Goal: Task Accomplishment & Management: Use online tool/utility

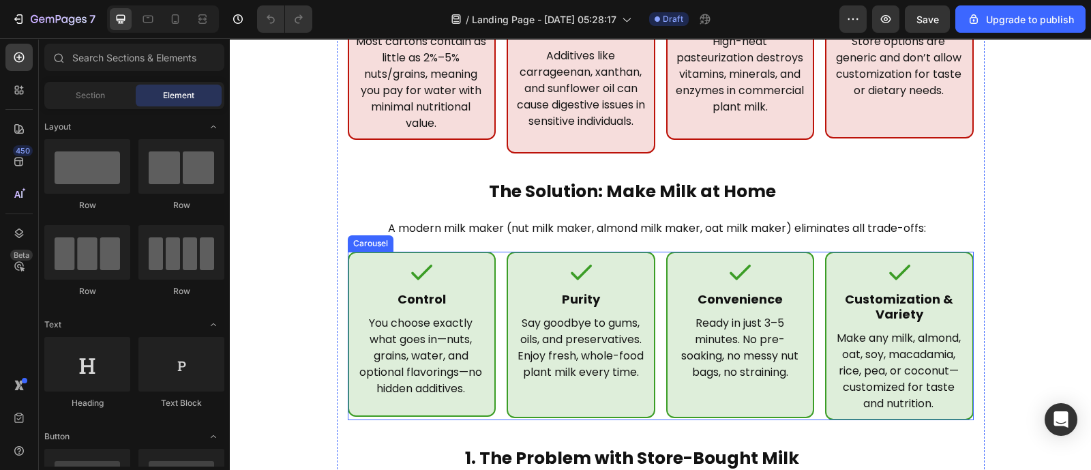
scroll to position [460, 0]
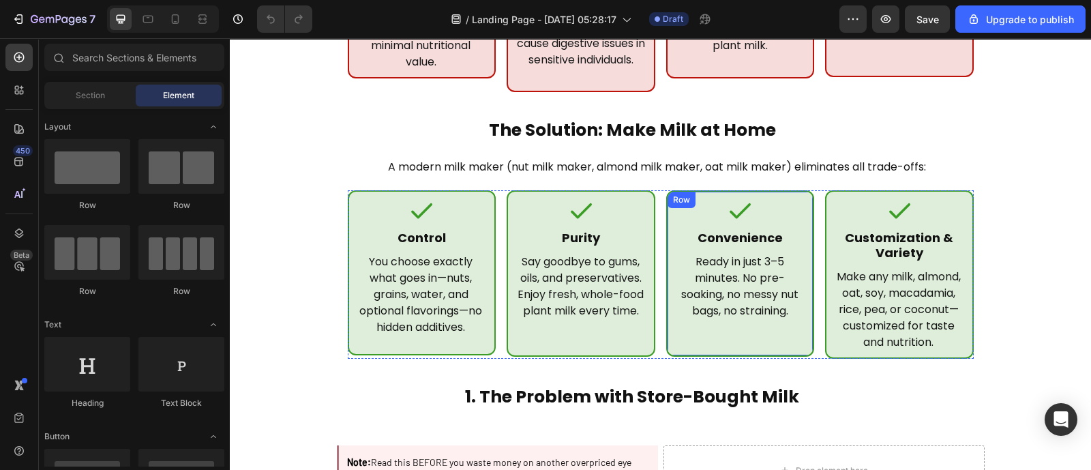
click at [666, 310] on div "Icon Convenience Heading Ready in just 3–5 minutes. No pre-soaking, no messy nu…" at bounding box center [740, 273] width 149 height 166
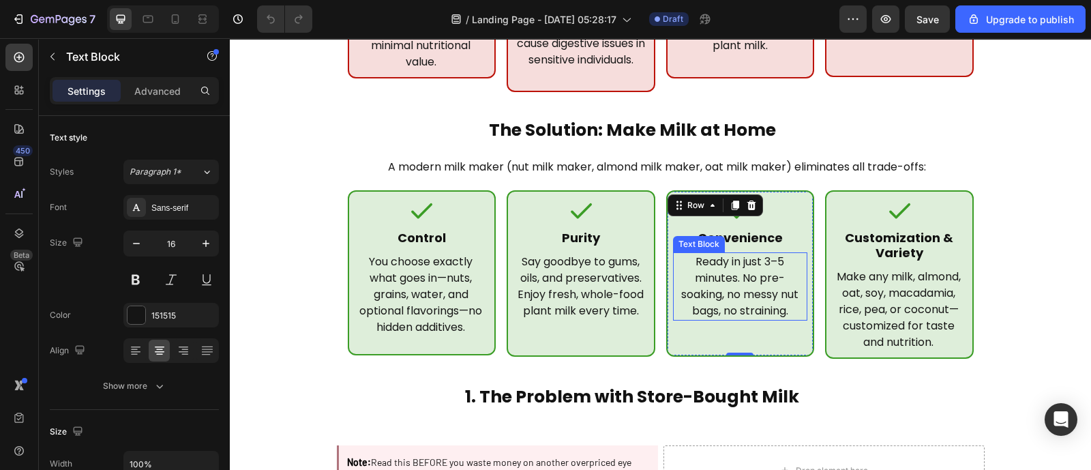
click at [743, 262] on p "Ready in just 3–5 minutes. No pre-soaking, no messy nut bags, no straining." at bounding box center [741, 286] width 132 height 65
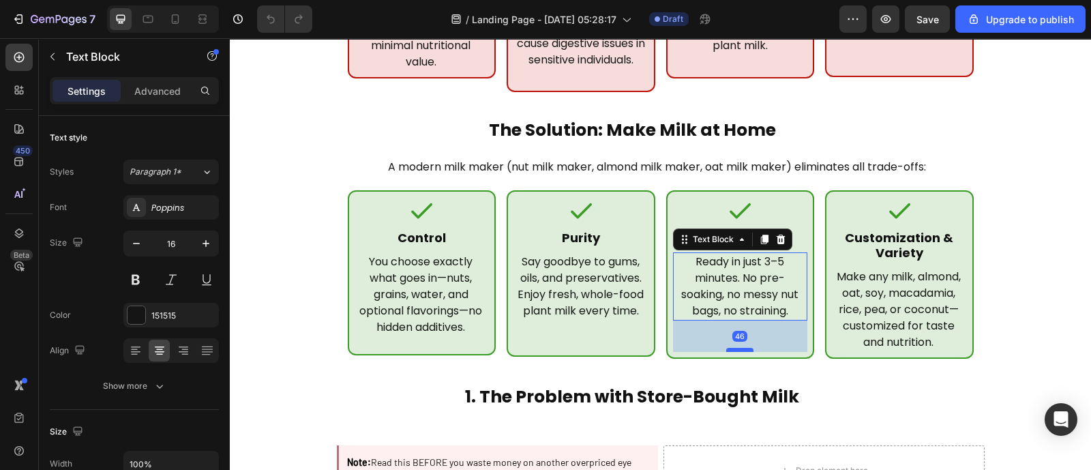
click at [738, 348] on div at bounding box center [739, 350] width 27 height 4
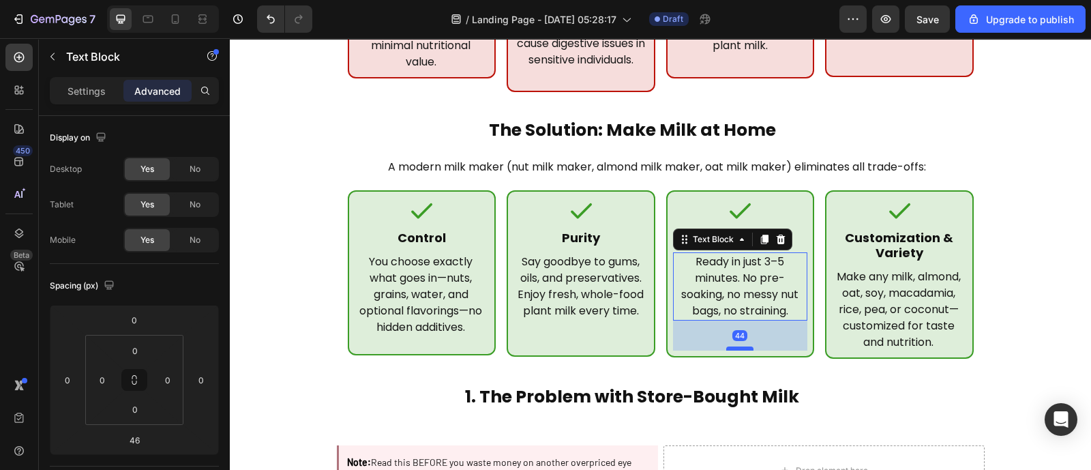
click at [739, 347] on div at bounding box center [739, 349] width 27 height 4
type input "44"
click at [738, 347] on div at bounding box center [739, 349] width 27 height 4
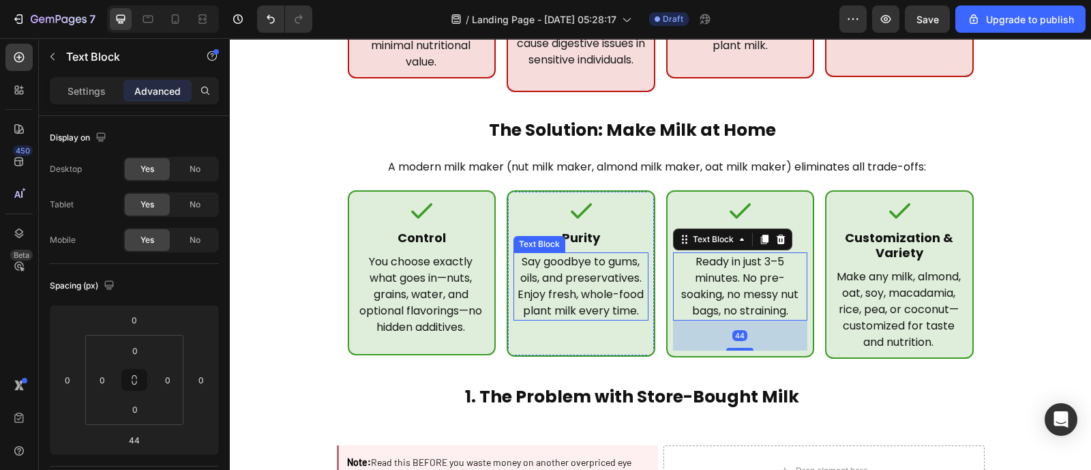
click at [568, 254] on p "Say goodbye to gums, oils, and preservatives. Enjoy fresh, whole-food plant mil…" at bounding box center [581, 286] width 132 height 65
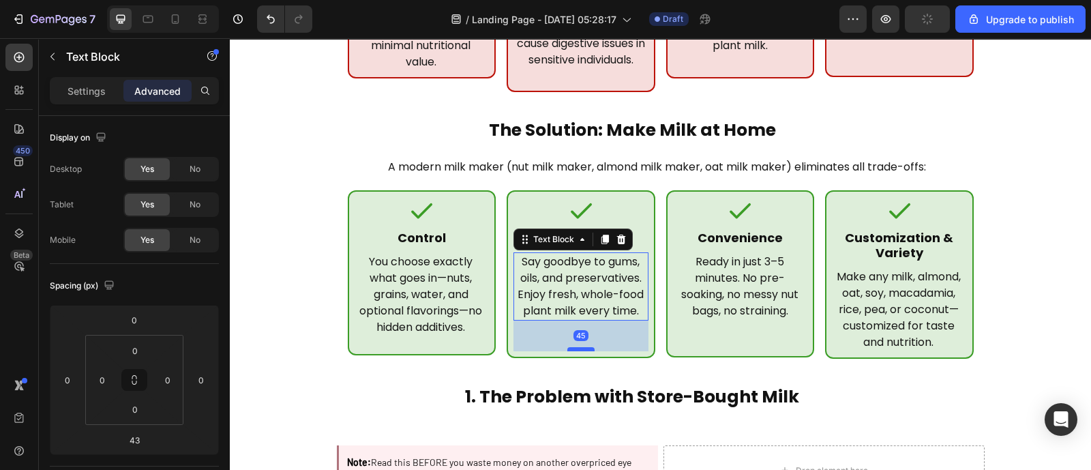
click at [576, 347] on div at bounding box center [581, 349] width 27 height 4
type input "45"
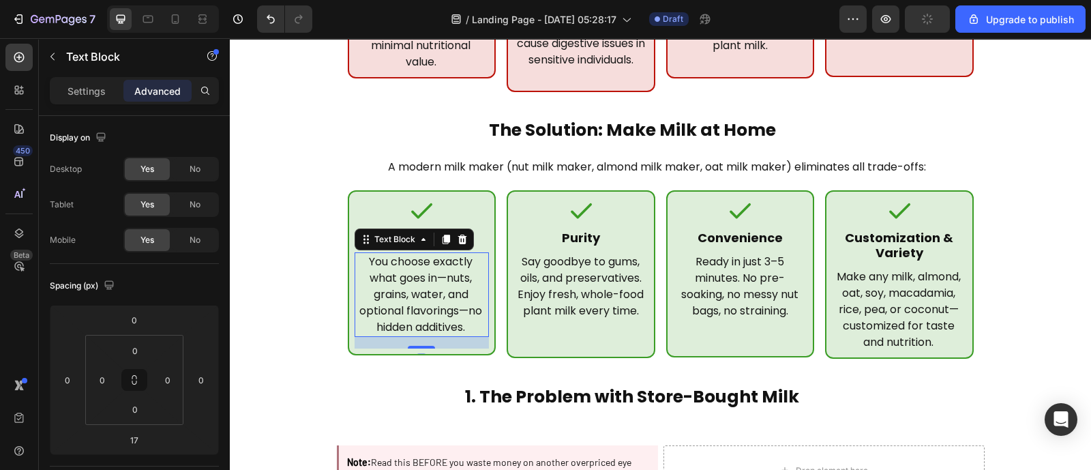
click at [473, 280] on p "You choose exactly what goes in—nuts, grains, water, and optional flavorings—no…" at bounding box center [421, 295] width 131 height 82
click at [420, 348] on div at bounding box center [421, 350] width 27 height 4
type input "22"
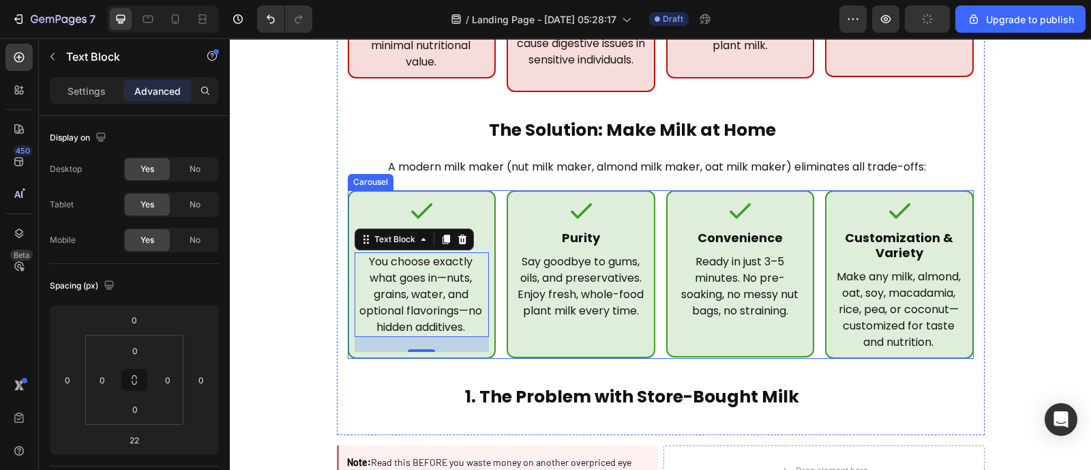
click at [493, 307] on div "Icon Control Heading You choose exactly what goes in—nuts, grains, water, and o…" at bounding box center [661, 274] width 626 height 168
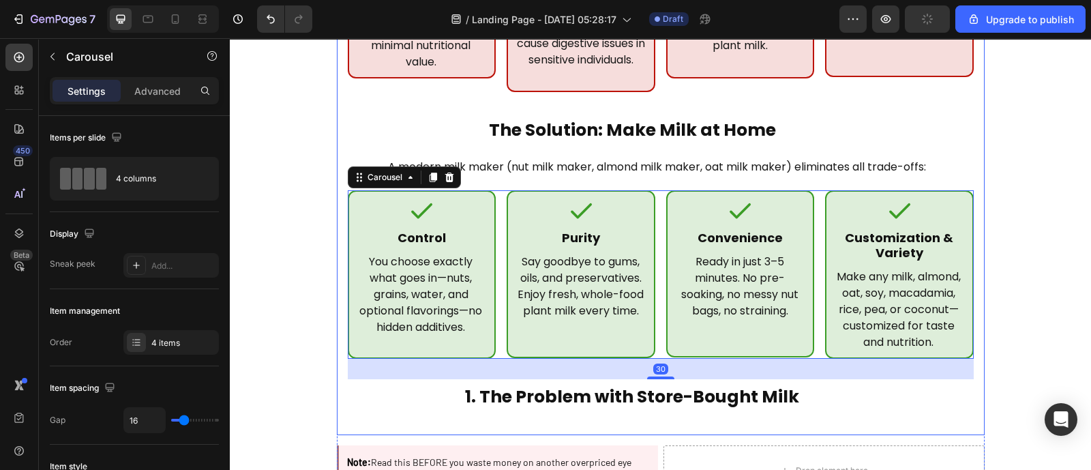
click at [709, 404] on div "Icon Nut Water Trap Heading Most cartons contain as little as 2%–5% nuts/grains…" at bounding box center [661, 167] width 626 height 516
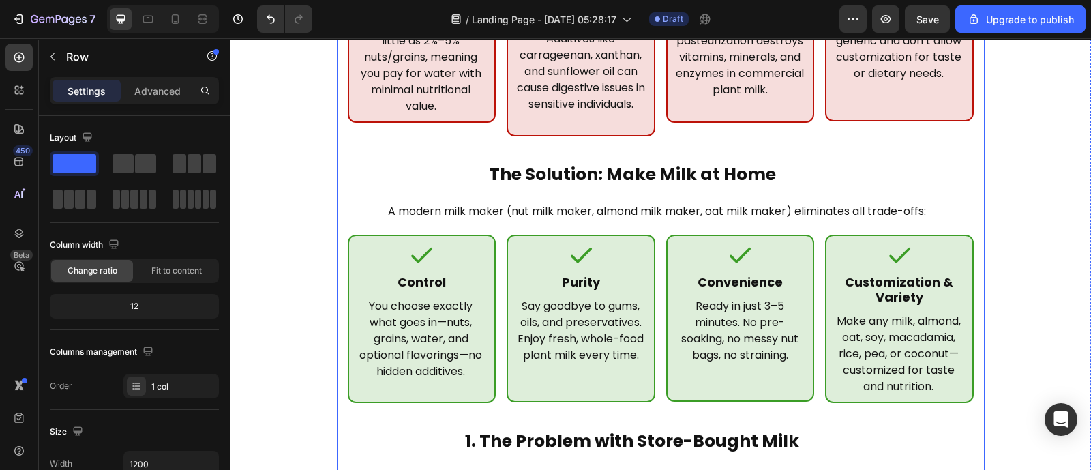
scroll to position [417, 0]
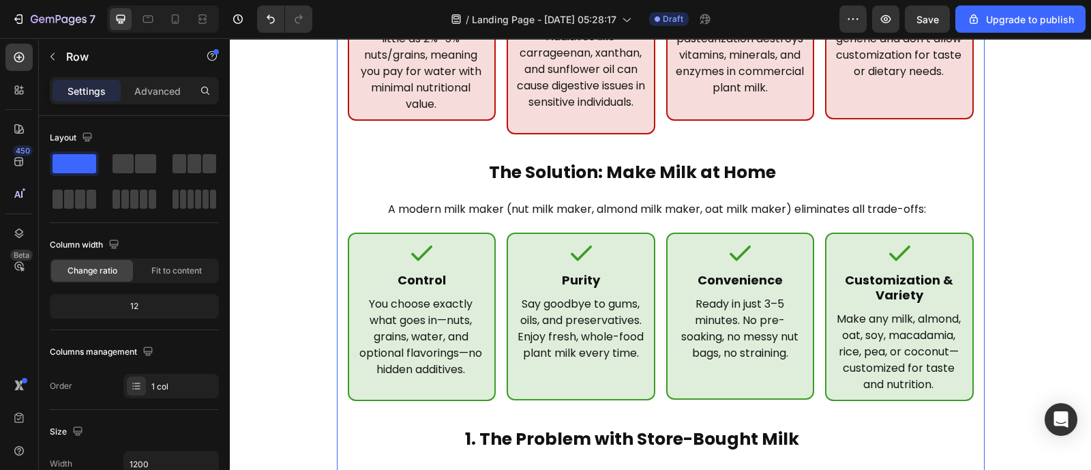
click at [793, 18] on div "/ Landing Page - [DATE] 05:28:17 Draft" at bounding box center [581, 18] width 516 height 27
click at [374, 19] on div "/ Landing Page - [DATE] 05:28:17 Draft" at bounding box center [581, 18] width 516 height 27
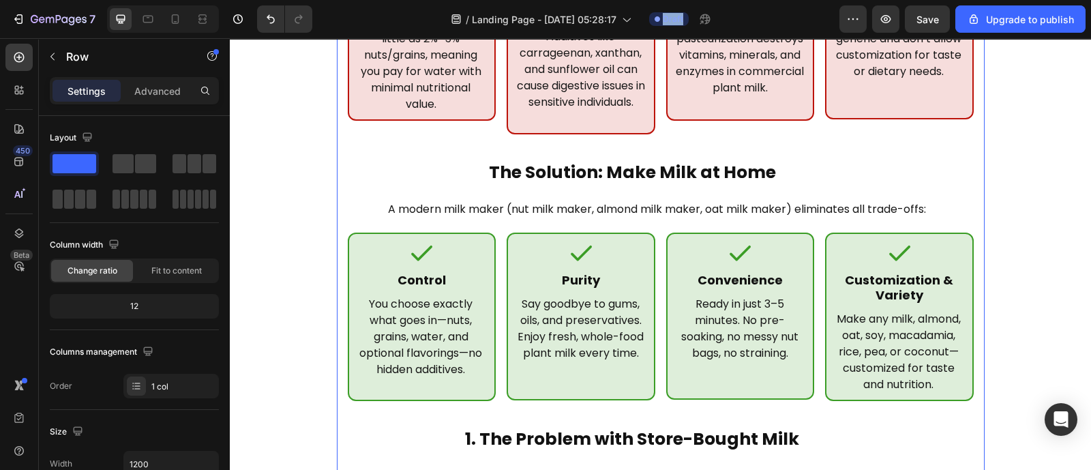
click at [374, 19] on div "/ Landing Page - [DATE] 05:28:17 Draft" at bounding box center [581, 18] width 516 height 27
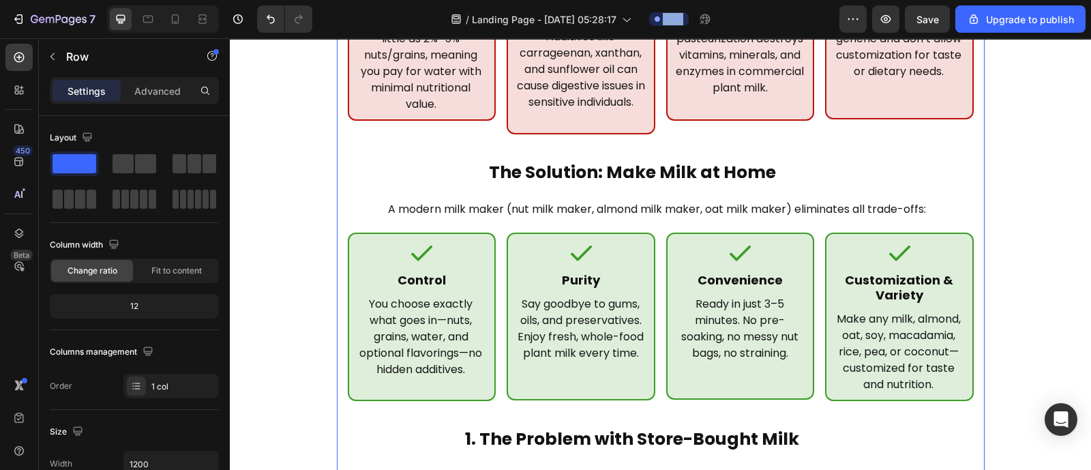
click at [374, 19] on div "/ Landing Page - [DATE] 05:28:17 Draft" at bounding box center [581, 18] width 516 height 27
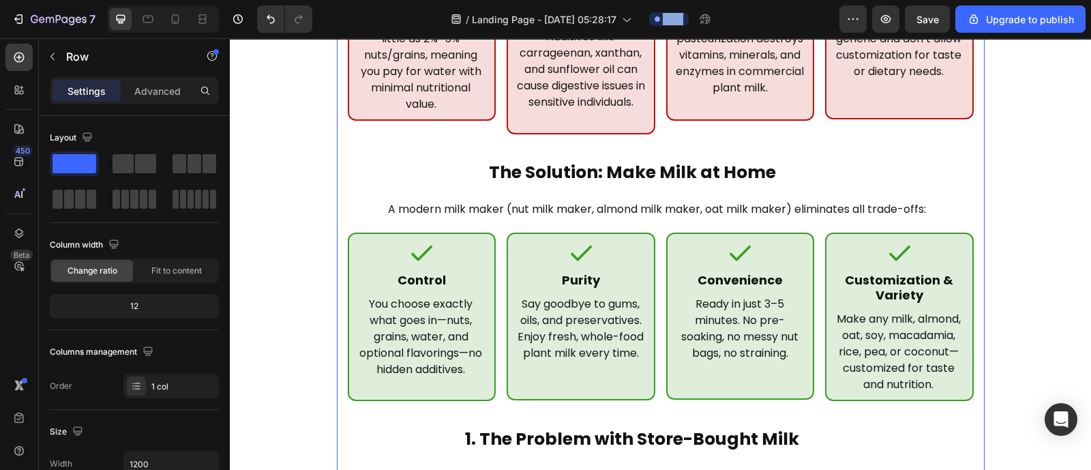
click at [374, 19] on div "/ Landing Page - [DATE] 05:28:17 Draft" at bounding box center [581, 18] width 516 height 27
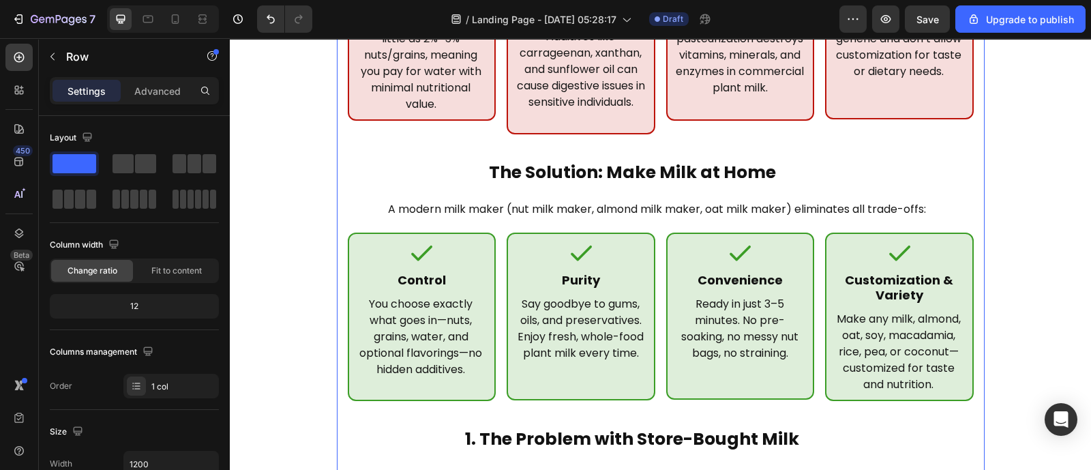
click at [374, 19] on div "/ Landing Page - [DATE] 05:28:17 Draft" at bounding box center [581, 18] width 516 height 27
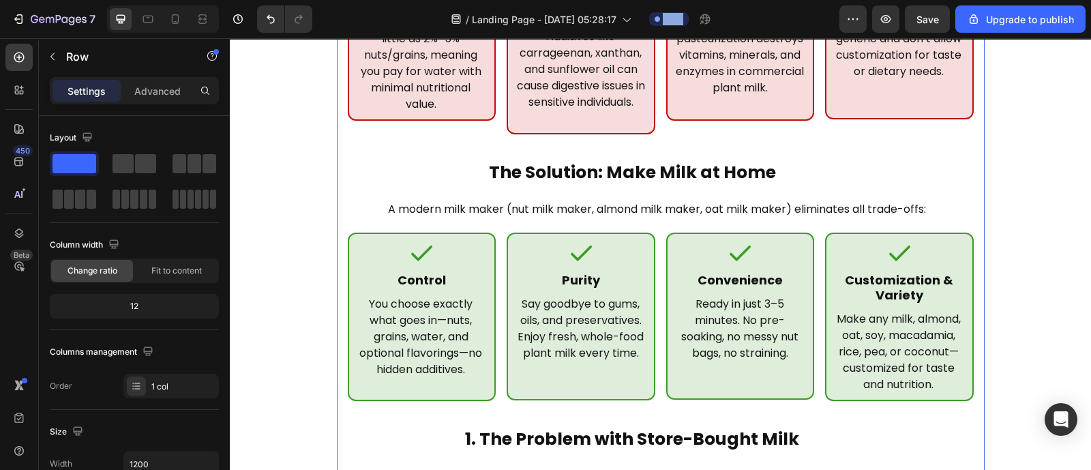
click at [374, 19] on div "/ Landing Page - [DATE] 05:28:17 Draft" at bounding box center [581, 18] width 516 height 27
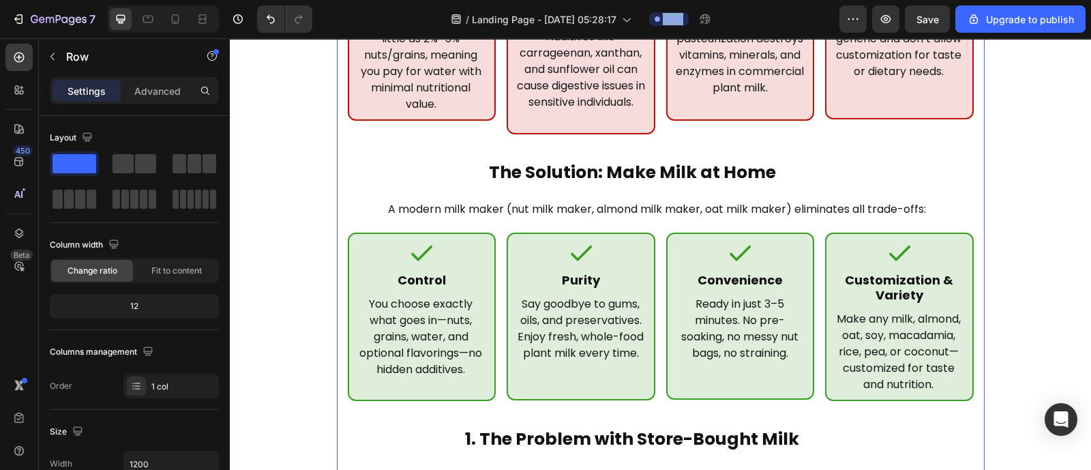
click at [374, 19] on div "/ Landing Page - [DATE] 05:28:17 Draft" at bounding box center [581, 18] width 516 height 27
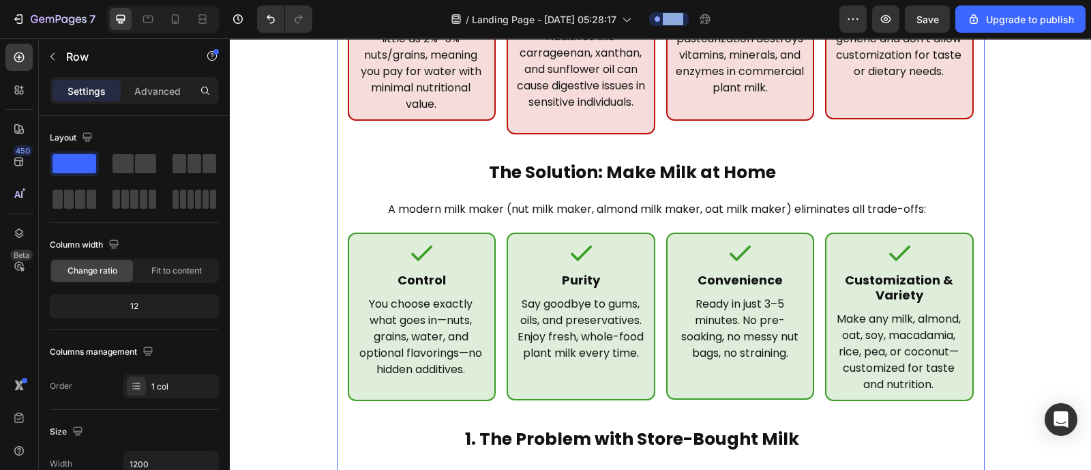
click at [374, 19] on div "/ Landing Page - [DATE] 05:28:17 Draft" at bounding box center [581, 18] width 516 height 27
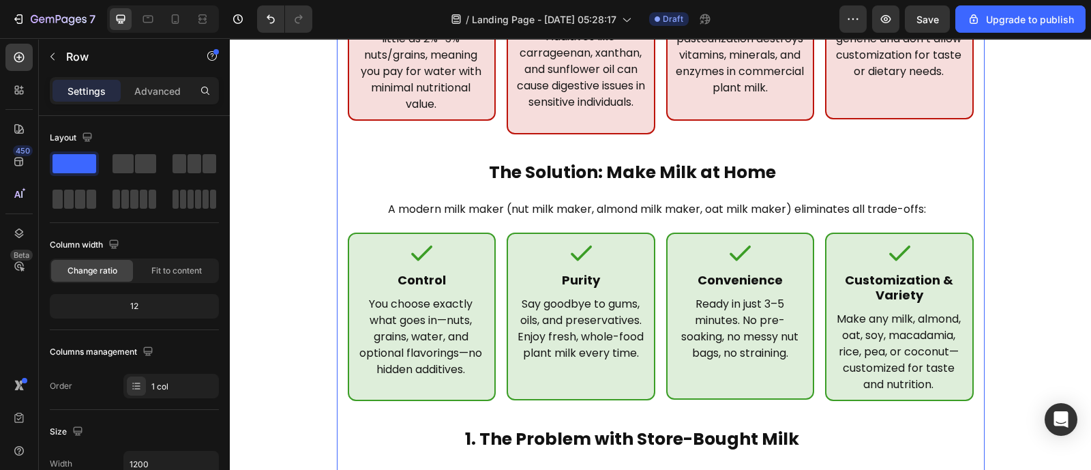
click at [374, 19] on div "/ Landing Page - [DATE] 05:28:17 Draft" at bounding box center [581, 18] width 516 height 27
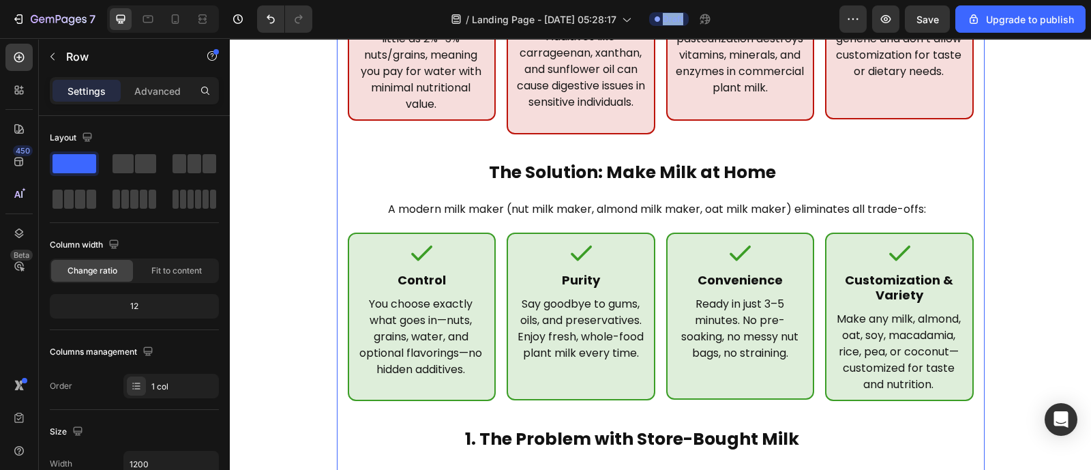
click at [374, 19] on div "/ Landing Page - [DATE] 05:28:17 Draft" at bounding box center [581, 18] width 516 height 27
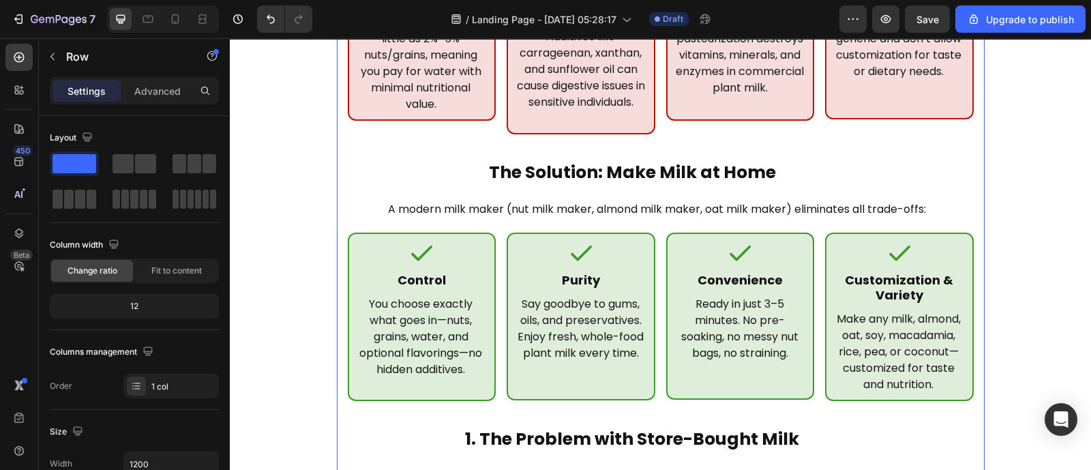
click at [374, 19] on div "/ Landing Page - [DATE] 05:28:17 Draft" at bounding box center [581, 18] width 516 height 27
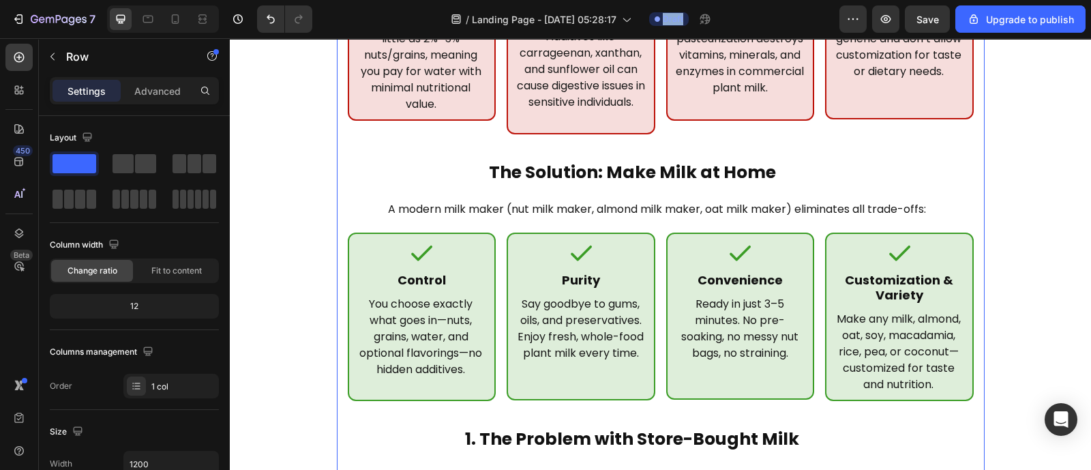
click at [374, 19] on div "/ Landing Page - [DATE] 05:28:17 Draft" at bounding box center [581, 18] width 516 height 27
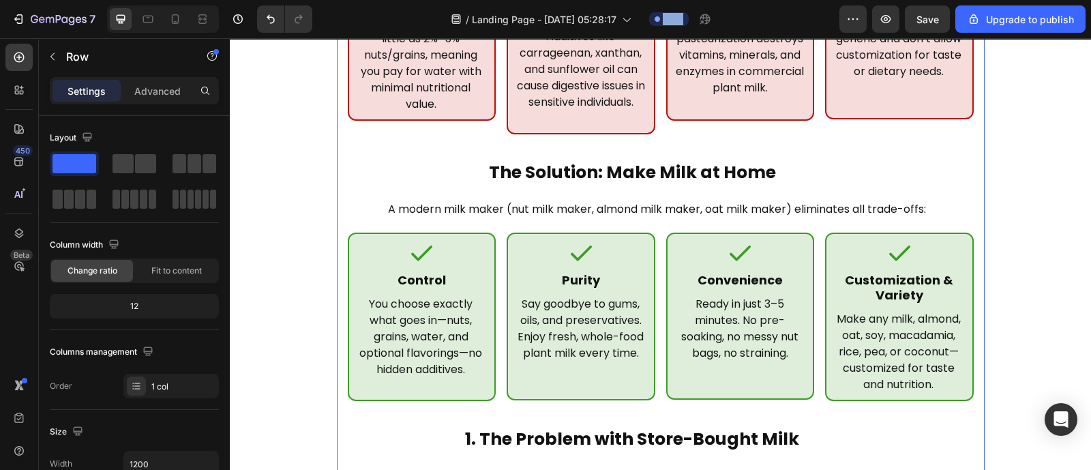
click at [374, 19] on div "/ Landing Page - [DATE] 05:28:17 Draft" at bounding box center [581, 18] width 516 height 27
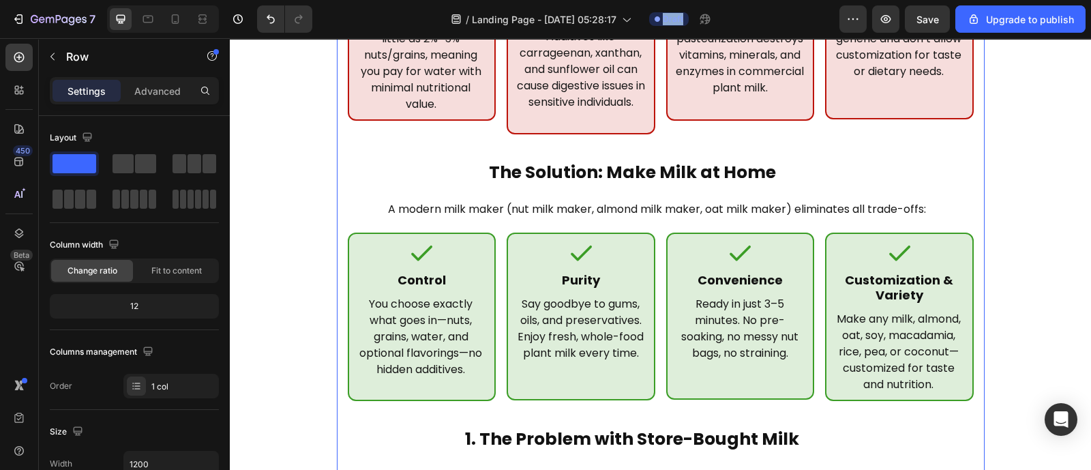
click at [374, 19] on div "/ Landing Page - [DATE] 05:28:17 Draft" at bounding box center [581, 18] width 516 height 27
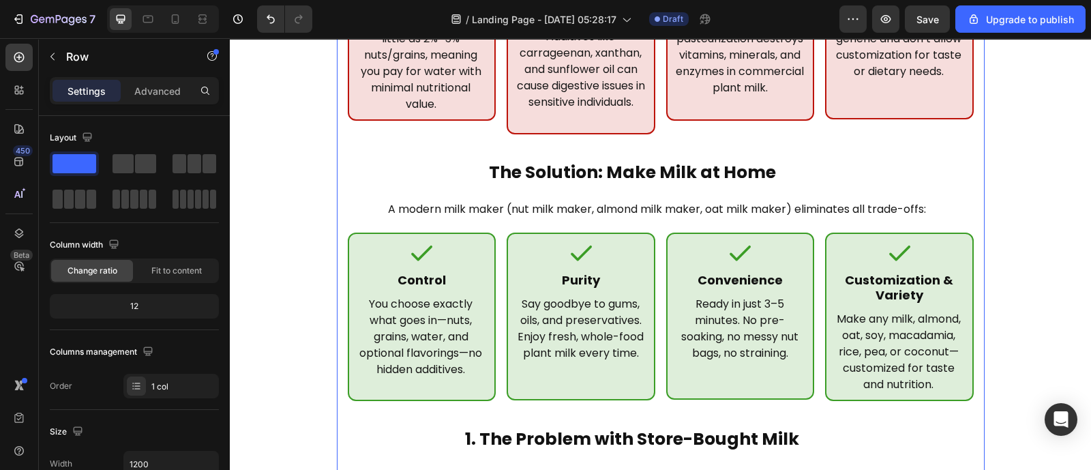
click at [374, 19] on div "/ Landing Page - [DATE] 05:28:17 Draft" at bounding box center [581, 18] width 516 height 27
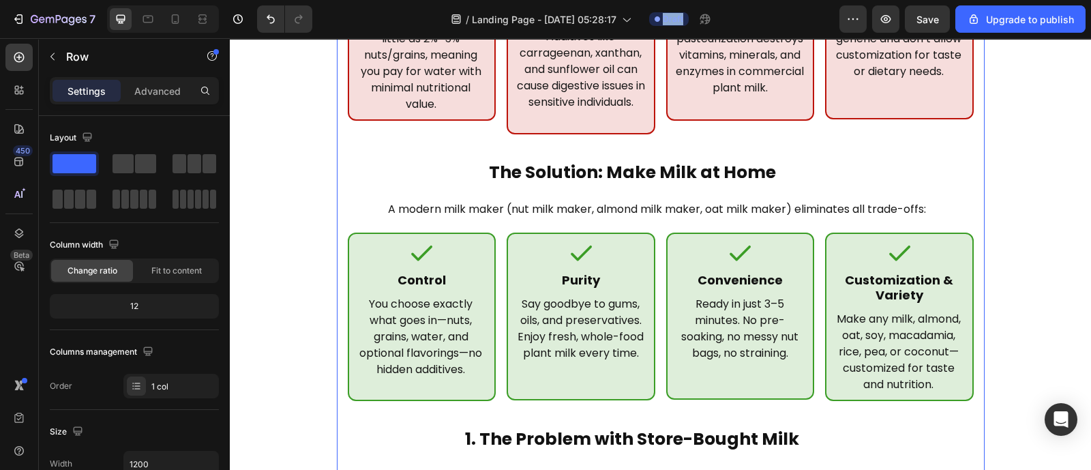
click at [374, 19] on div "/ Landing Page - [DATE] 05:28:17 Draft" at bounding box center [581, 18] width 516 height 27
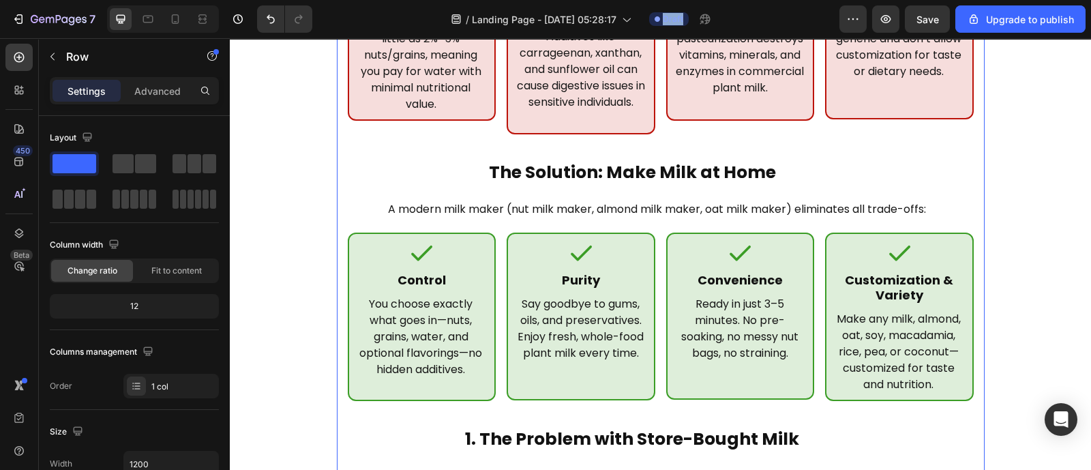
click at [374, 19] on div "/ Landing Page - [DATE] 05:28:17 Draft" at bounding box center [581, 18] width 516 height 27
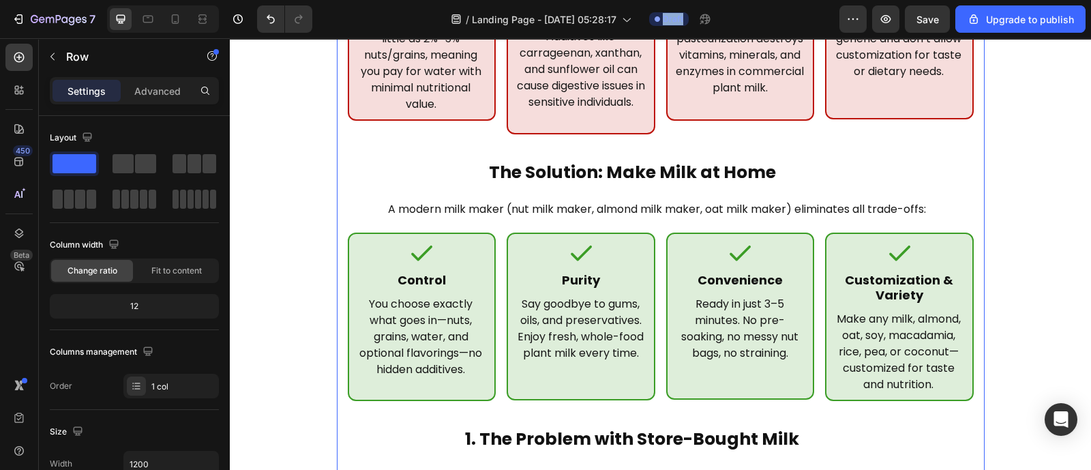
click at [374, 19] on div "/ Landing Page - [DATE] 05:28:17 Draft" at bounding box center [581, 18] width 516 height 27
click at [374, 22] on div "/ Landing Page - [DATE] 05:28:17 Draft" at bounding box center [581, 18] width 516 height 27
click at [366, 5] on div "/ Landing Page - [DATE] 05:28:17 Draft" at bounding box center [581, 18] width 516 height 27
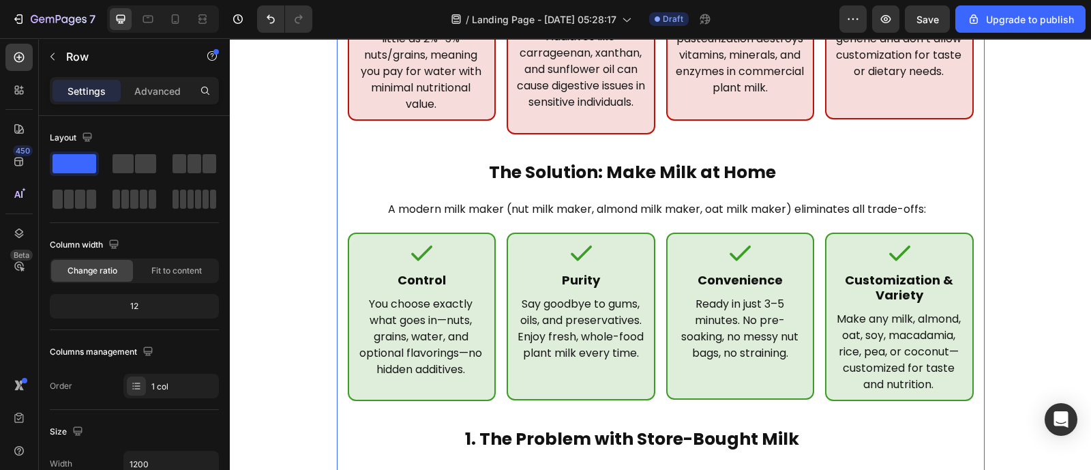
click at [801, 16] on div "/ Landing Page - [DATE] 05:28:17 Draft" at bounding box center [581, 18] width 516 height 27
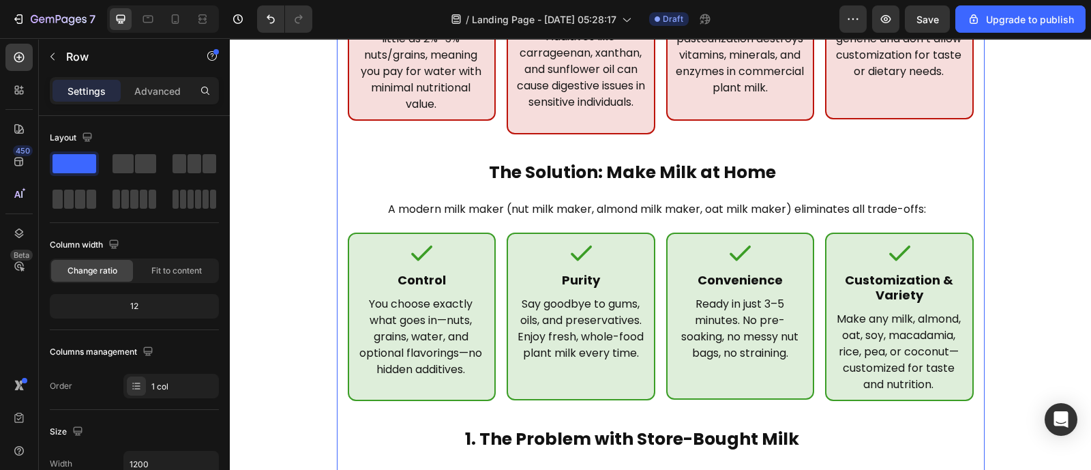
click at [793, 18] on div "/ Landing Page - [DATE] 05:28:17 Draft" at bounding box center [581, 18] width 516 height 27
click at [750, 24] on div "/ Landing Page - [DATE] 05:28:17 Draft" at bounding box center [581, 18] width 516 height 27
drag, startPoint x: 980, startPoint y: 62, endPoint x: 785, endPoint y: 337, distance: 337.1
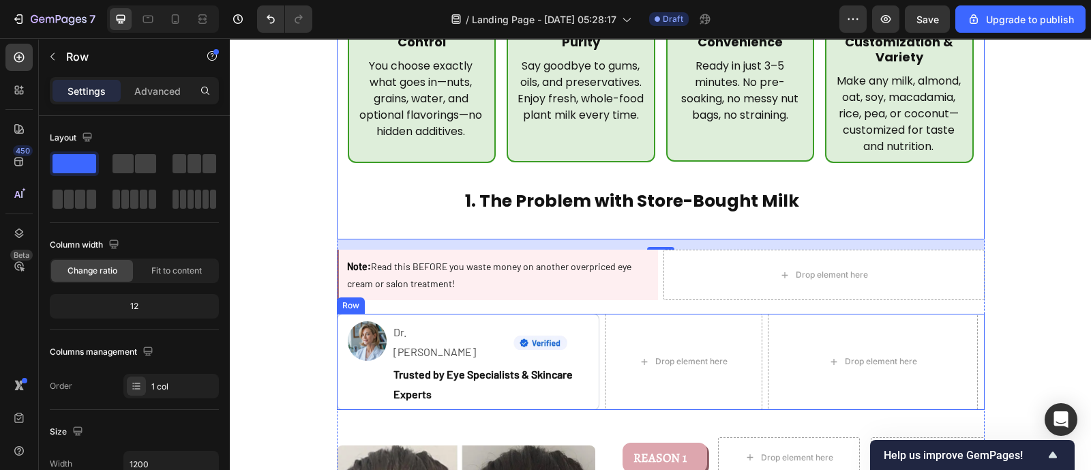
scroll to position [620, 0]
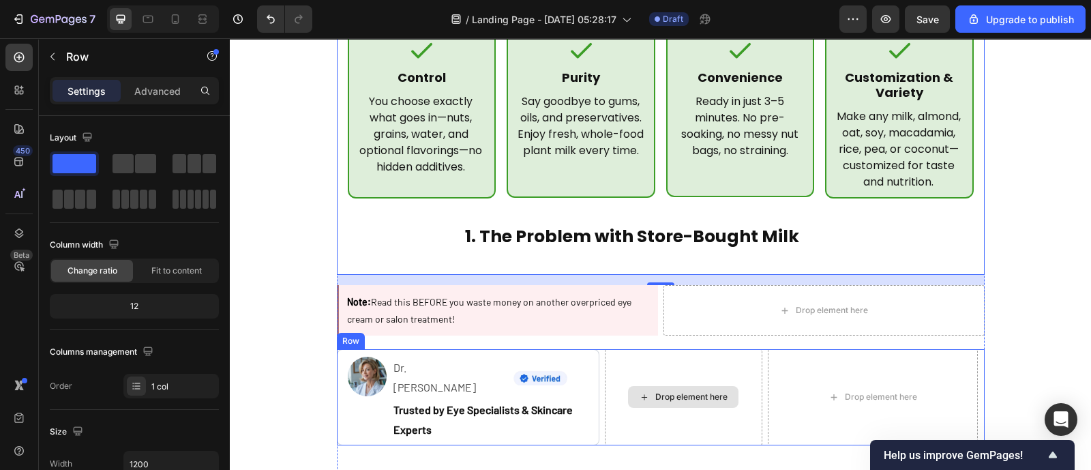
click at [605, 358] on div "Drop element here" at bounding box center [684, 397] width 158 height 96
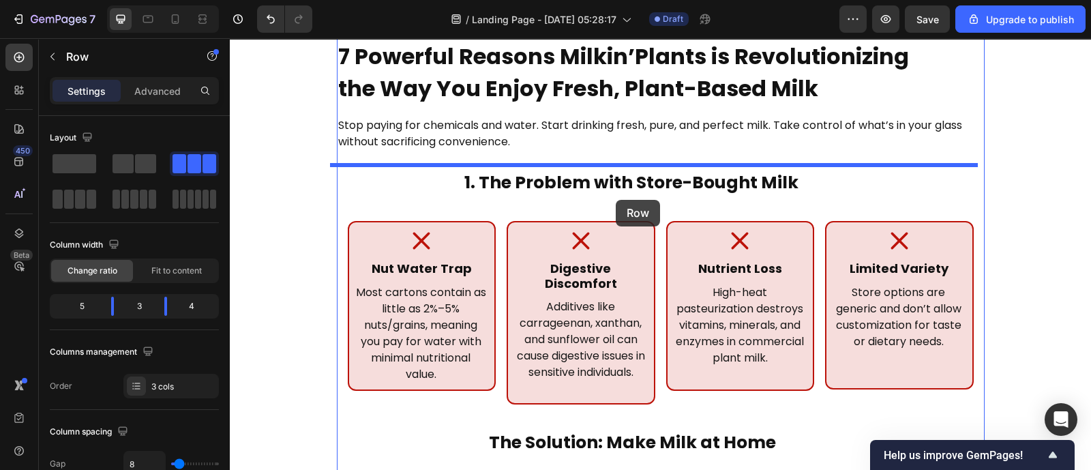
scroll to position [123, 0]
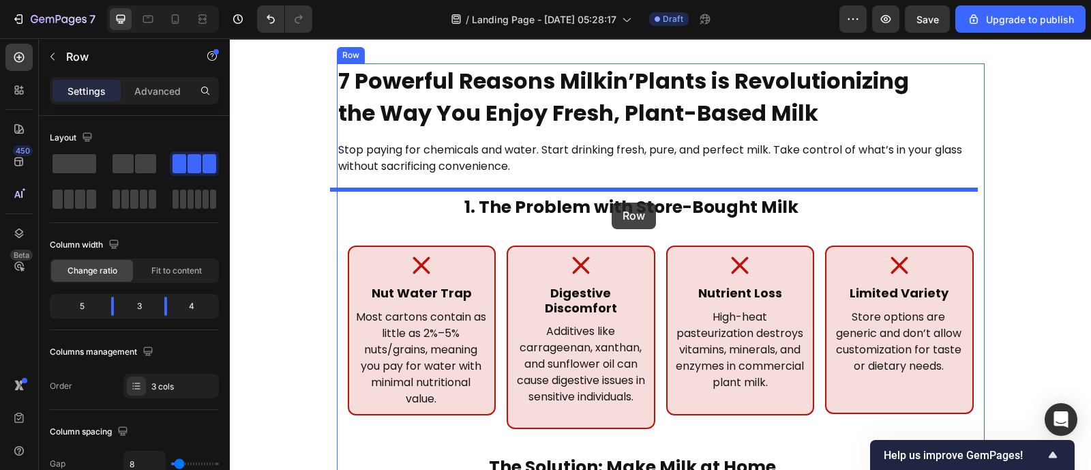
drag, startPoint x: 603, startPoint y: 381, endPoint x: 612, endPoint y: 203, distance: 178.3
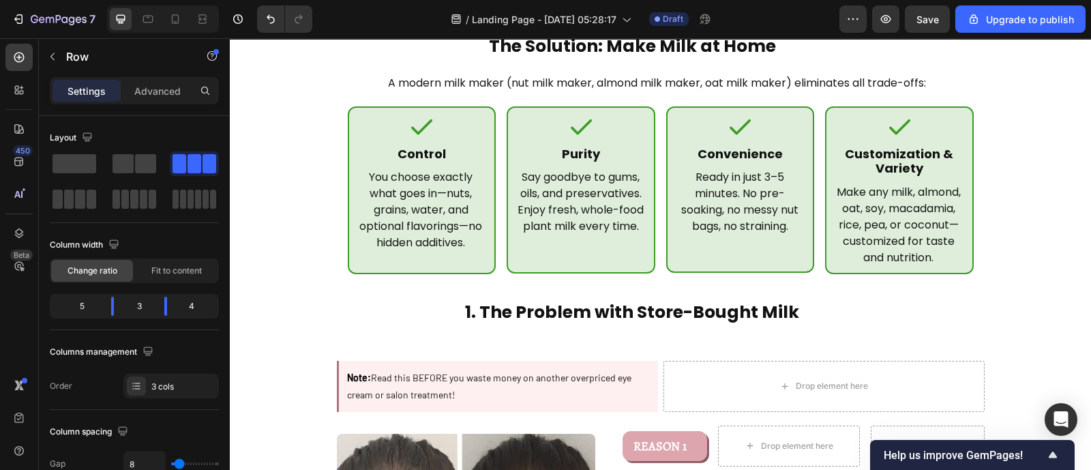
scroll to position [664, 0]
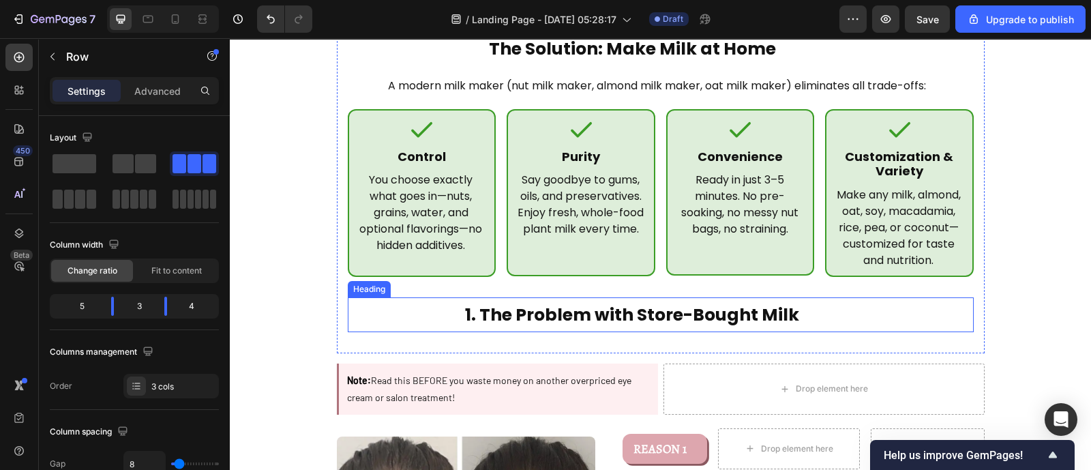
click at [822, 297] on h2 "1. The Problem with Store-Bought Milk" at bounding box center [633, 314] width 570 height 35
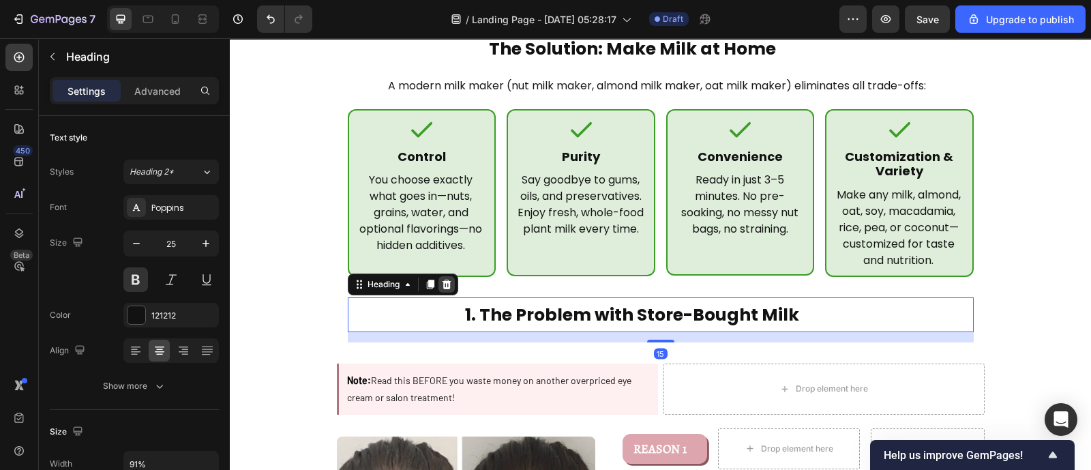
click at [442, 280] on icon at bounding box center [446, 285] width 9 height 10
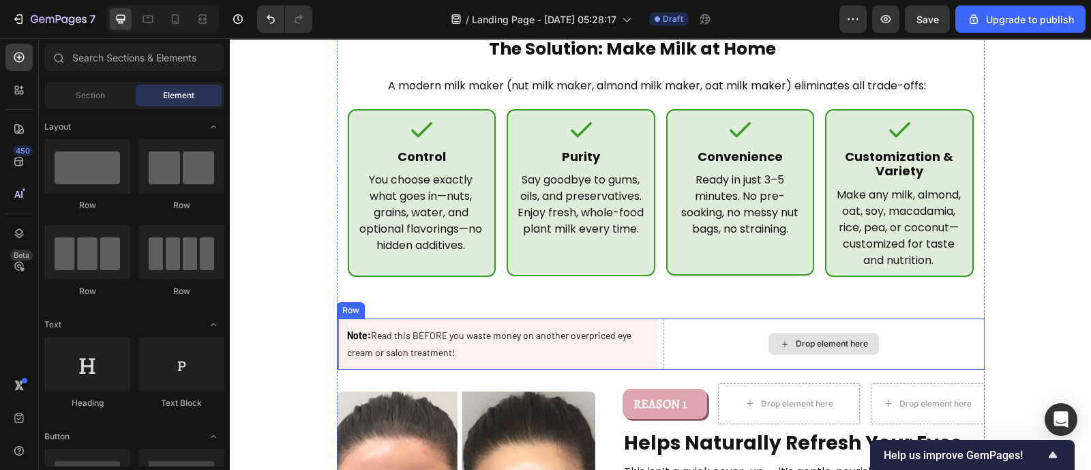
click at [664, 319] on div "Drop element here" at bounding box center [824, 344] width 321 height 50
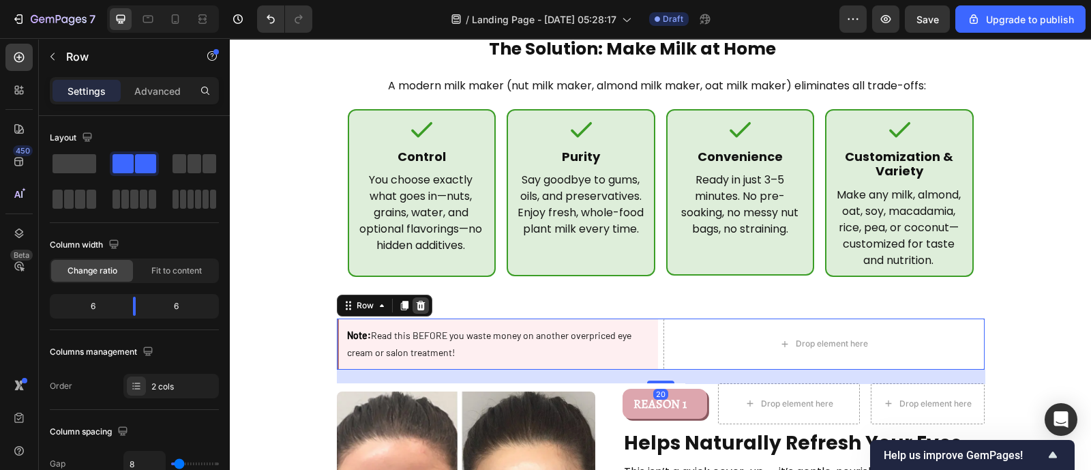
click at [416, 301] on icon at bounding box center [420, 306] width 9 height 10
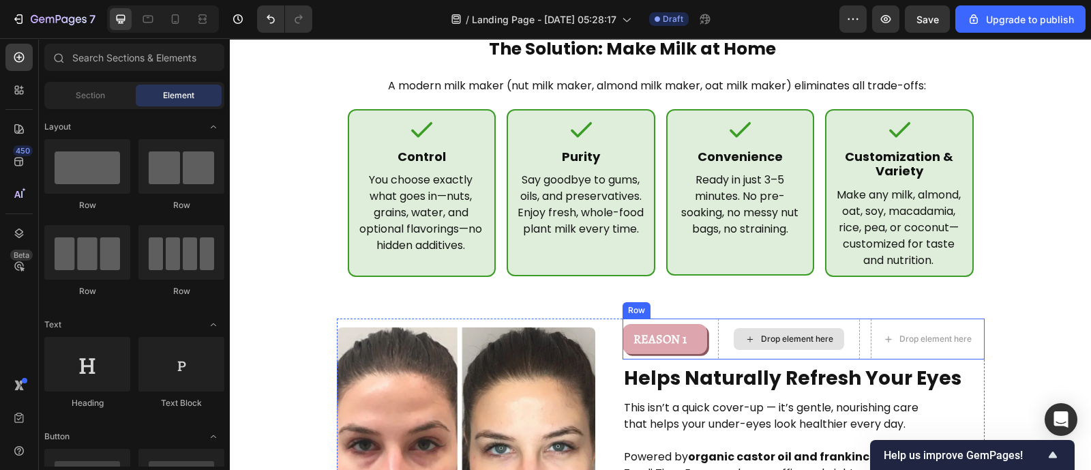
scroll to position [733, 0]
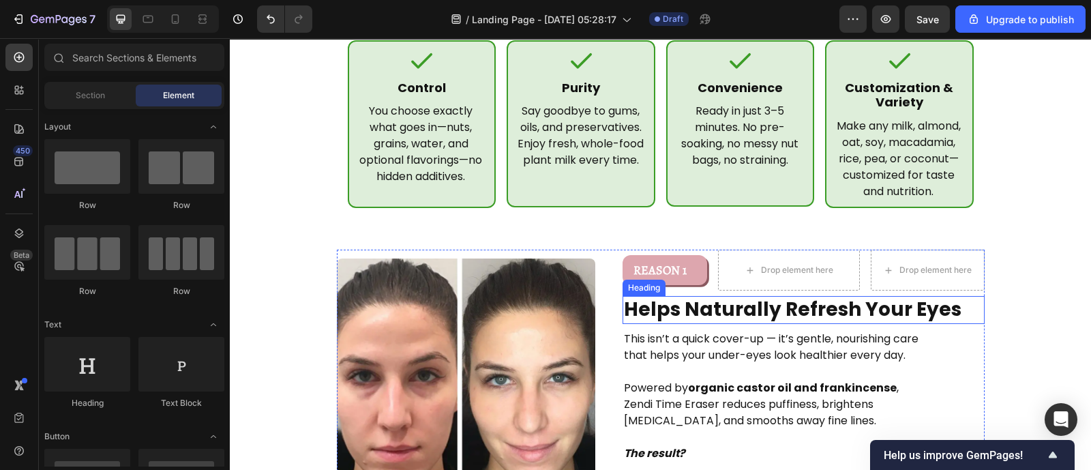
click at [714, 296] on h2 "Helps Naturally Refresh Your Eyes" at bounding box center [804, 309] width 362 height 27
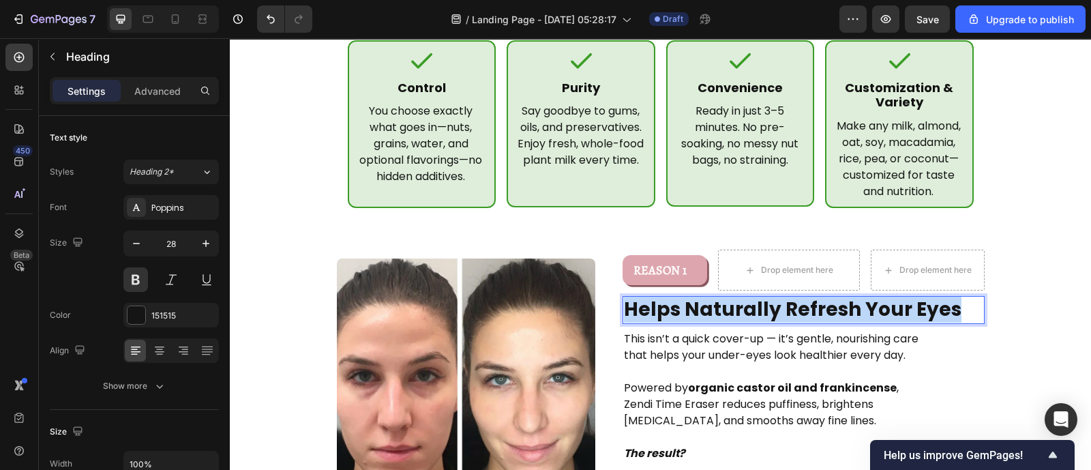
click at [714, 297] on p "Helps Naturally Refresh Your Eyes" at bounding box center [803, 309] width 359 height 25
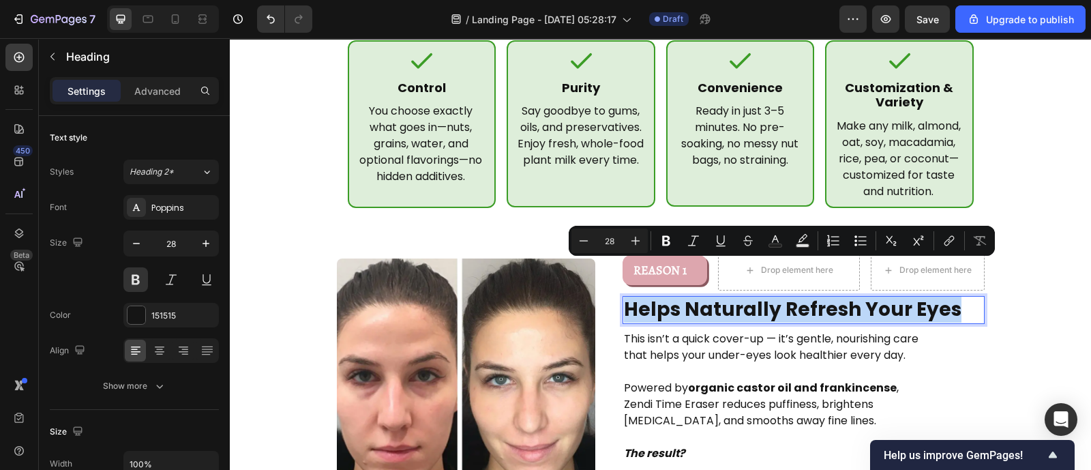
click at [714, 297] on p "Helps Naturally Refresh Your Eyes" at bounding box center [803, 309] width 359 height 25
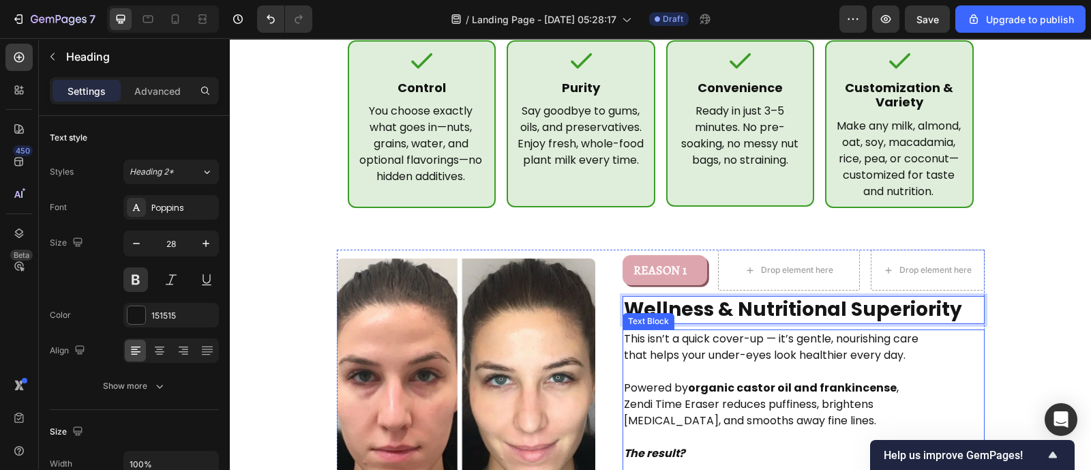
click at [675, 331] on p "This isn’t a quick cover-up — it’s gentle, nourishing care that helps your unde…" at bounding box center [776, 347] width 305 height 33
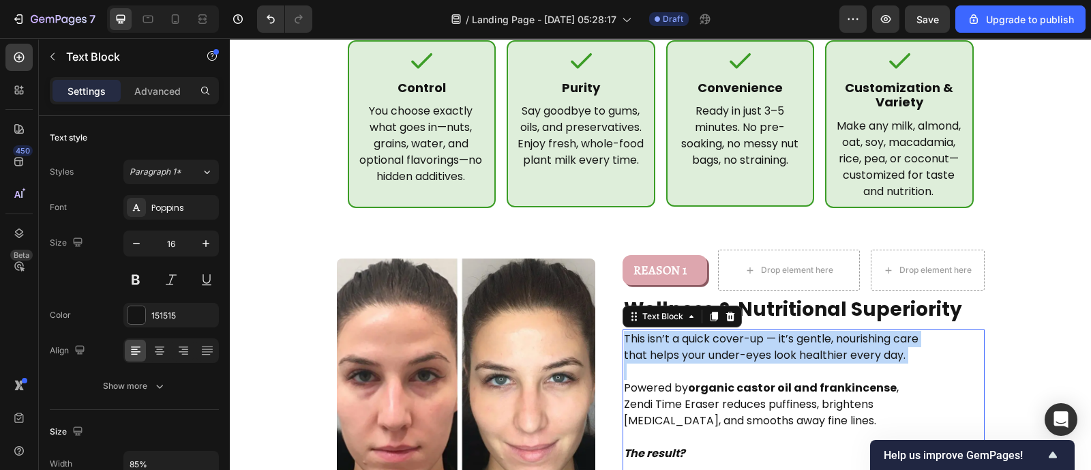
click at [675, 331] on p "This isn’t a quick cover-up — it’s gentle, nourishing care that helps your unde…" at bounding box center [776, 347] width 305 height 33
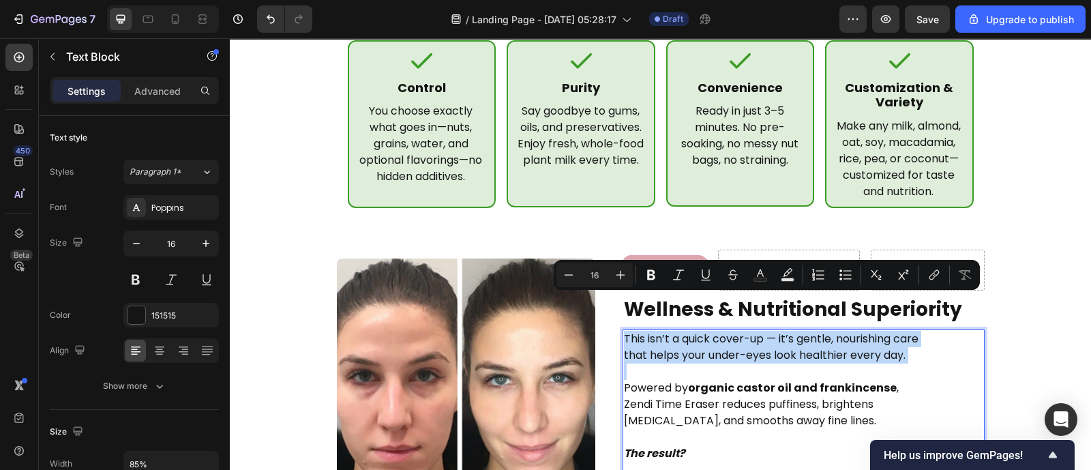
click at [675, 331] on p "This isn’t a quick cover-up — it’s gentle, nourishing care that helps your unde…" at bounding box center [776, 347] width 305 height 33
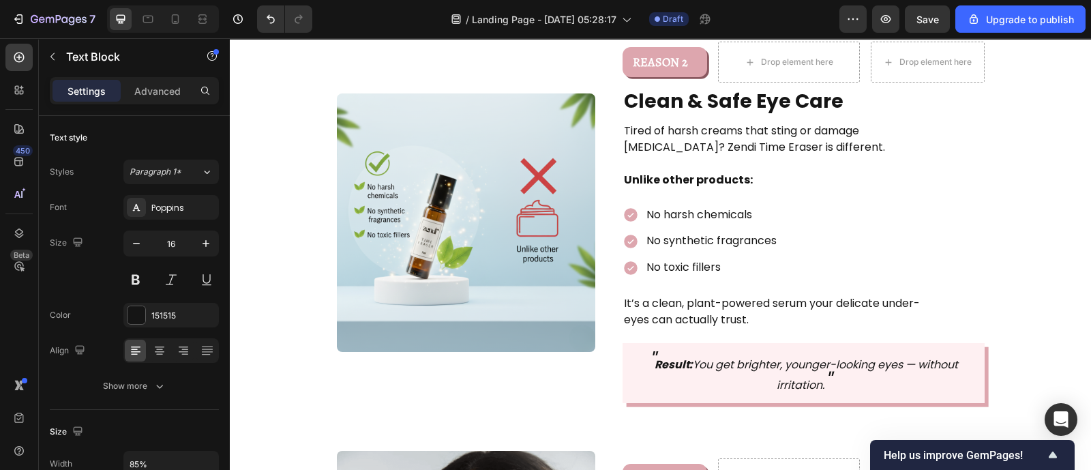
scroll to position [1248, 0]
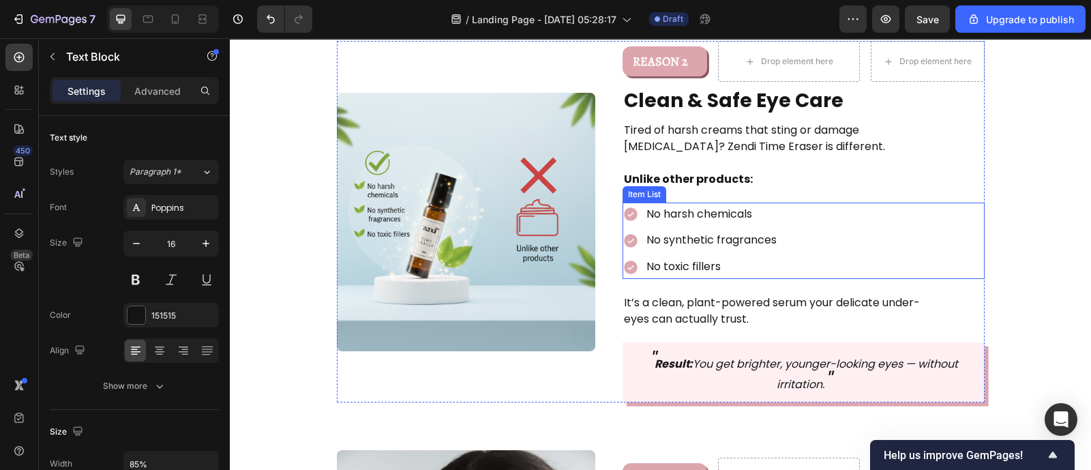
click at [846, 203] on div "No harsh chemicals No synthetic fragrances No toxic fillers" at bounding box center [804, 241] width 362 height 76
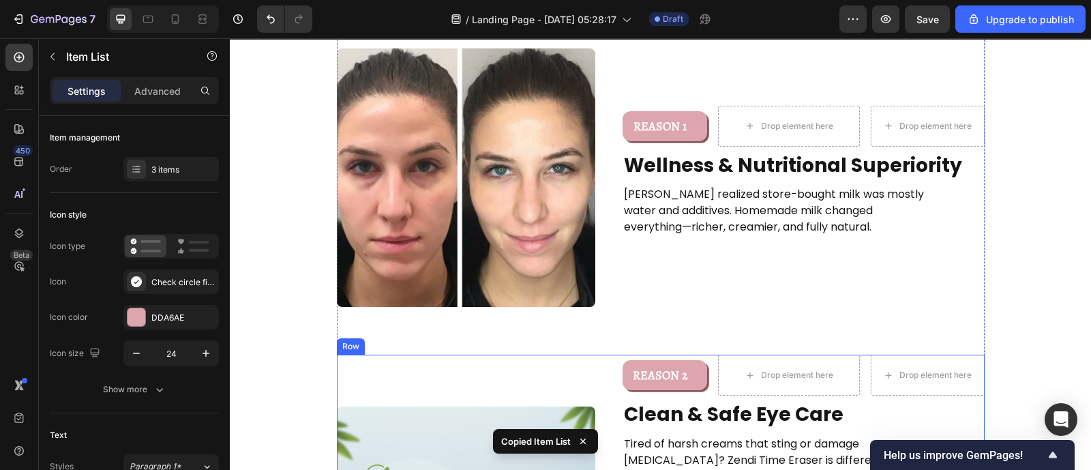
scroll to position [926, 0]
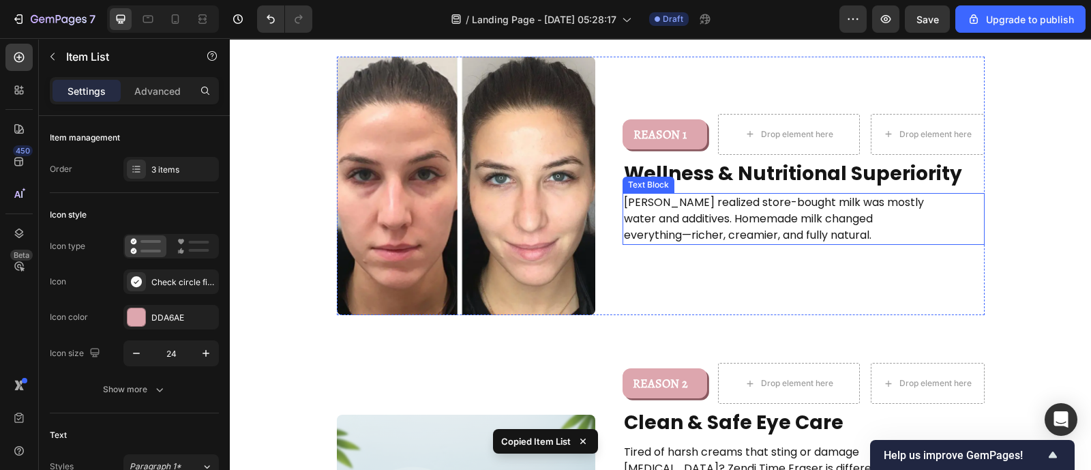
click at [759, 194] on p "[PERSON_NAME] realized store-bought milk was mostly water and additives. Homema…" at bounding box center [776, 218] width 305 height 49
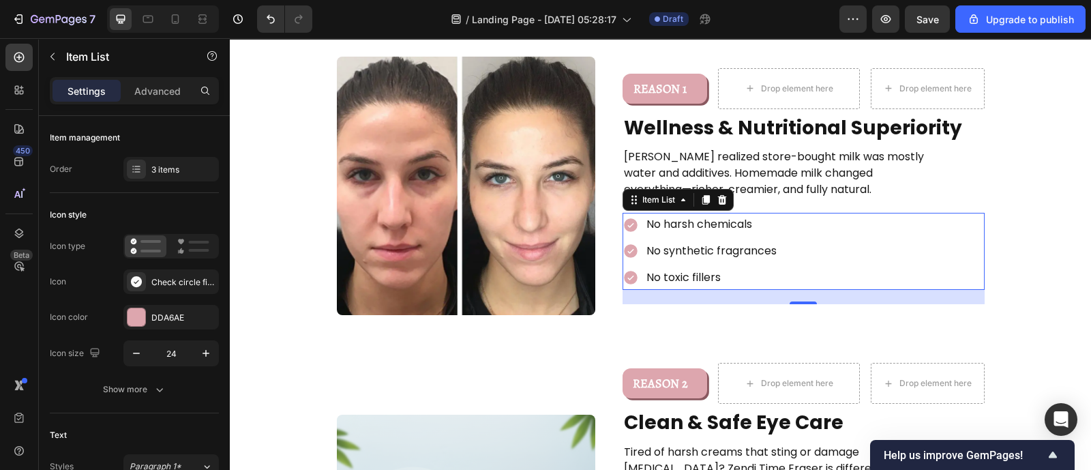
click at [737, 215] on p "No harsh chemicals" at bounding box center [712, 225] width 130 height 20
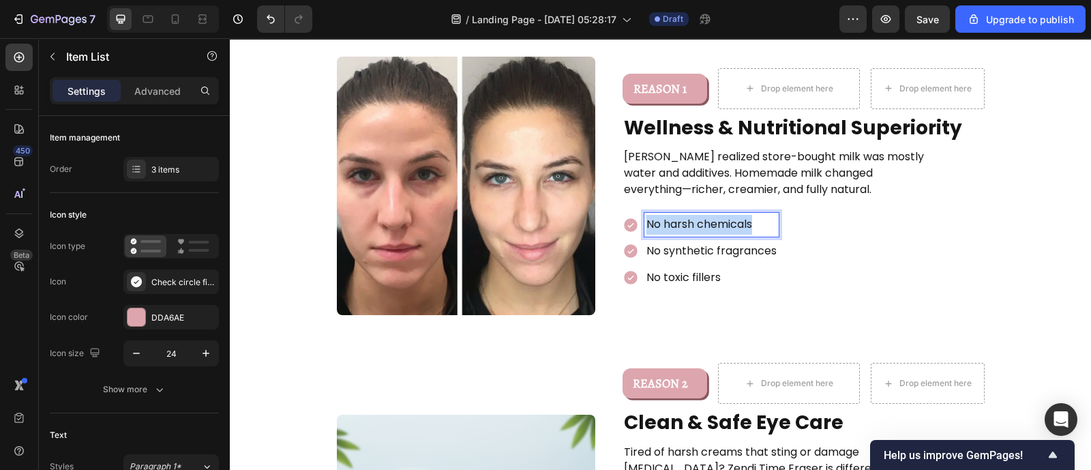
click at [737, 215] on p "No harsh chemicals" at bounding box center [712, 225] width 130 height 20
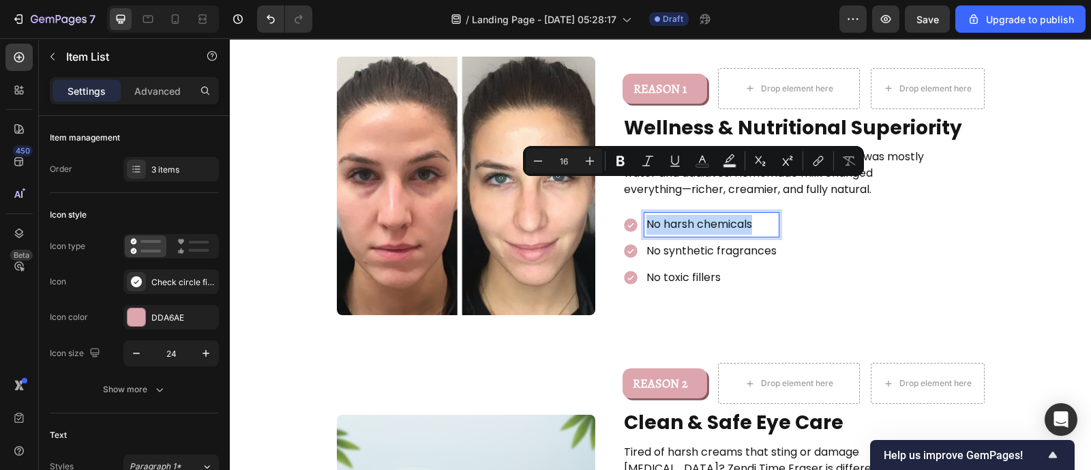
click at [737, 215] on p "No harsh chemicals" at bounding box center [712, 225] width 130 height 20
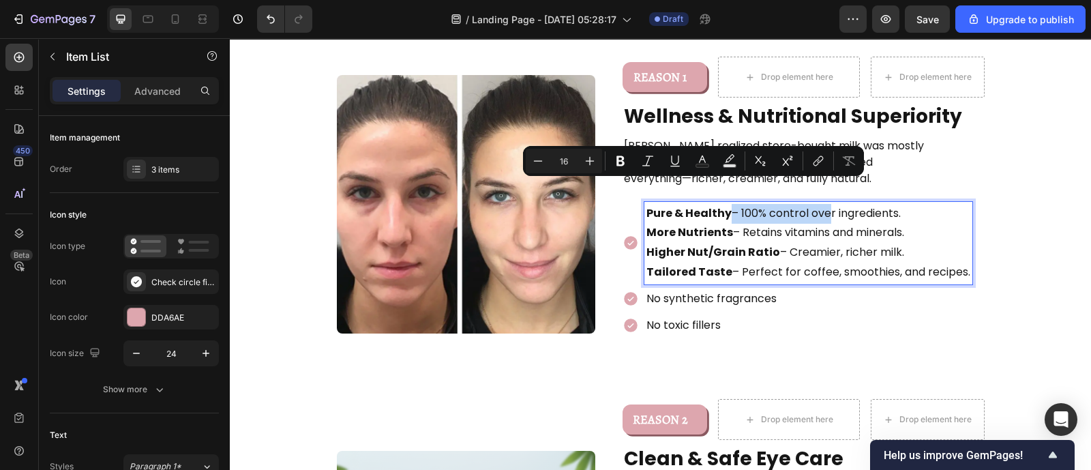
scroll to position [914, 0]
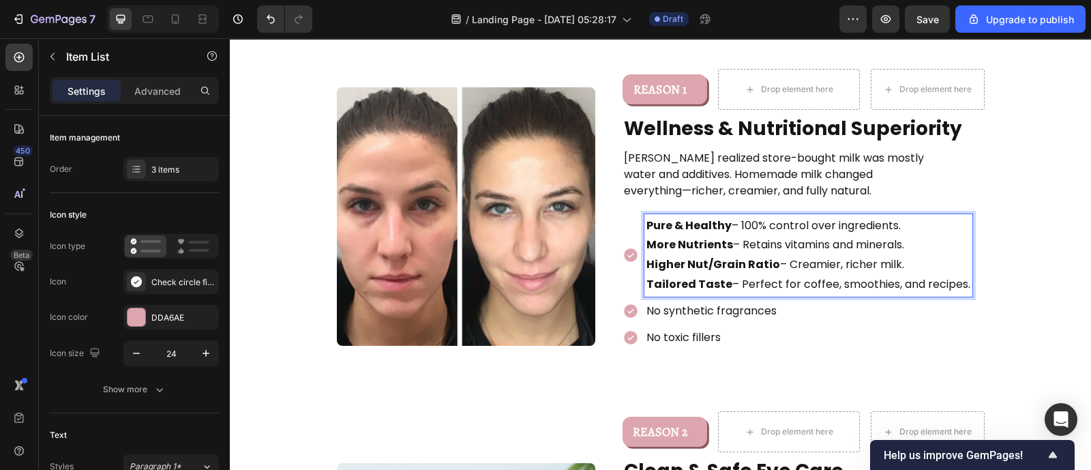
drag, startPoint x: 958, startPoint y: 257, endPoint x: 636, endPoint y: 216, distance: 324.7
click at [636, 216] on div "Pure & Healthy – 100% control over ingredients. More Nutrients – Retains vitami…" at bounding box center [798, 255] width 350 height 83
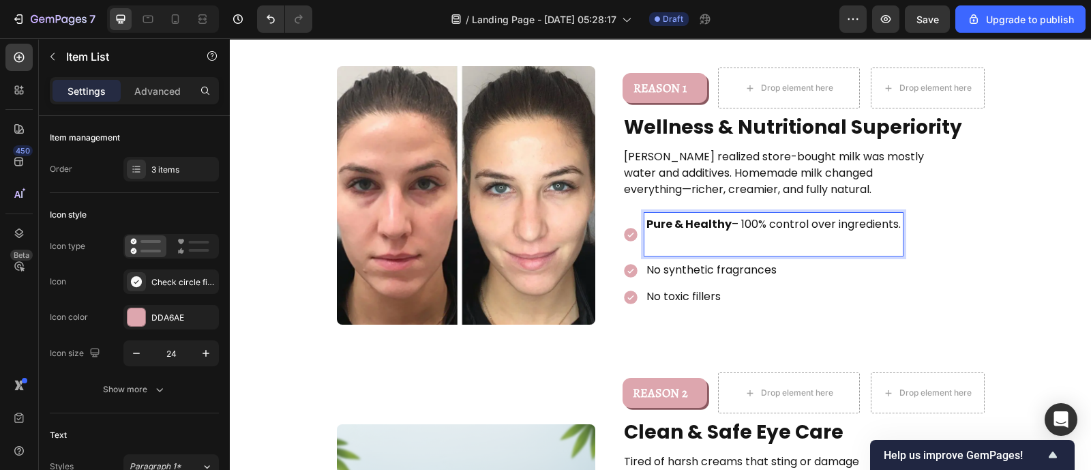
scroll to position [926, 0]
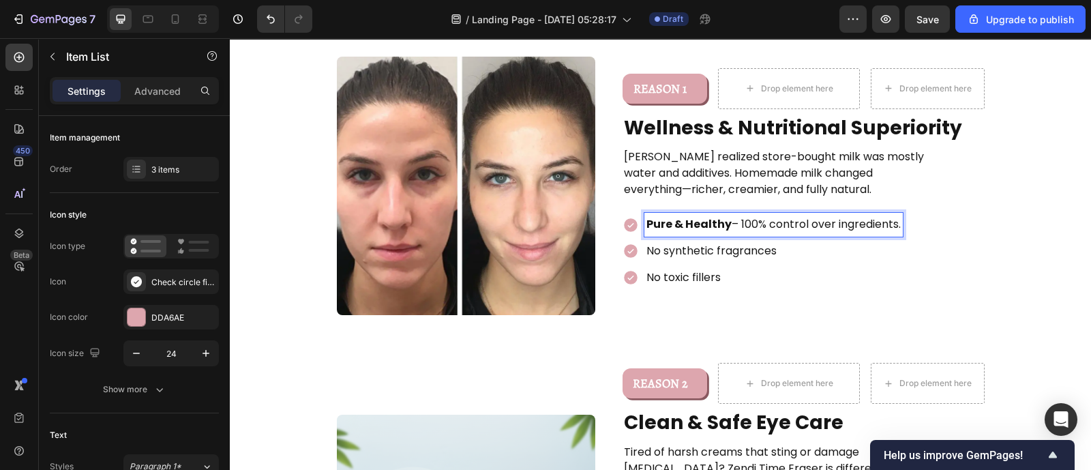
click at [679, 241] on p "No synthetic fragrances" at bounding box center [774, 251] width 254 height 20
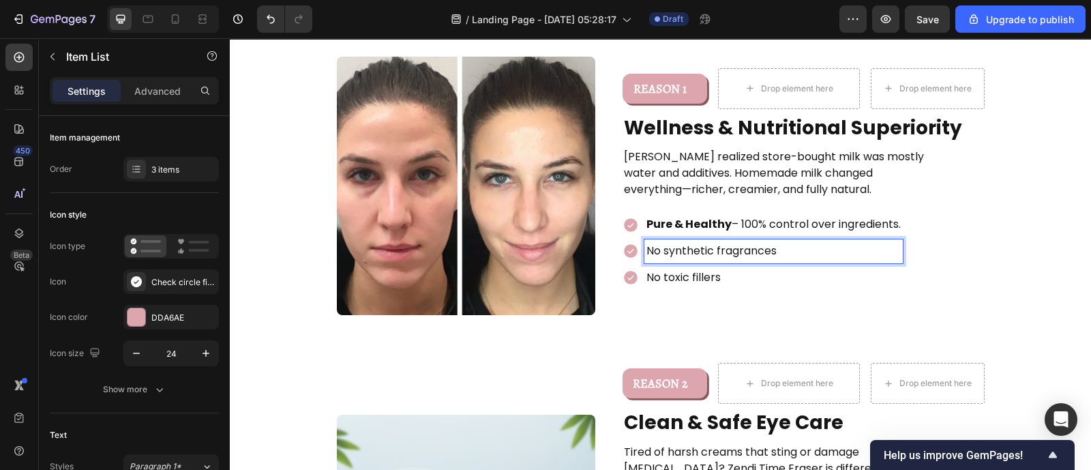
click at [679, 241] on p "No synthetic fragrances" at bounding box center [774, 251] width 254 height 20
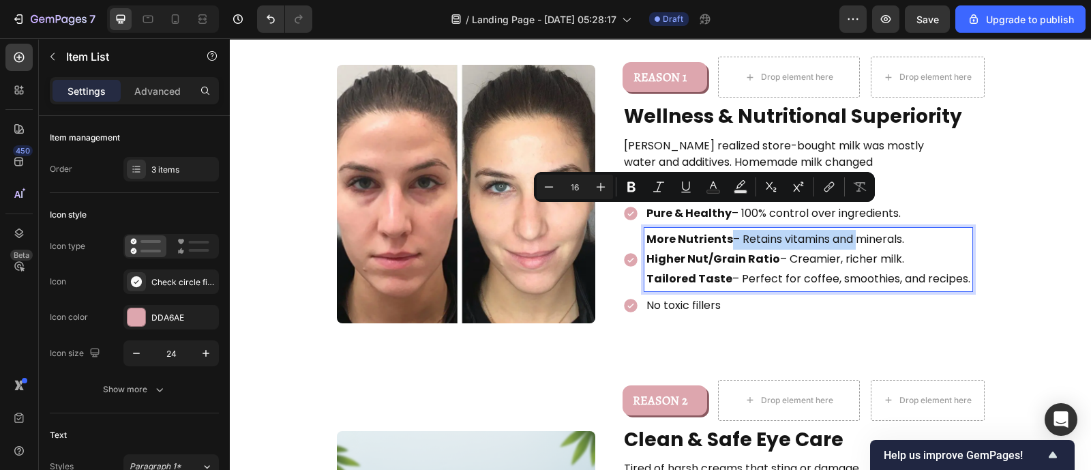
scroll to position [914, 0]
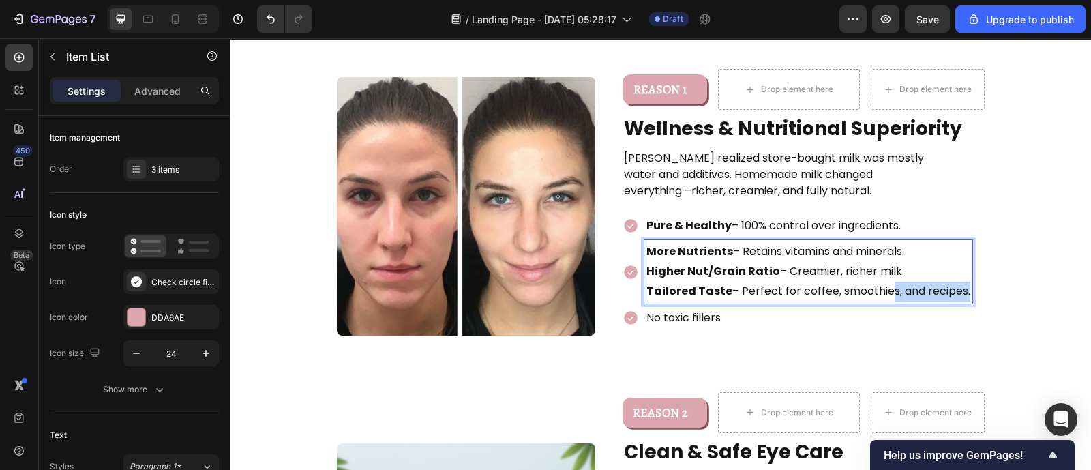
drag, startPoint x: 956, startPoint y: 263, endPoint x: 877, endPoint y: 264, distance: 79.1
click at [877, 282] on p "Tailored Taste – Perfect for coffee, smoothies, and recipes." at bounding box center [809, 292] width 324 height 20
click at [958, 282] on p "Tailored Taste – Perfect for coffee, smoothies, and recipes." at bounding box center [809, 292] width 324 height 20
click at [961, 261] on div "More Nutrients – Retains vitamins and minerals. Higher Nut/Grain Ratio – Creami…" at bounding box center [809, 271] width 328 height 63
drag, startPoint x: 958, startPoint y: 261, endPoint x: 637, endPoint y: 237, distance: 322.2
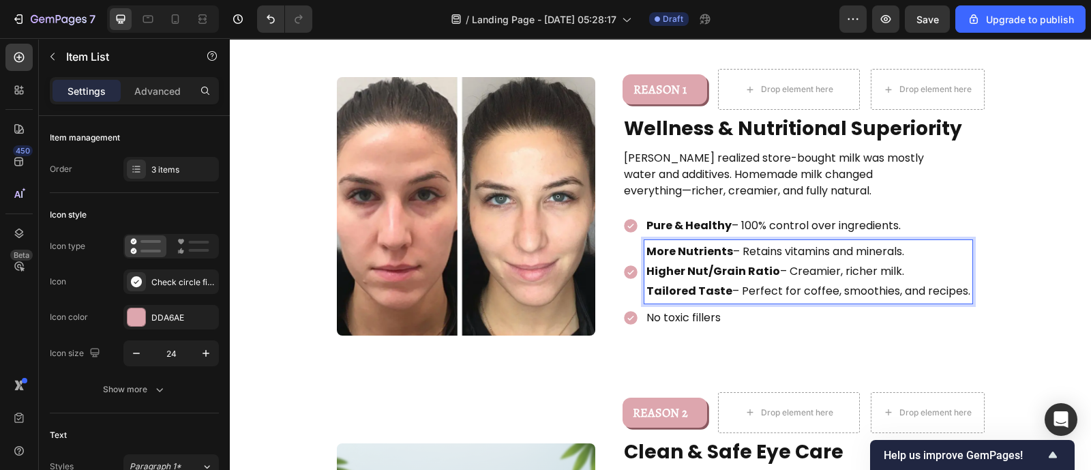
click at [637, 240] on div "More Nutrients – Retains vitamins and minerals. Higher Nut/Grain Ratio – Creami…" at bounding box center [798, 271] width 350 height 63
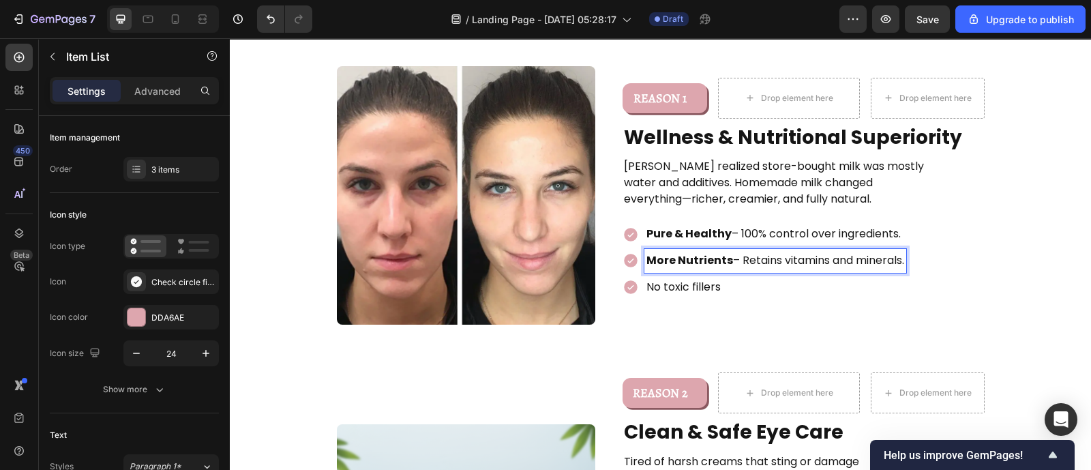
scroll to position [926, 0]
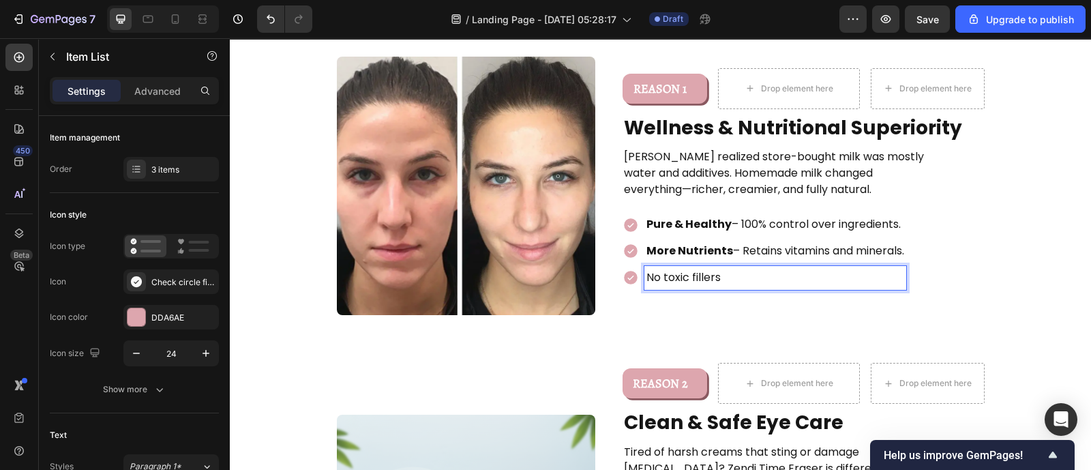
click at [671, 268] on p "No toxic fillers" at bounding box center [776, 278] width 258 height 20
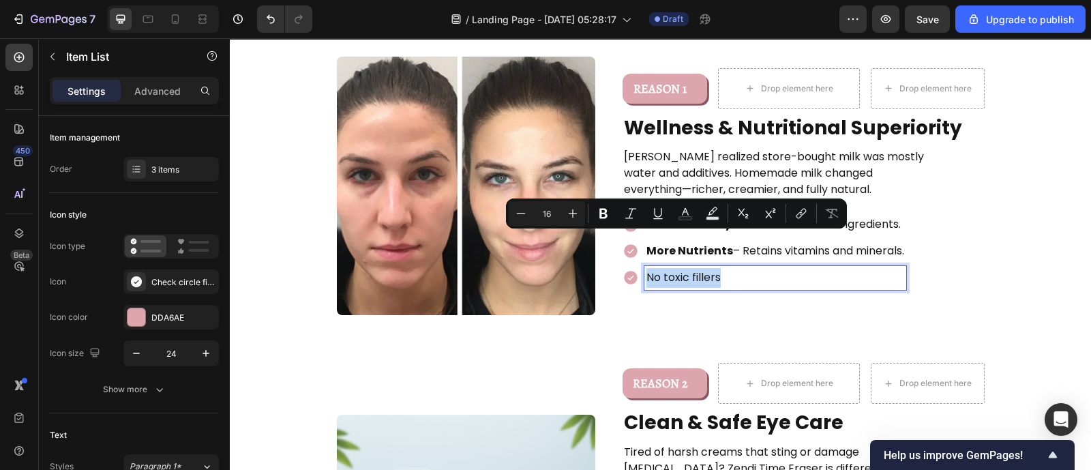
click at [671, 268] on p "No toxic fillers" at bounding box center [776, 278] width 258 height 20
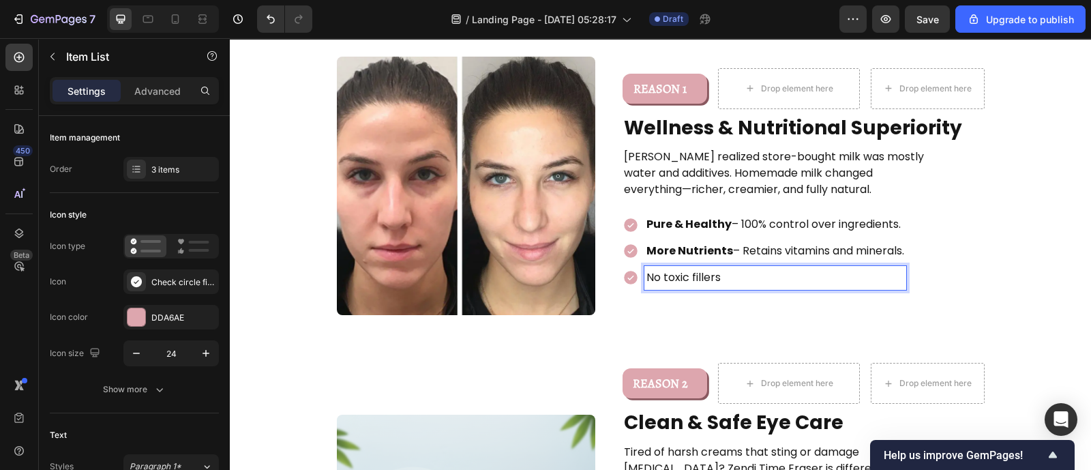
scroll to position [917, 0]
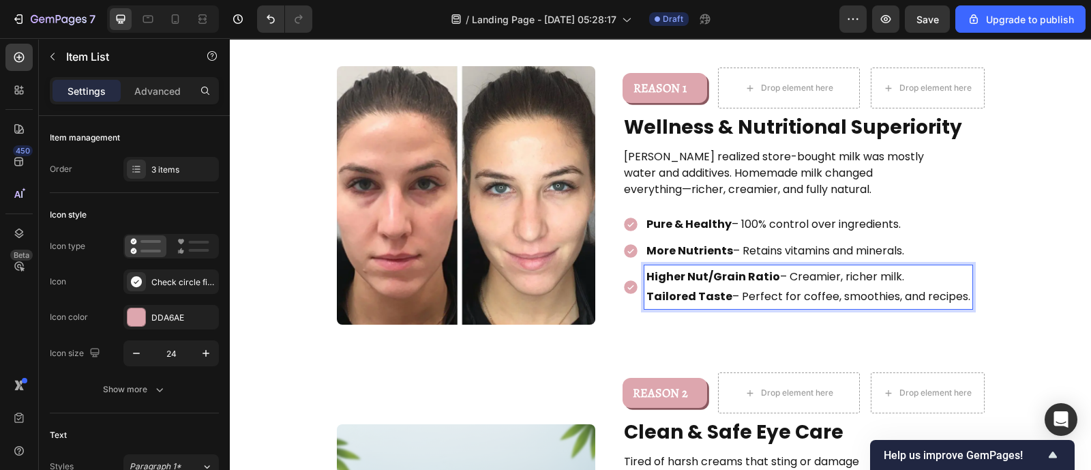
drag, startPoint x: 958, startPoint y: 266, endPoint x: 625, endPoint y: 263, distance: 333.6
click at [625, 265] on div "Higher Nut/Grain Ratio – Creamier, richer milk. Tailored Taste – Perfect for co…" at bounding box center [798, 287] width 350 height 44
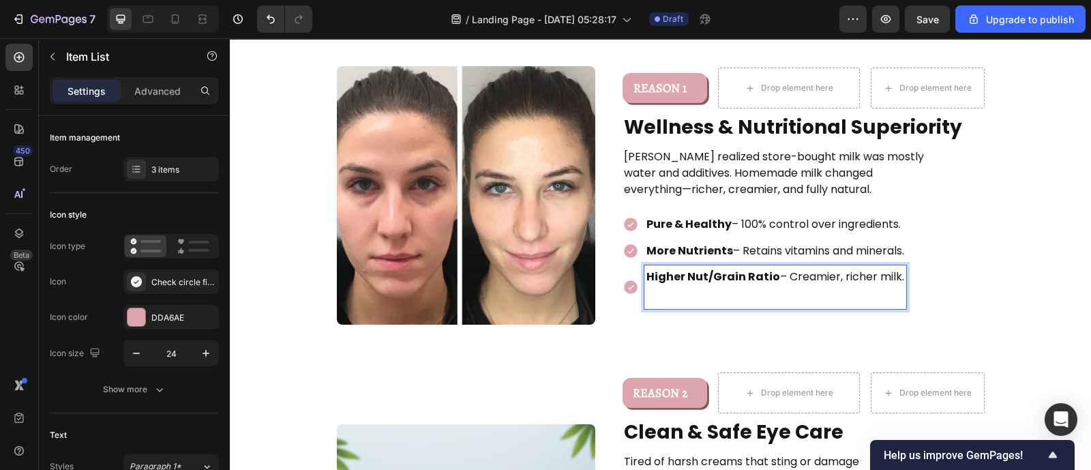
scroll to position [926, 0]
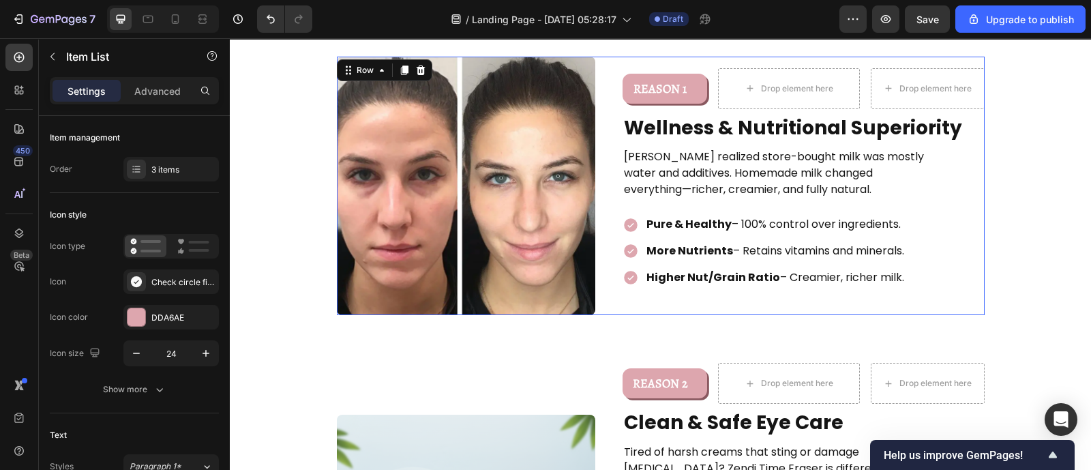
click at [623, 254] on div "REASON 1 Text Block Row Drop element here Drop element here Row Wellness & Nutr…" at bounding box center [804, 186] width 362 height 259
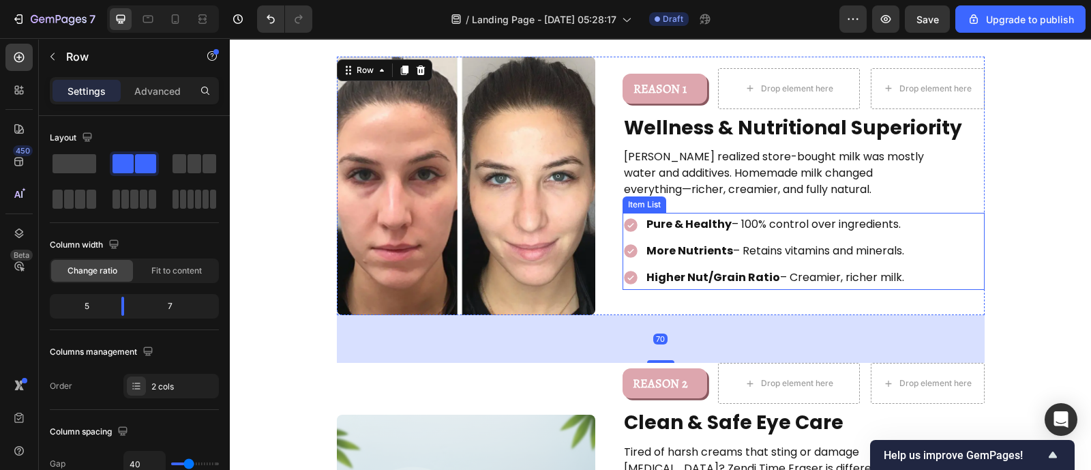
click at [645, 239] on div "More Nutrients – Retains vitamins and minerals." at bounding box center [776, 251] width 262 height 24
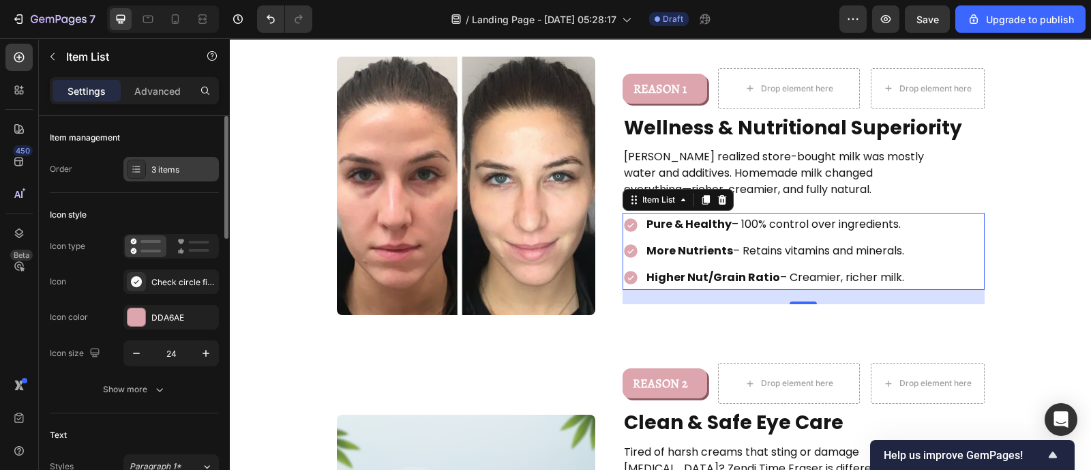
click at [160, 168] on div "3 items" at bounding box center [183, 170] width 64 height 12
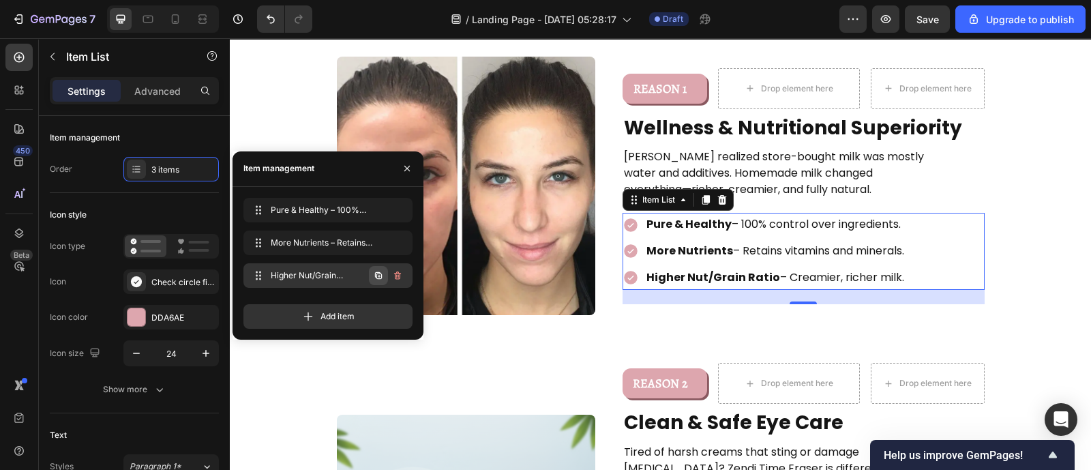
click at [387, 279] on button "button" at bounding box center [378, 275] width 19 height 19
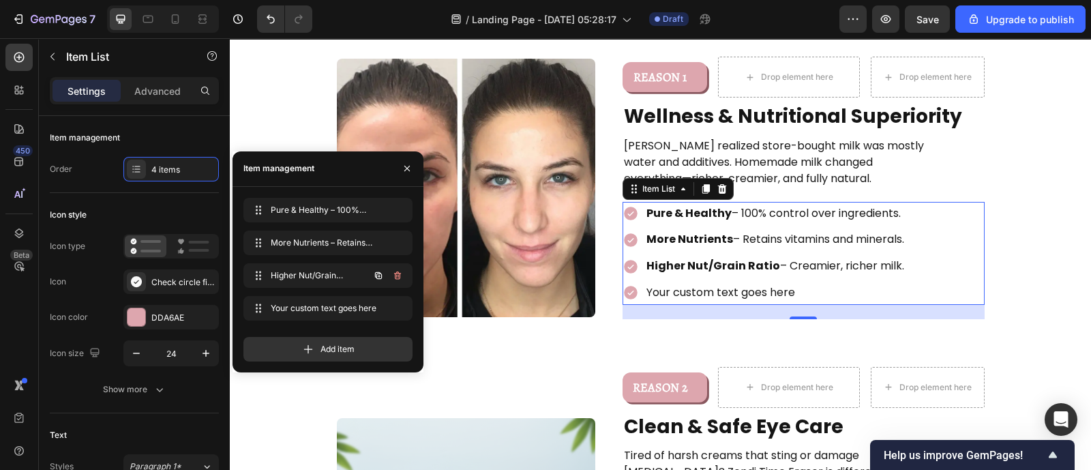
scroll to position [928, 0]
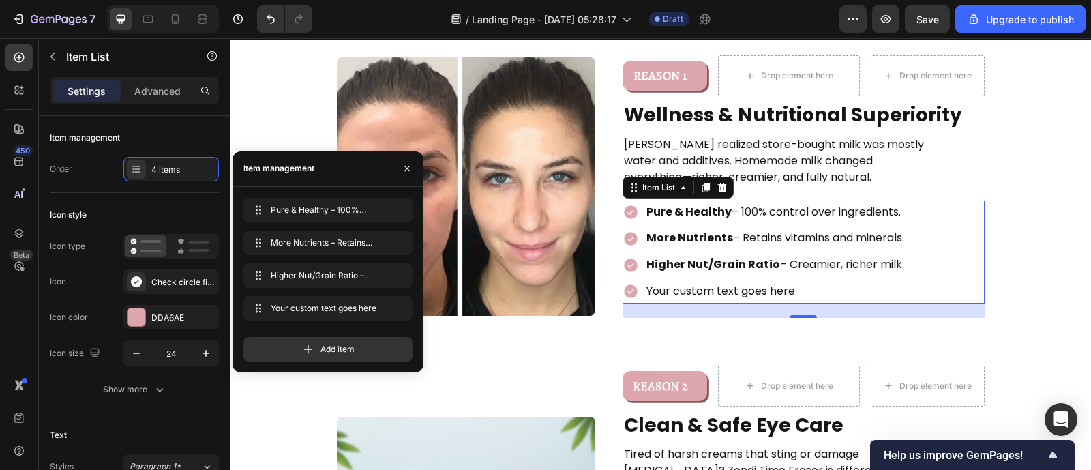
click at [691, 280] on div "Your custom text goes here" at bounding box center [776, 292] width 262 height 24
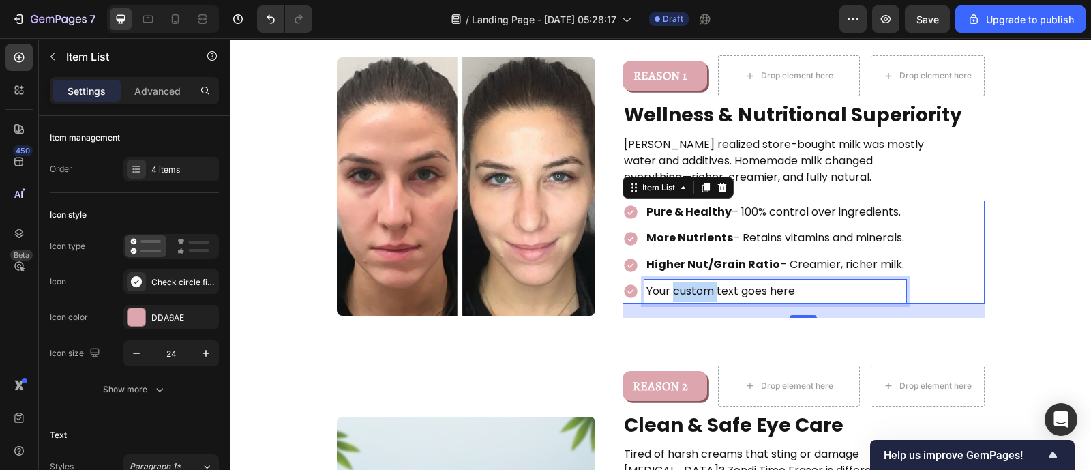
click at [691, 282] on p "Your custom text goes here" at bounding box center [776, 292] width 258 height 20
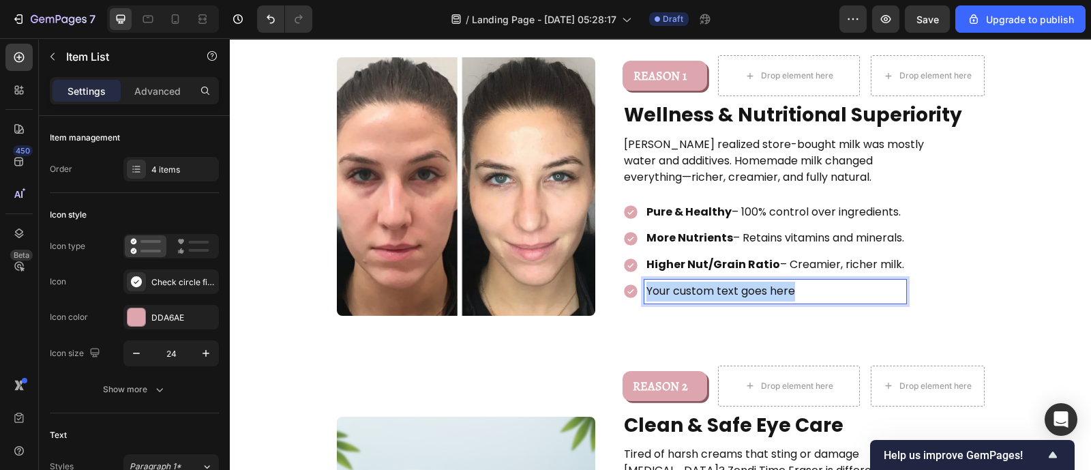
click at [691, 282] on p "Your custom text goes here" at bounding box center [776, 292] width 258 height 20
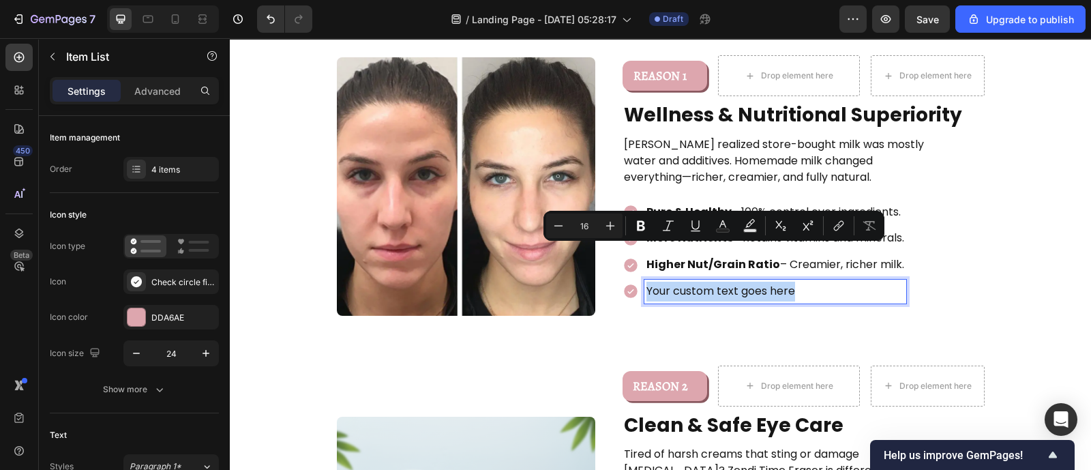
click at [691, 282] on p "Your custom text goes here" at bounding box center [776, 292] width 258 height 20
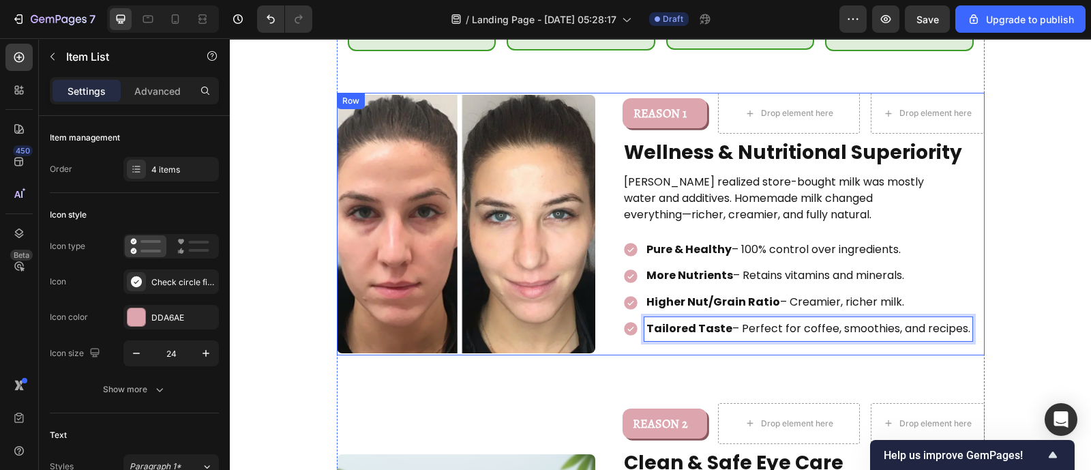
scroll to position [829, 0]
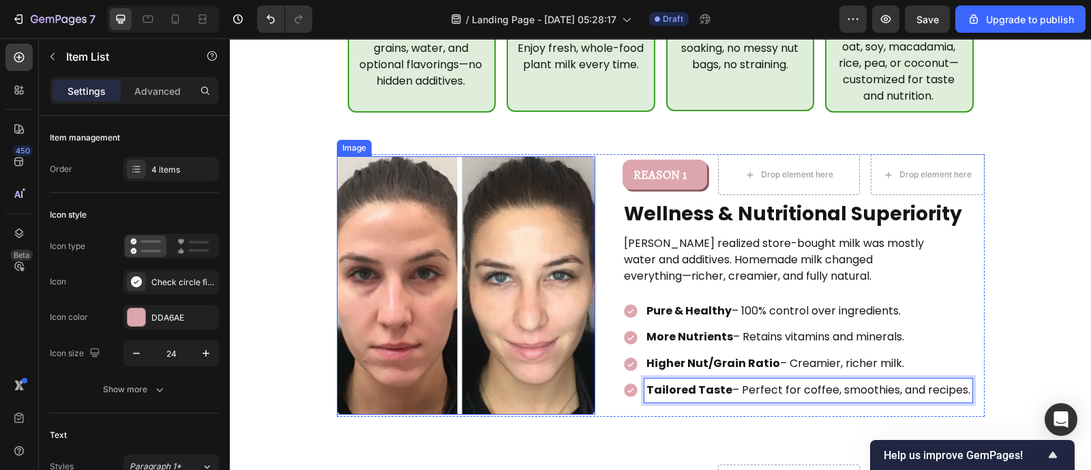
click at [570, 160] on img at bounding box center [466, 285] width 259 height 259
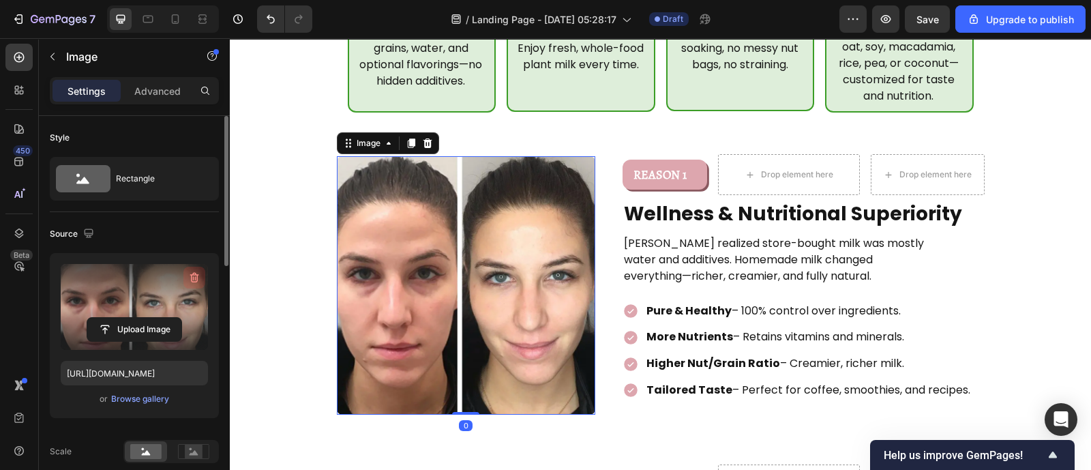
click at [196, 274] on icon "button" at bounding box center [194, 278] width 9 height 10
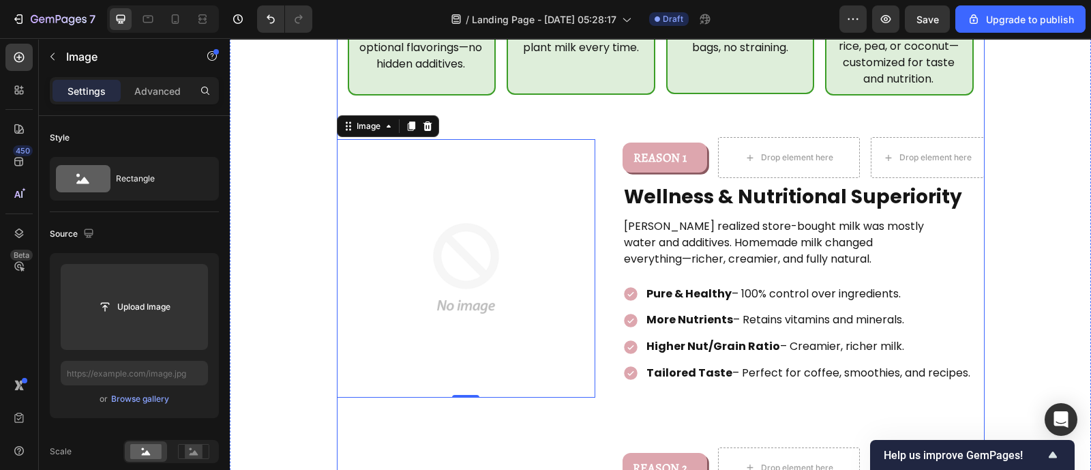
scroll to position [842, 0]
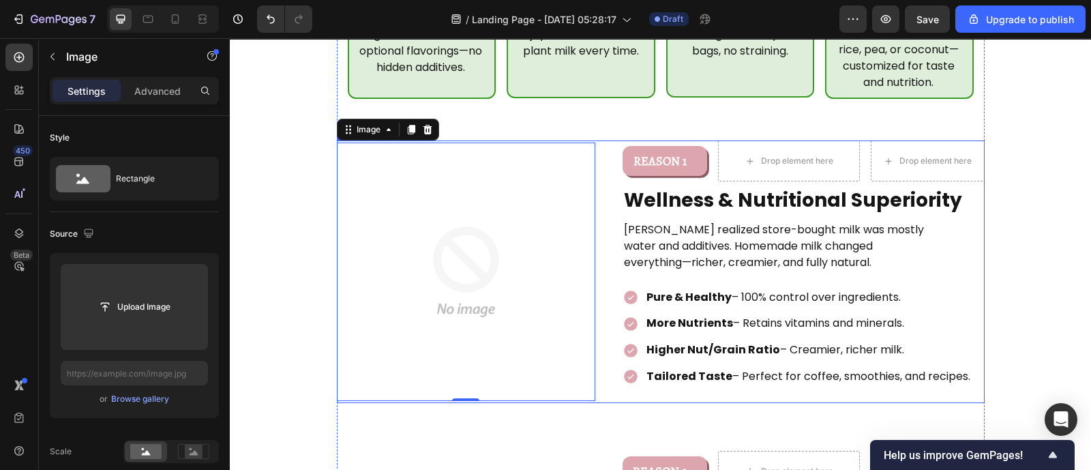
click at [604, 250] on div "Image 0 REASON 1 Text Block Row Drop element here Drop element here Row Wellnes…" at bounding box center [661, 272] width 648 height 263
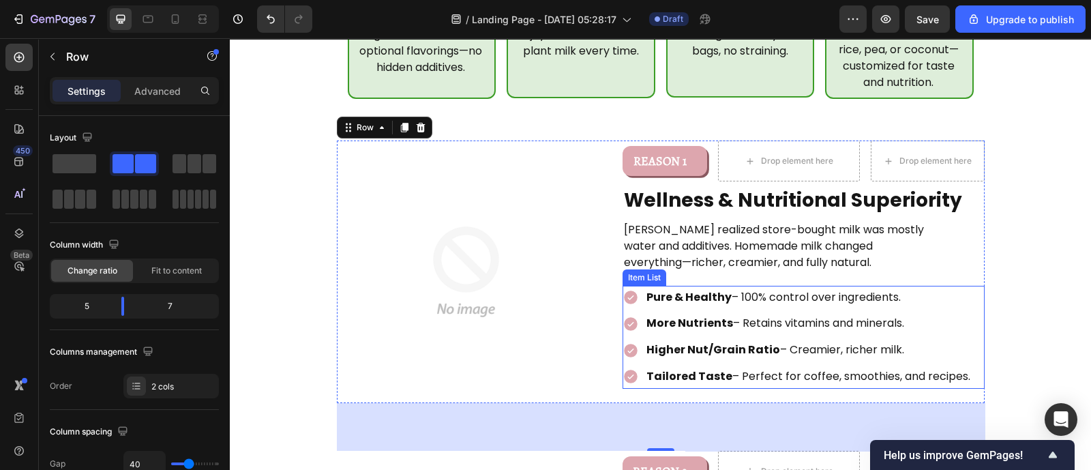
scroll to position [922, 0]
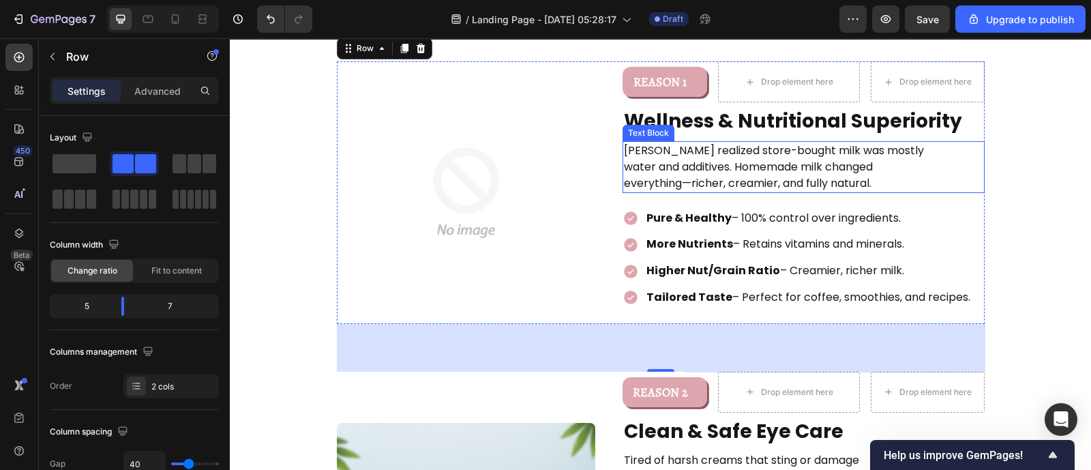
click at [733, 143] on p "[PERSON_NAME] realized store-bought milk was mostly water and additives. Homema…" at bounding box center [776, 167] width 305 height 49
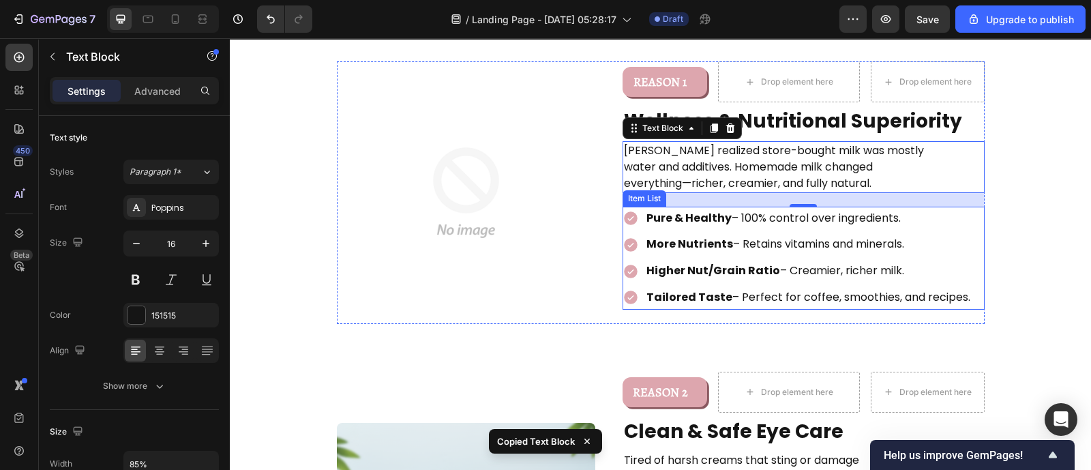
click at [633, 259] on div "Higher Nut/Grain Ratio – Creamier, richer milk." at bounding box center [798, 271] width 350 height 24
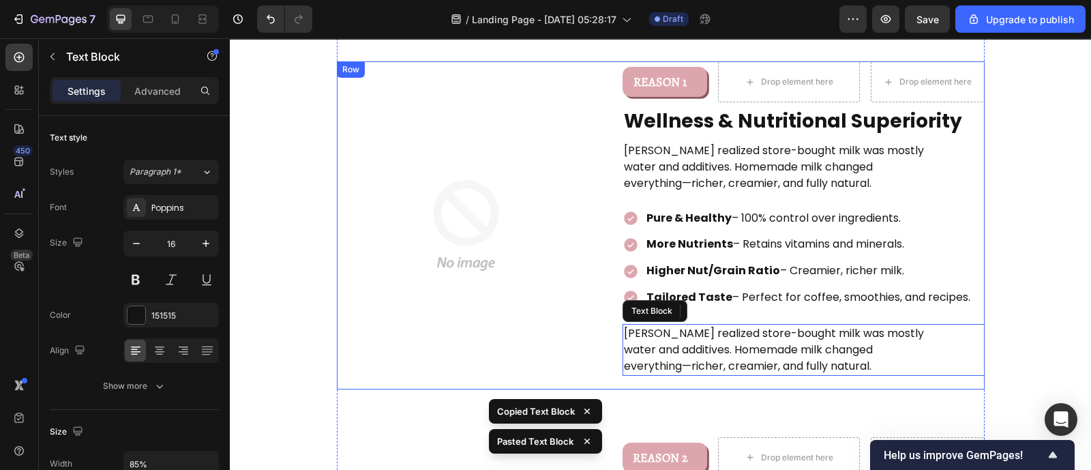
scroll to position [954, 0]
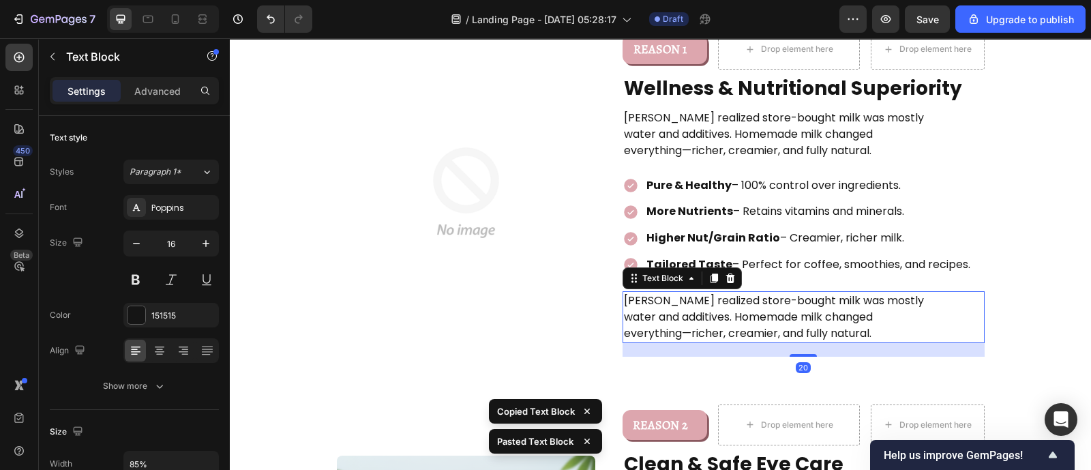
click at [726, 293] on p "[PERSON_NAME] realized store-bought milk was mostly water and additives. Homema…" at bounding box center [776, 317] width 305 height 49
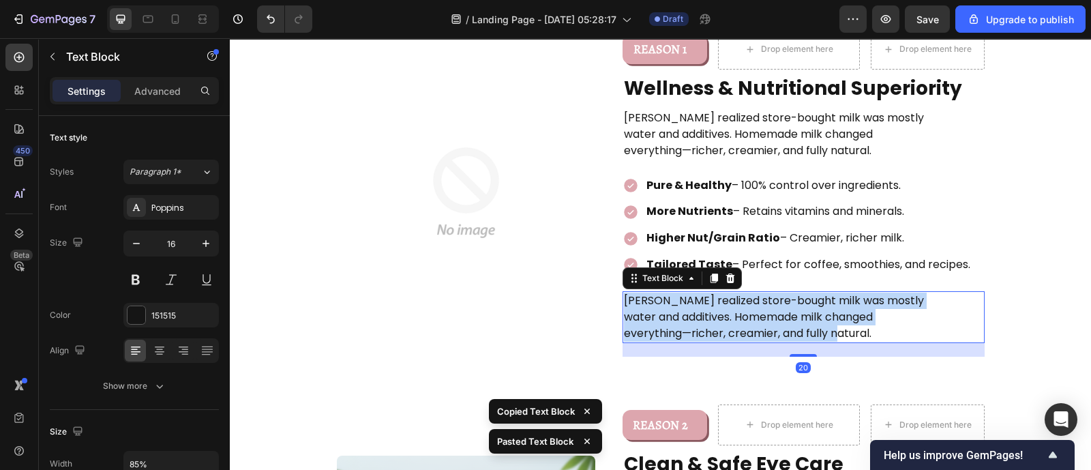
click at [726, 293] on p "[PERSON_NAME] realized store-bought milk was mostly water and additives. Homema…" at bounding box center [776, 317] width 305 height 49
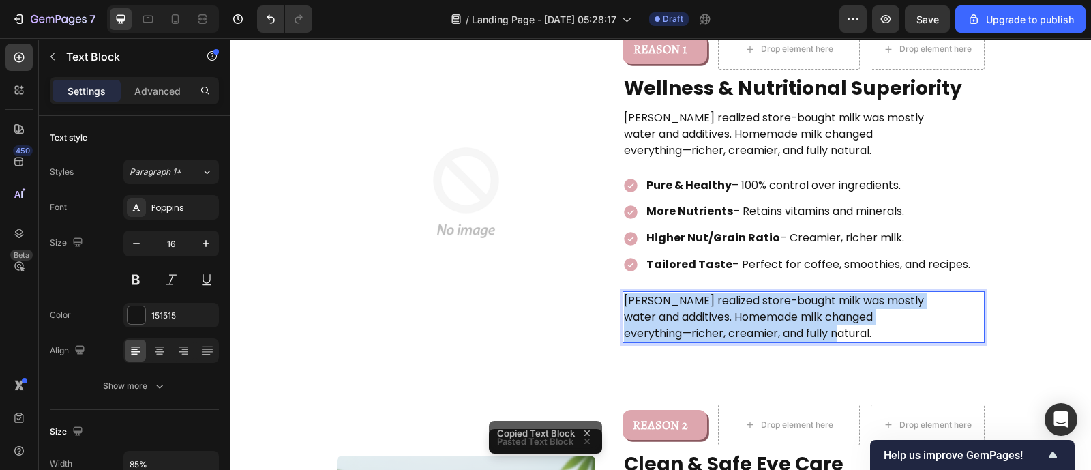
click at [726, 293] on p "[PERSON_NAME] realized store-bought milk was mostly water and additives. Homema…" at bounding box center [776, 317] width 305 height 49
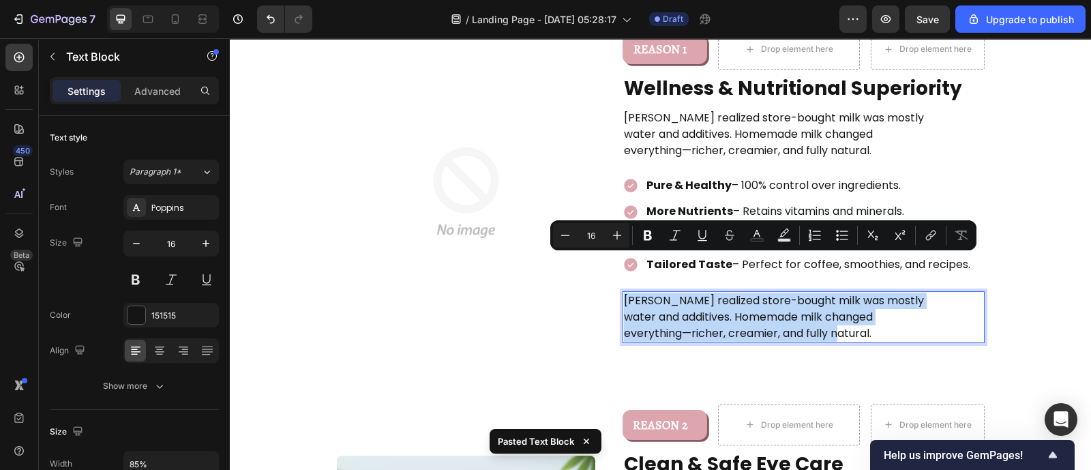
click at [726, 293] on p "[PERSON_NAME] realized store-bought milk was mostly water and additives. Homema…" at bounding box center [776, 317] width 305 height 49
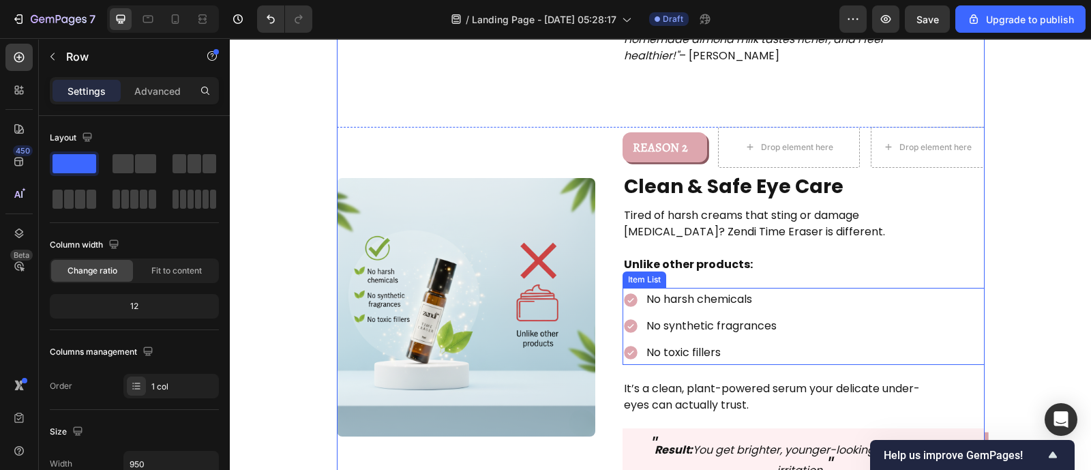
scroll to position [1217, 0]
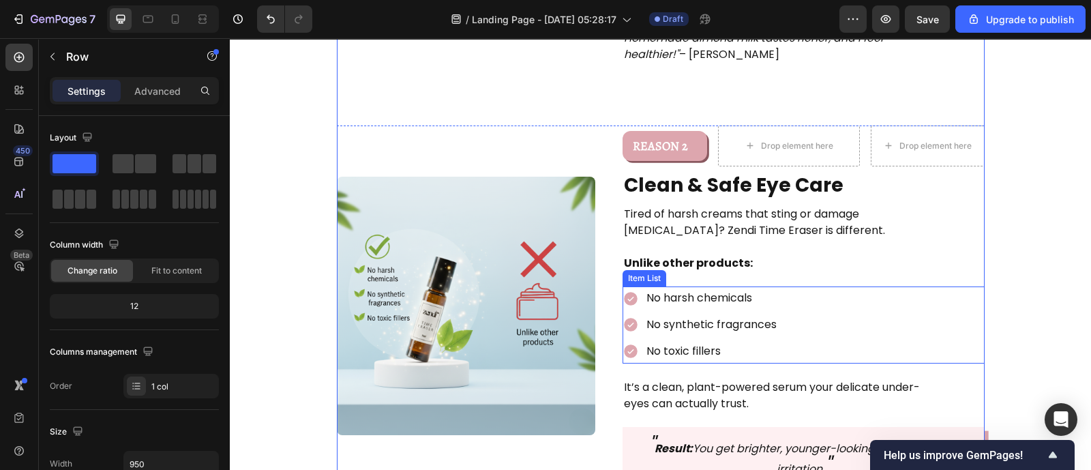
click at [716, 342] on p "No toxic fillers" at bounding box center [712, 352] width 130 height 20
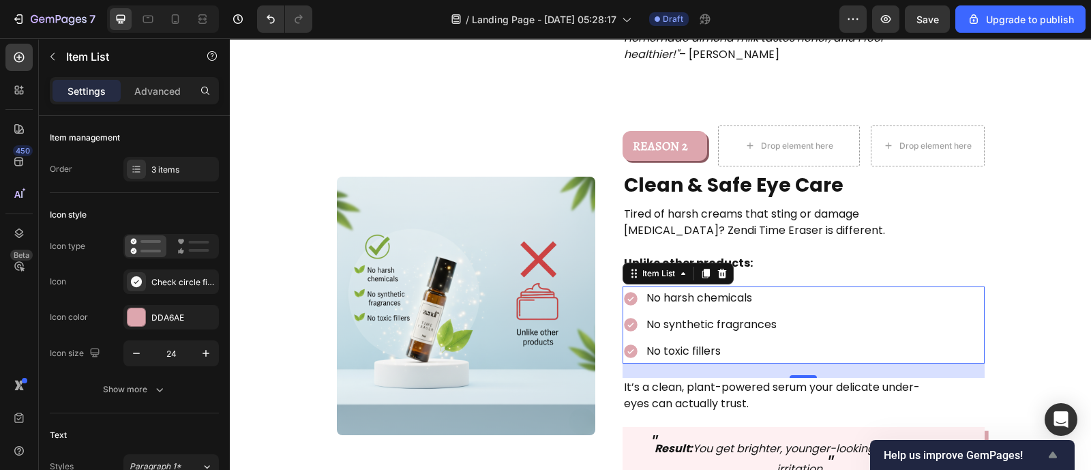
click at [1057, 456] on icon "Show survey - Help us improve GemPages!" at bounding box center [1053, 455] width 8 height 6
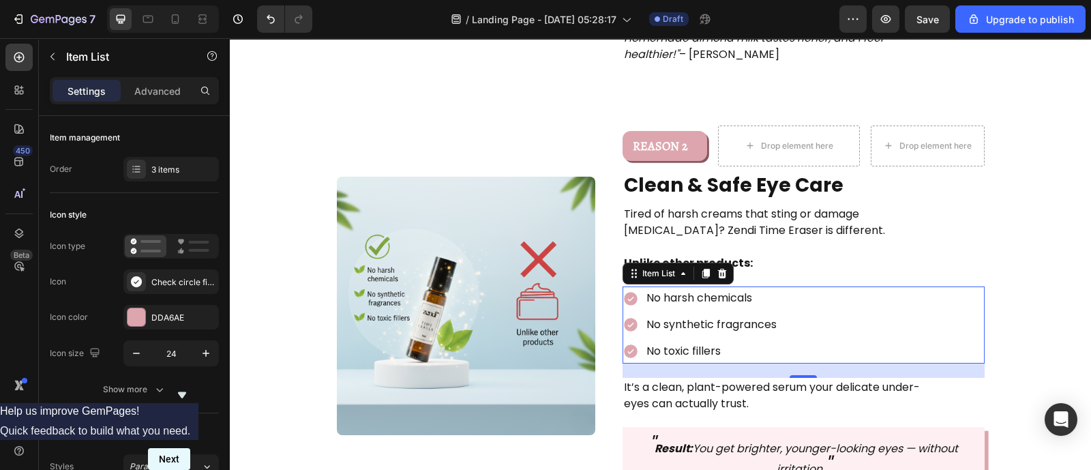
click at [190, 448] on button "Next" at bounding box center [169, 459] width 42 height 22
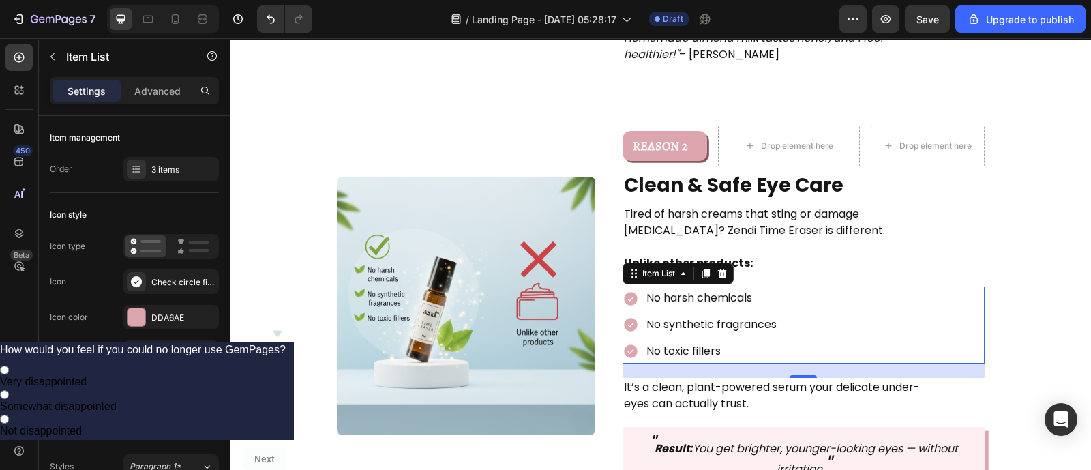
click at [282, 331] on icon "Hide survey" at bounding box center [278, 334] width 8 height 6
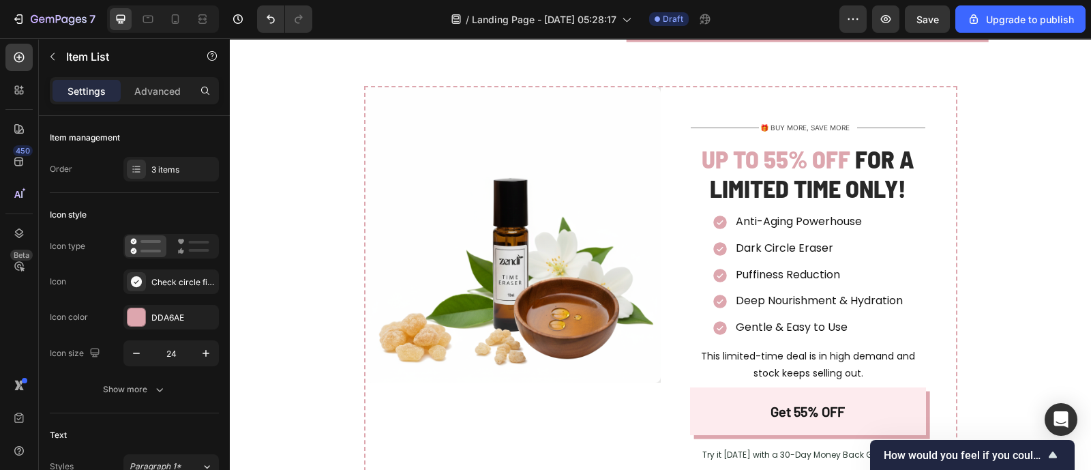
scroll to position [2911, 0]
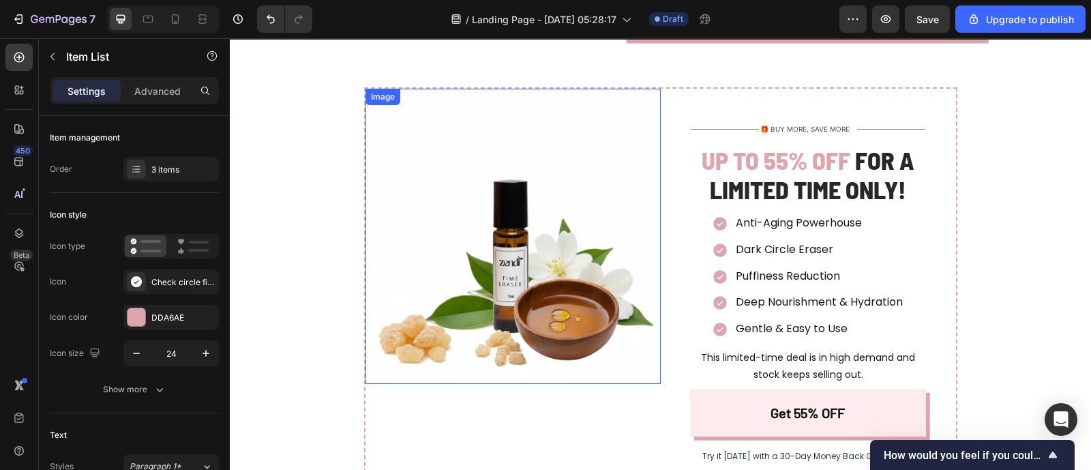
click at [529, 199] on img at bounding box center [513, 236] width 295 height 295
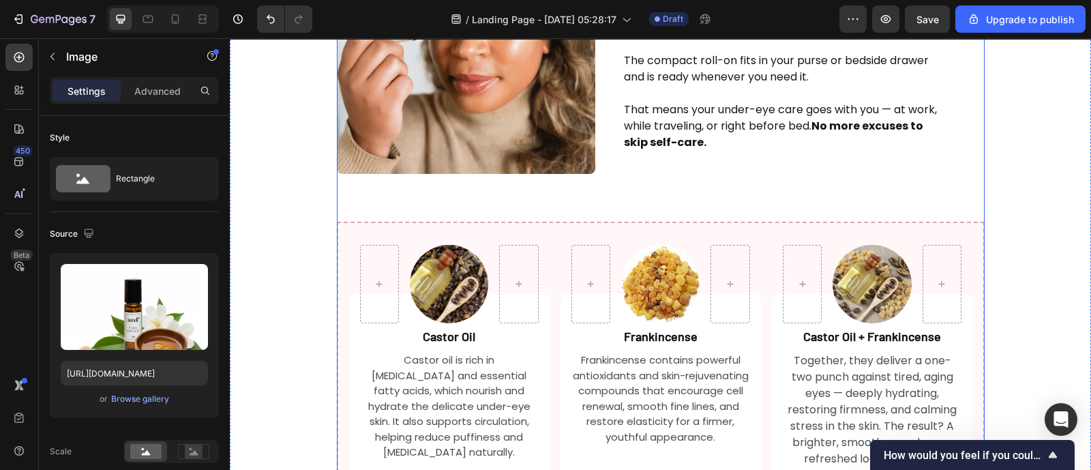
scroll to position [1840, 0]
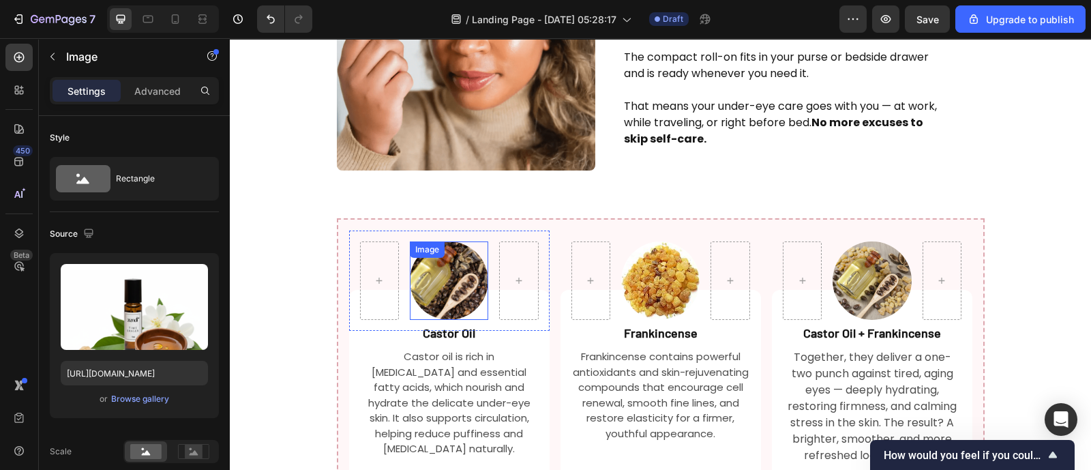
click at [441, 241] on img at bounding box center [449, 280] width 78 height 78
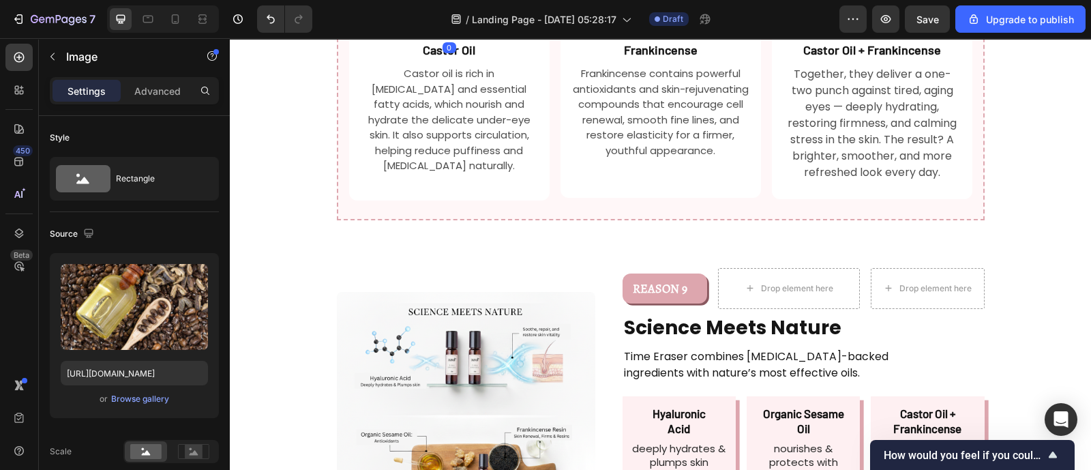
scroll to position [2209, 0]
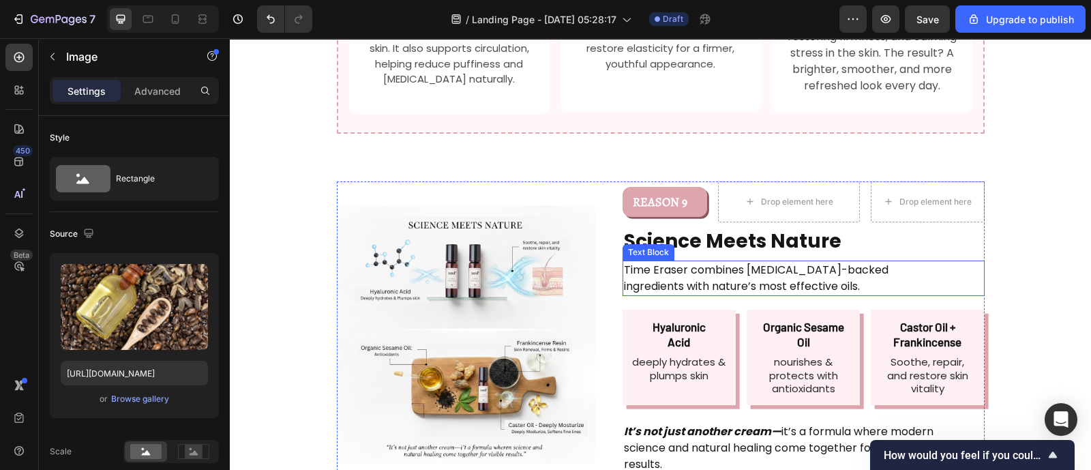
click at [723, 262] on p "Time Eraser combines [MEDICAL_DATA]-backed ingredients with nature’s most effec…" at bounding box center [782, 278] width 316 height 33
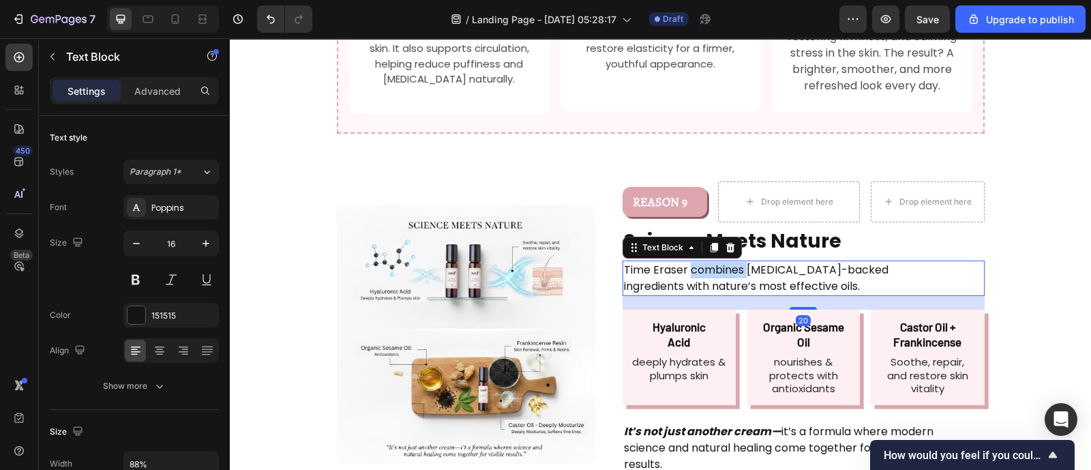
click at [723, 262] on p "Time Eraser combines [MEDICAL_DATA]-backed ingredients with nature’s most effec…" at bounding box center [782, 278] width 316 height 33
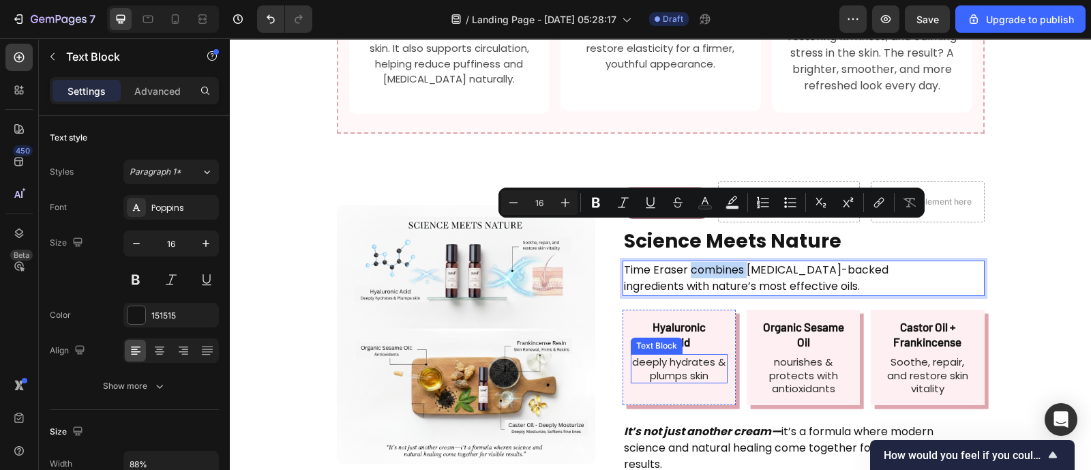
click at [679, 355] on p "deeply hydrates & plumps skin" at bounding box center [679, 368] width 94 height 27
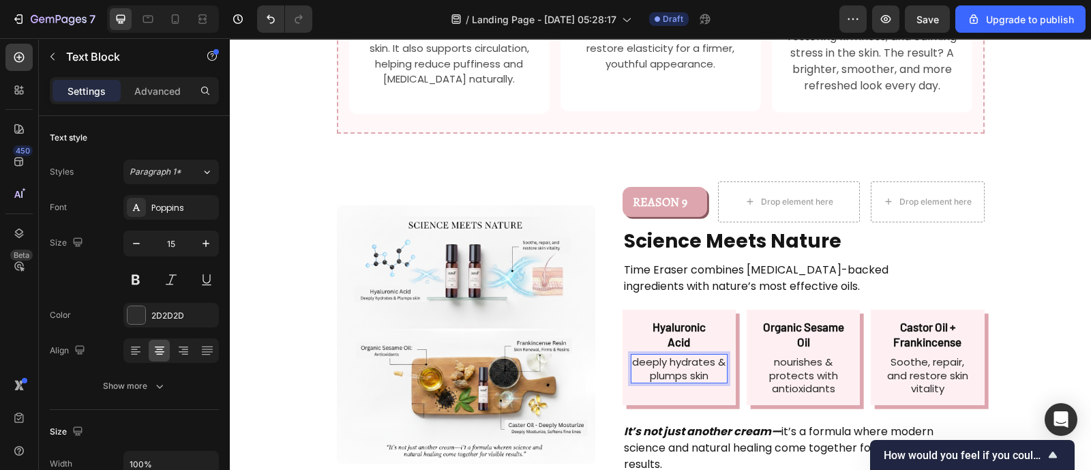
click at [690, 355] on p "deeply hydrates & plumps skin" at bounding box center [679, 368] width 94 height 27
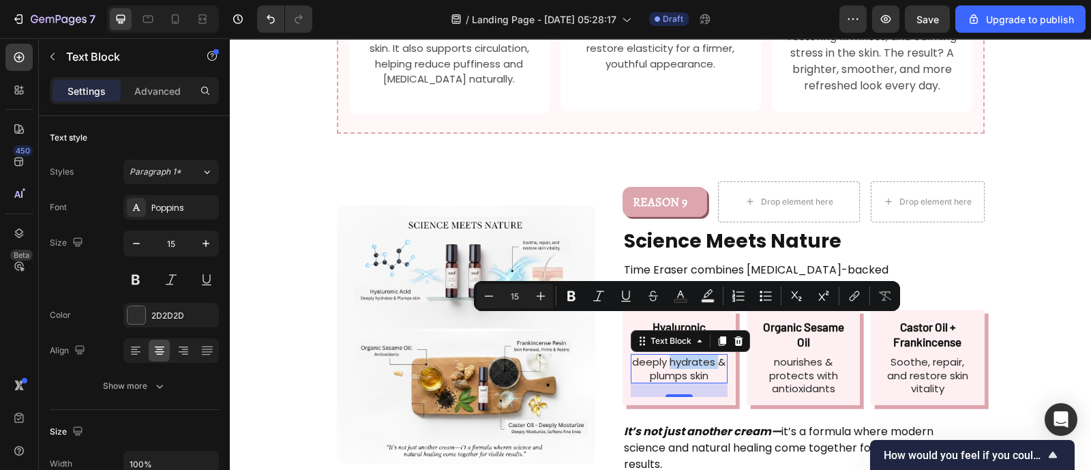
click at [690, 355] on p "deeply hydrates & plumps skin" at bounding box center [679, 368] width 94 height 27
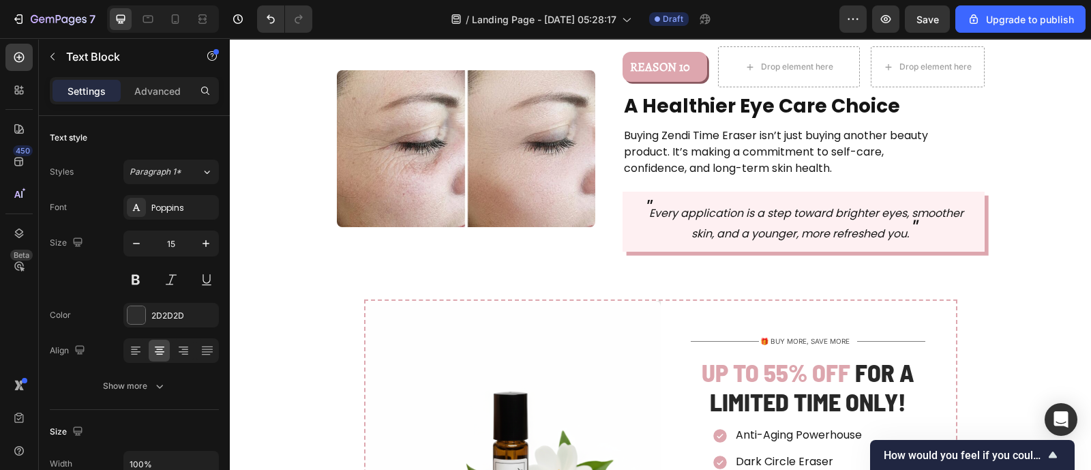
scroll to position [2701, 0]
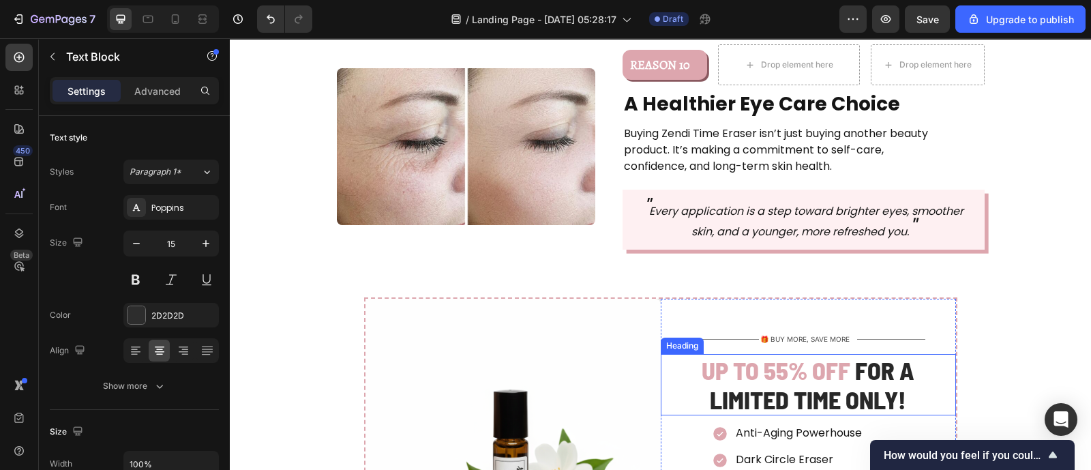
click at [791, 355] on strong "UP TO 55% OFF" at bounding box center [776, 369] width 149 height 29
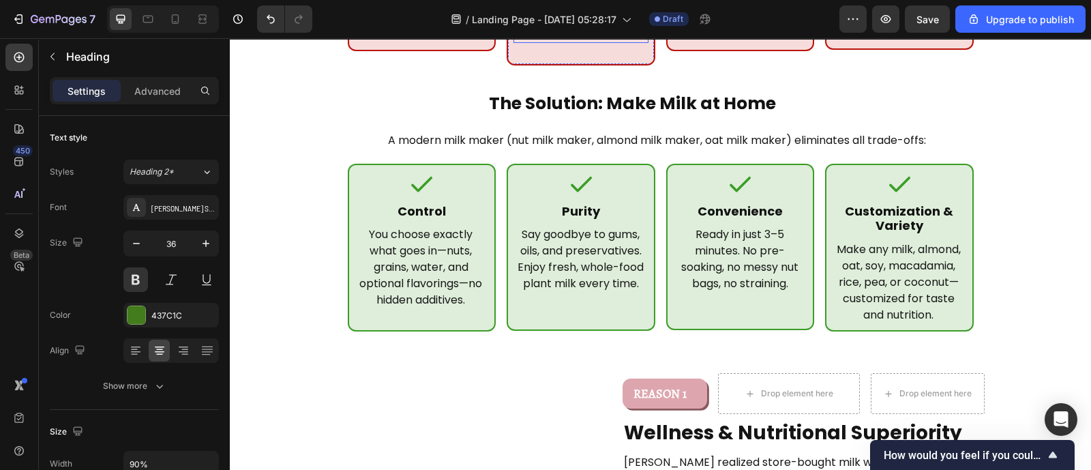
scroll to position [679, 0]
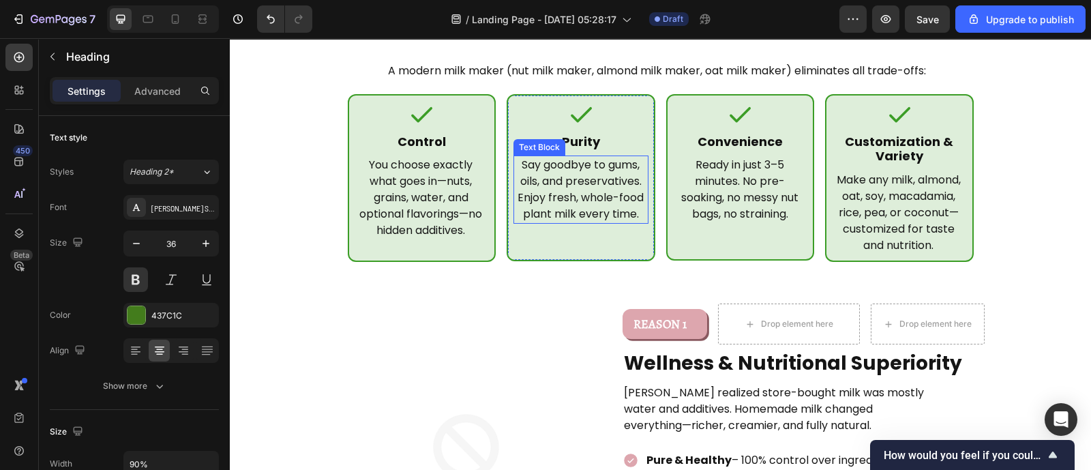
click at [557, 157] on p "Say goodbye to gums, oils, and preservatives. Enjoy fresh, whole-food plant mil…" at bounding box center [581, 189] width 132 height 65
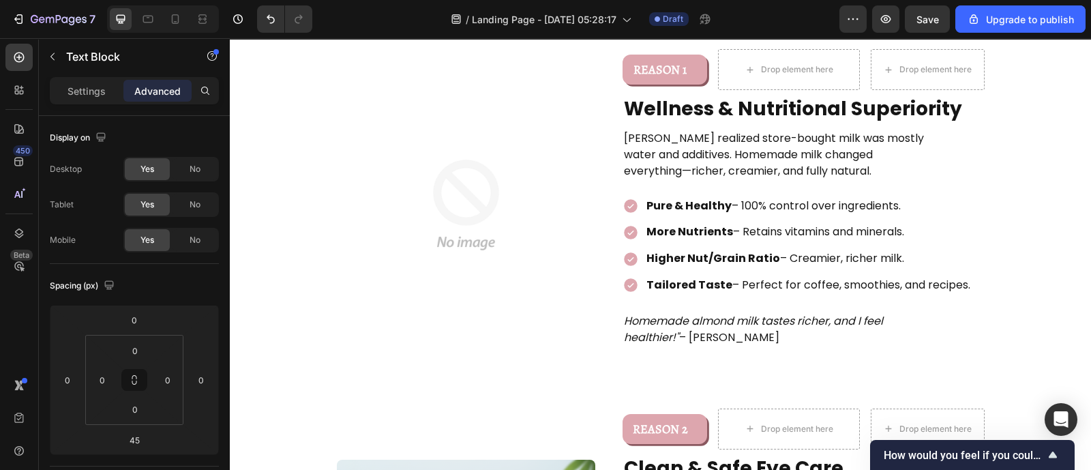
scroll to position [960, 0]
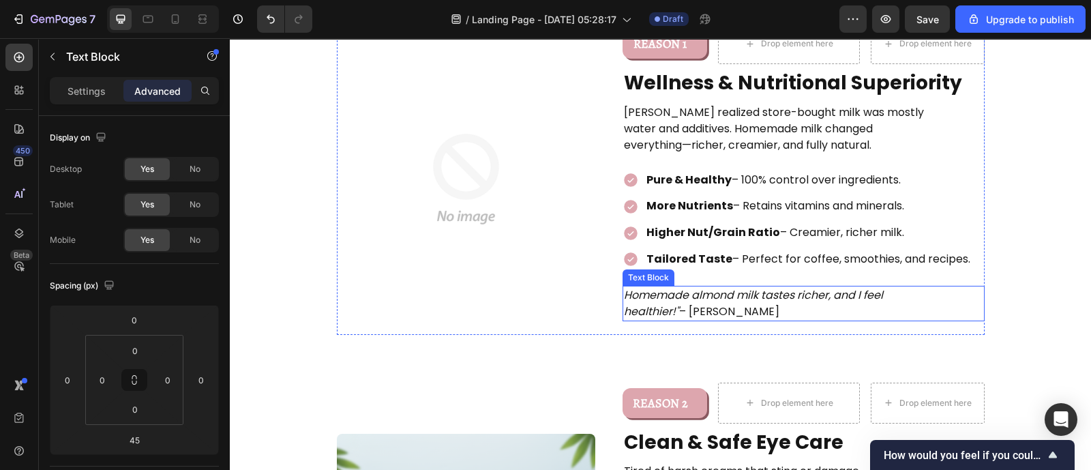
click at [672, 287] on icon "Homemade almond milk tastes richer, and I feel healthier!"" at bounding box center [753, 303] width 259 height 32
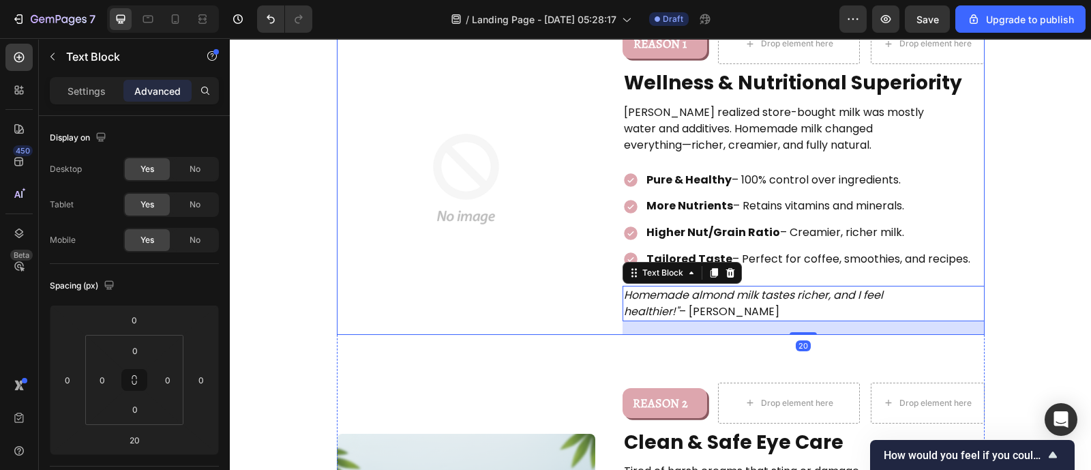
click at [586, 251] on img at bounding box center [466, 179] width 259 height 259
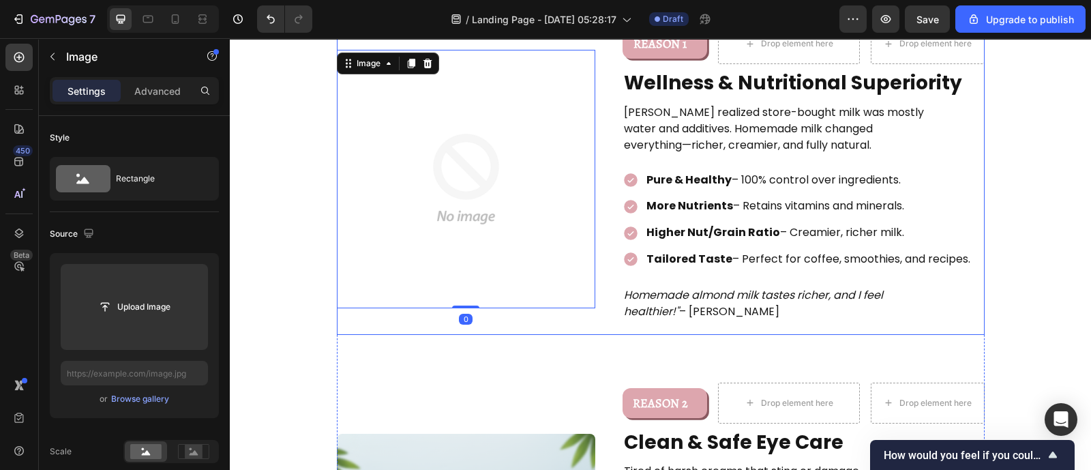
click at [623, 287] on div "REASON 1 Text Block Row Drop element here Drop element here Row Wellness & Nutr…" at bounding box center [804, 179] width 362 height 312
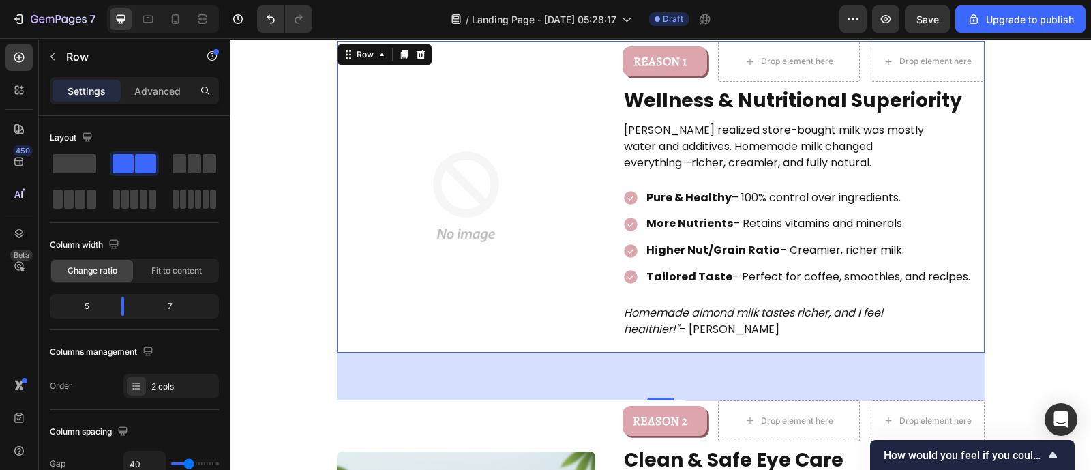
scroll to position [948, 0]
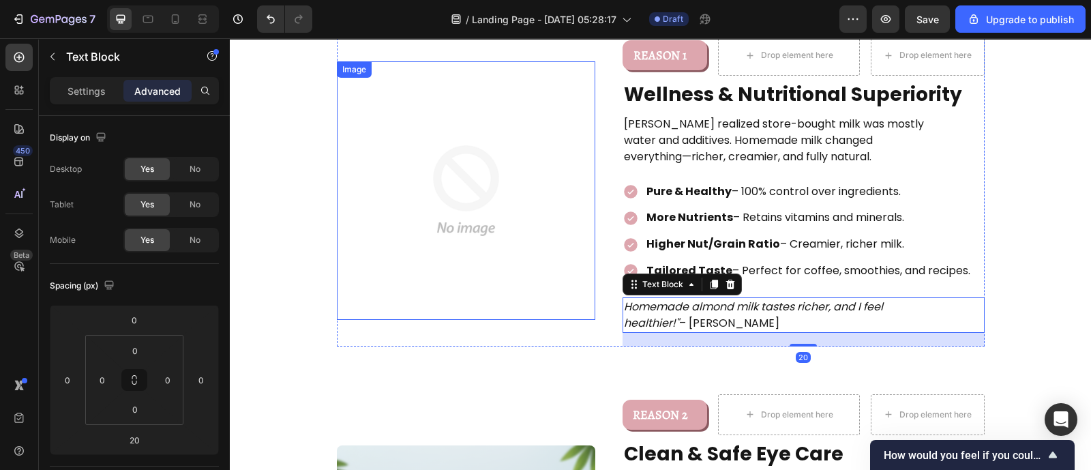
click at [575, 264] on img at bounding box center [466, 190] width 259 height 259
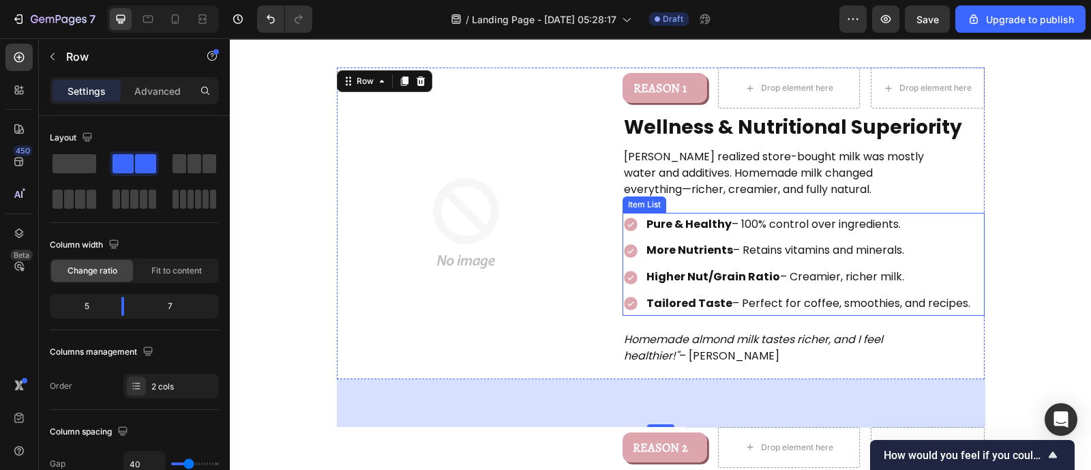
scroll to position [917, 0]
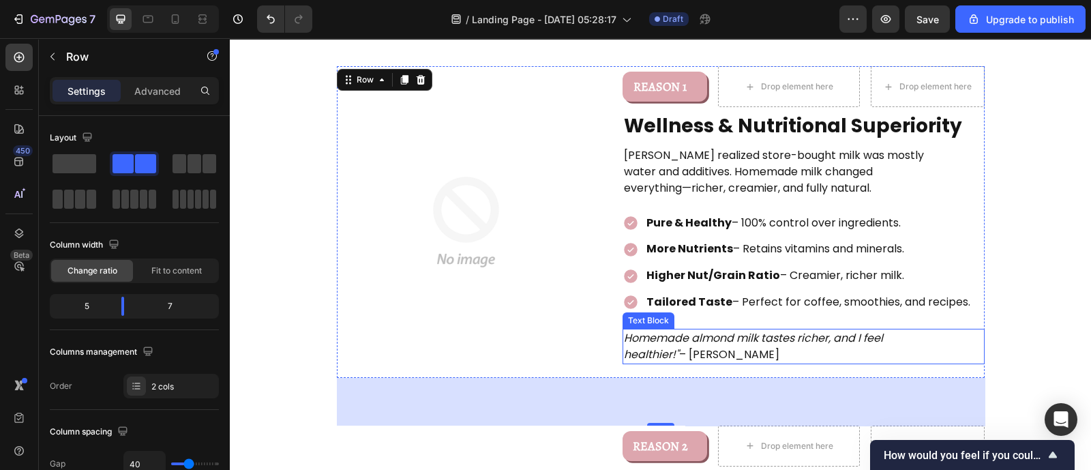
click at [680, 329] on div "Homemade almond milk tastes richer, and I feel healthier!" – [PERSON_NAME]" at bounding box center [777, 346] width 308 height 35
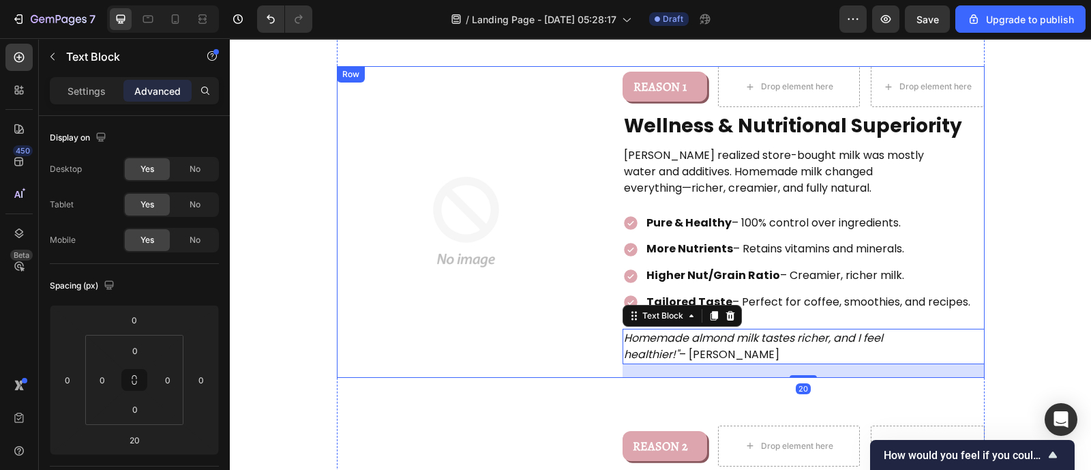
click at [613, 297] on div "Image REASON 1 Text Block Row Drop element here Drop element here Row Wellness …" at bounding box center [661, 222] width 648 height 312
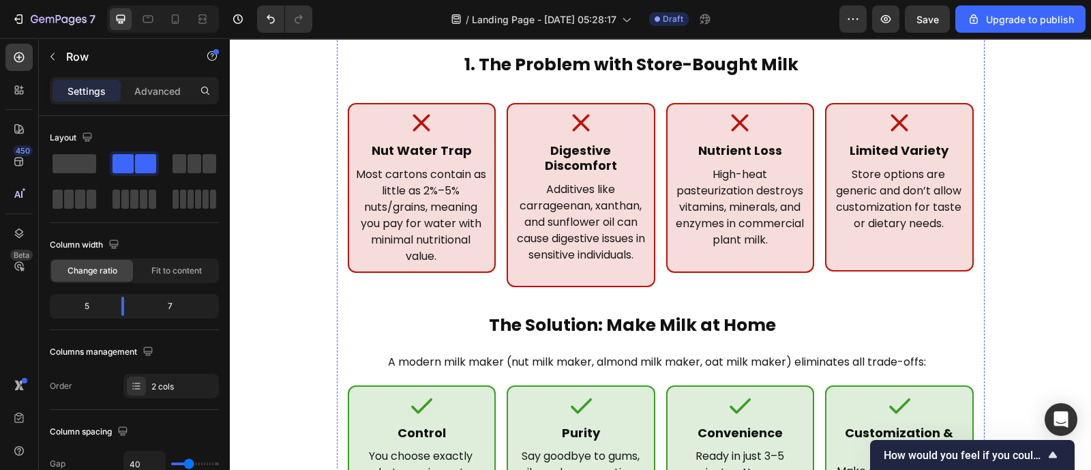
scroll to position [394, 0]
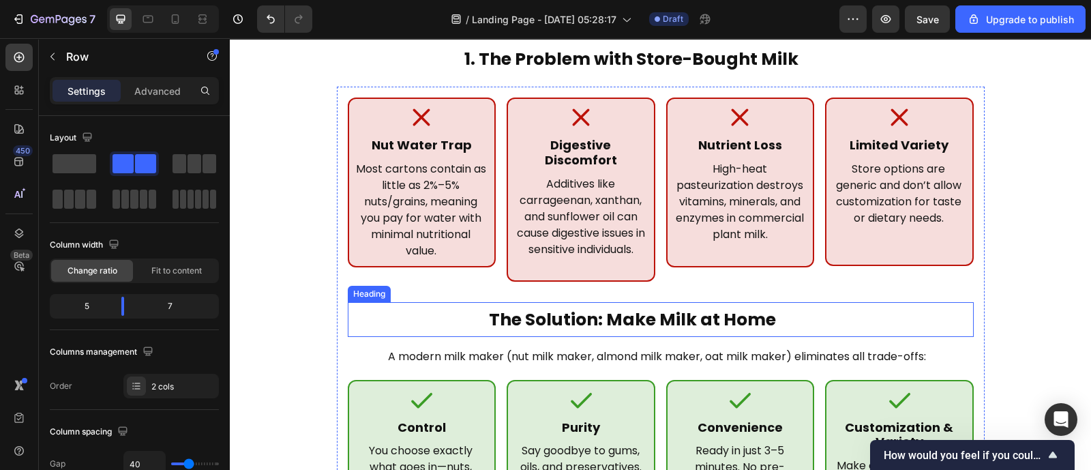
click at [480, 302] on h2 "The Solution: Make Milk at Home" at bounding box center [633, 319] width 570 height 35
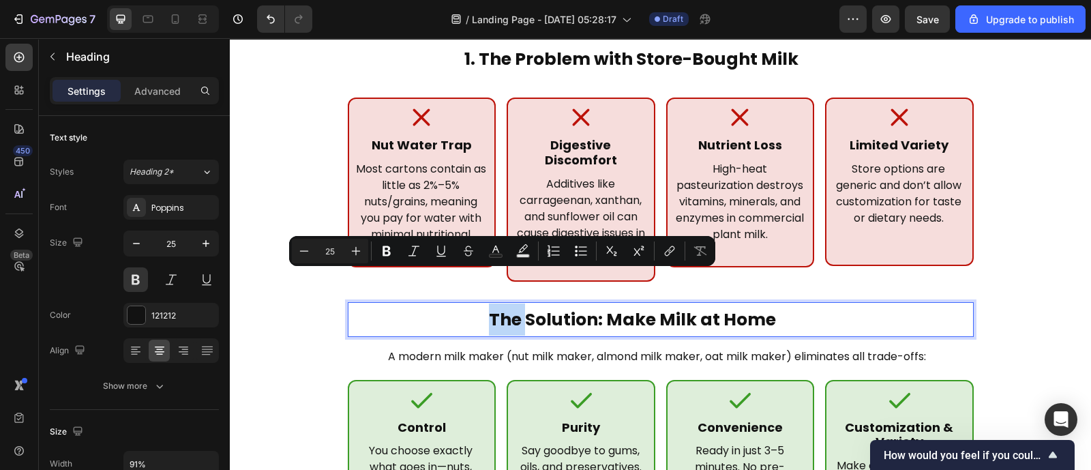
click at [482, 304] on p "The Solution: Make Milk at Home" at bounding box center [632, 320] width 567 height 32
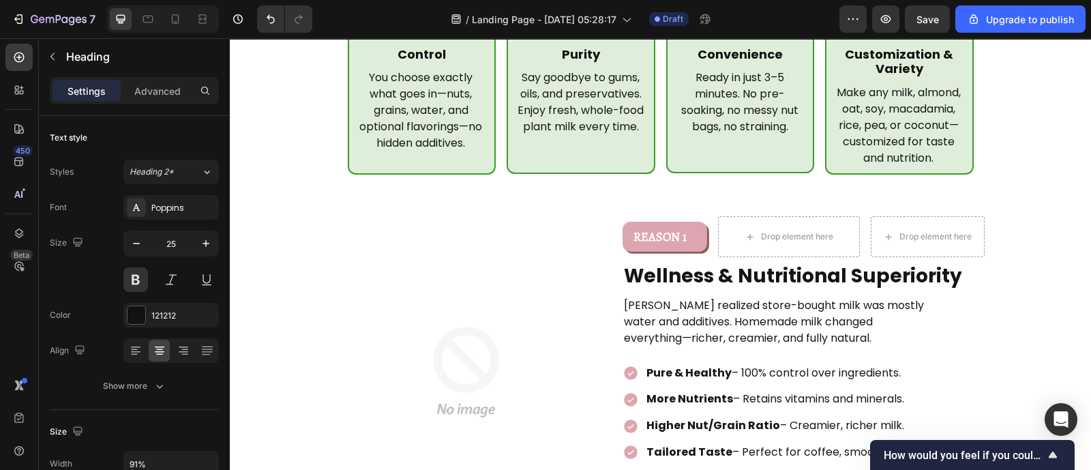
scroll to position [779, 0]
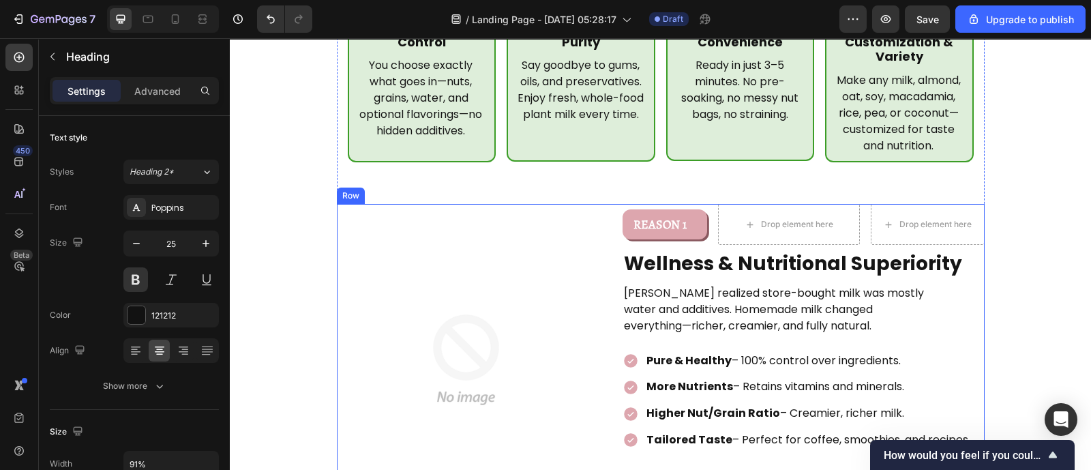
click at [613, 229] on div "Image REASON 1 Text Block Row Drop element here Drop element here Row Wellness …" at bounding box center [661, 360] width 648 height 312
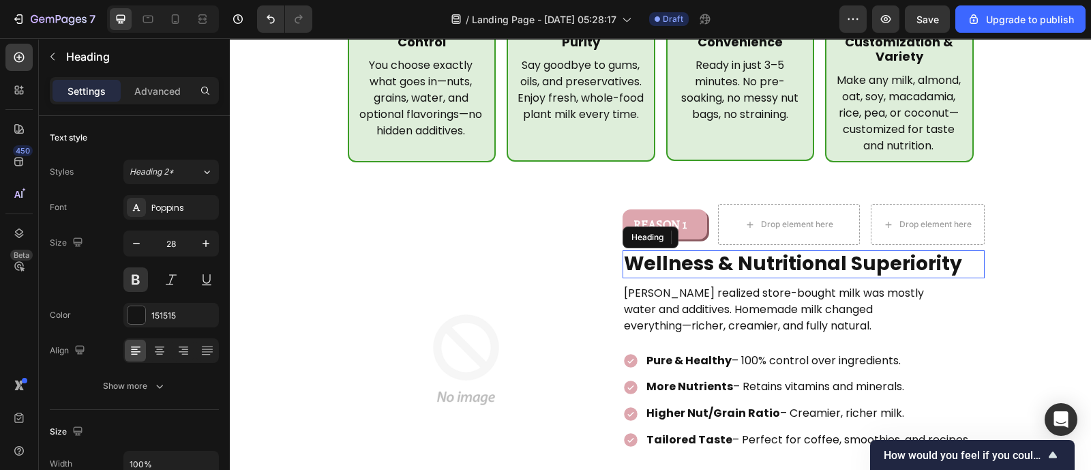
click at [624, 252] on p "Wellness & Nutritional Superiority" at bounding box center [803, 264] width 359 height 25
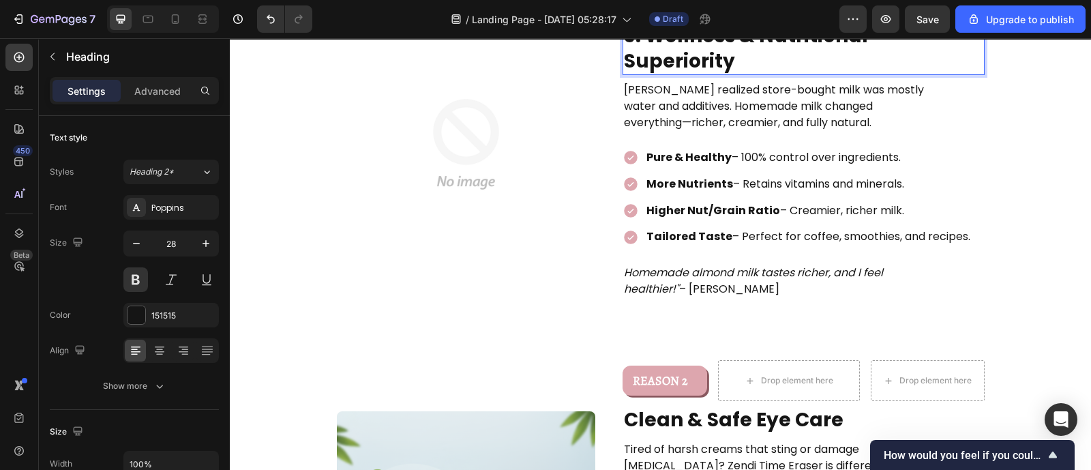
scroll to position [1010, 0]
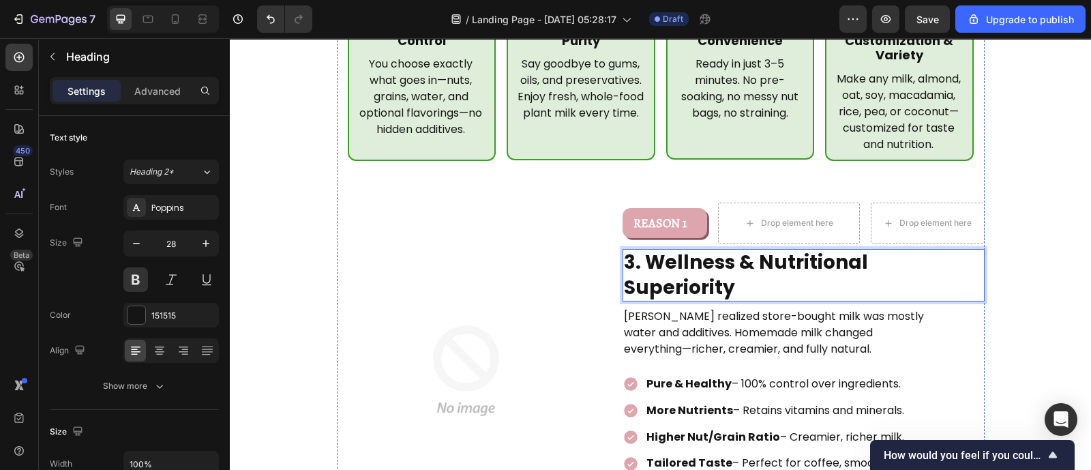
click at [623, 372] on div "Pure & Healthy – 100% control over ingredients. More Nutrients – Retains vitami…" at bounding box center [798, 423] width 350 height 103
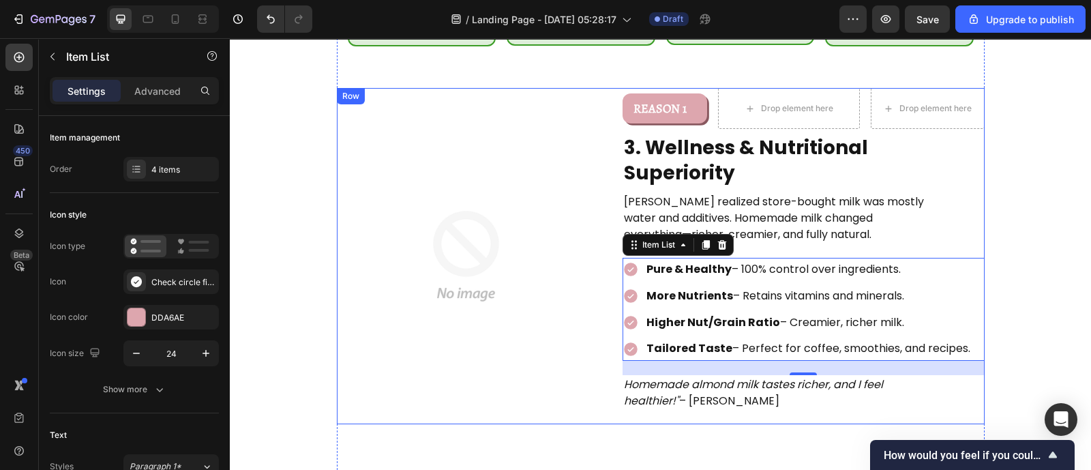
click at [604, 342] on div "Image REASON 1 Text Block Row Drop element here Drop element here Row 3. Wellne…" at bounding box center [661, 256] width 648 height 336
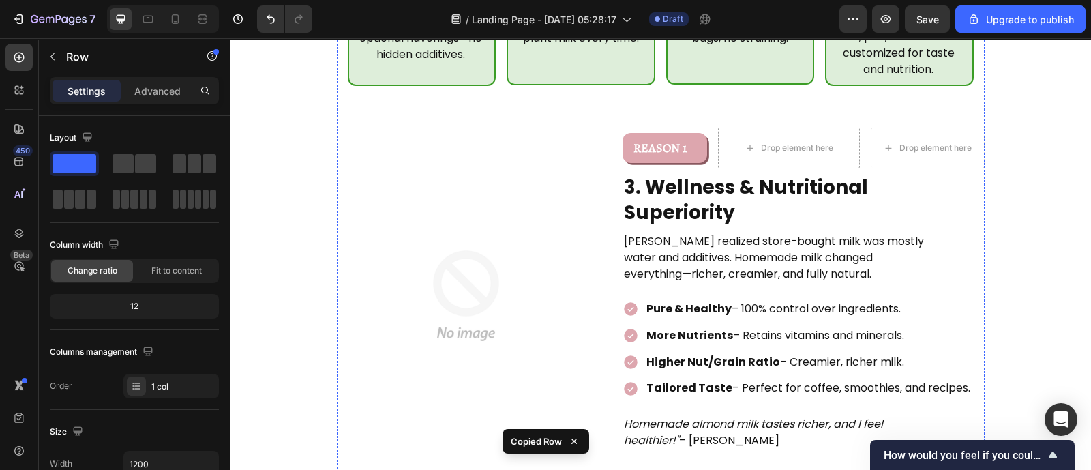
scroll to position [856, 0]
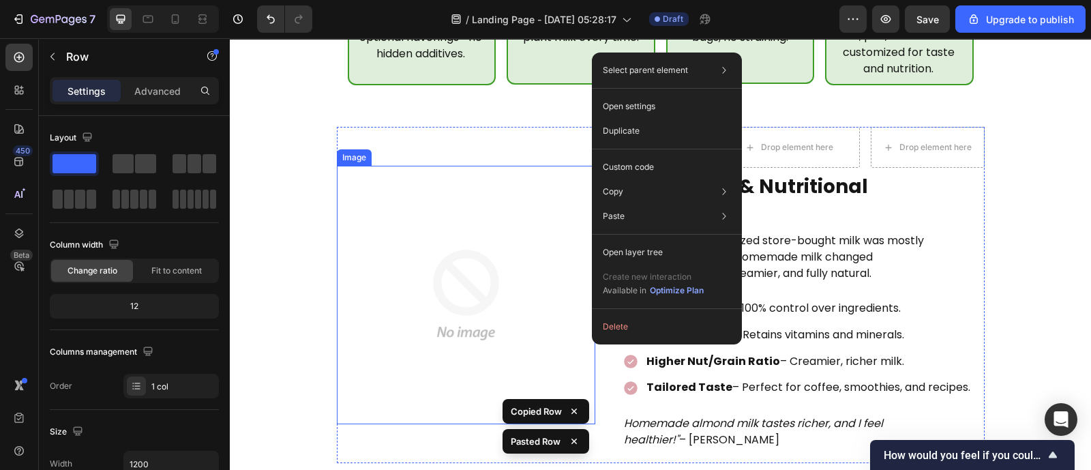
click at [578, 376] on img at bounding box center [466, 295] width 259 height 259
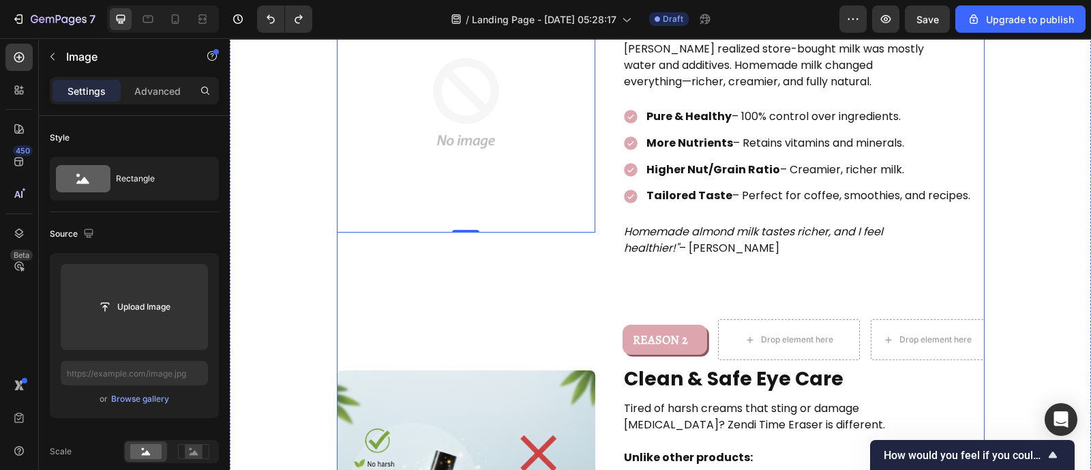
scroll to position [1049, 0]
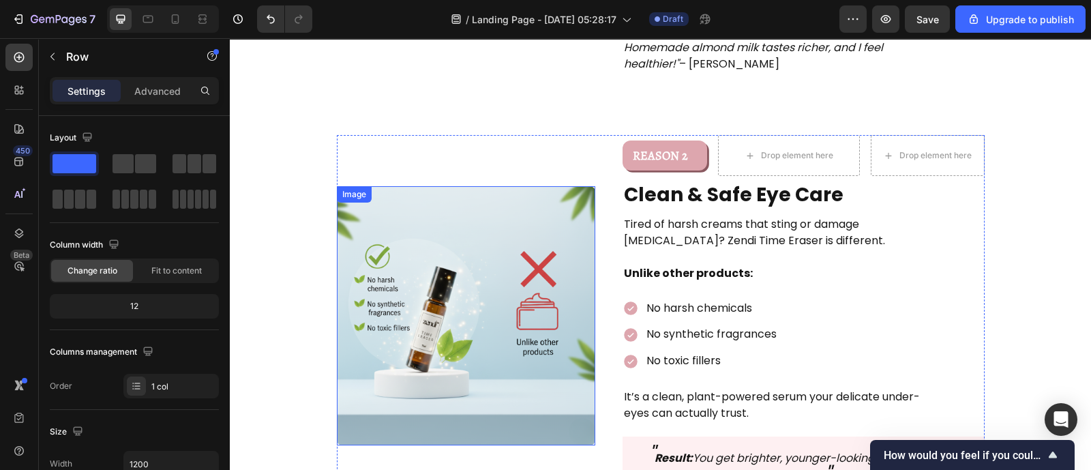
scroll to position [1237, 0]
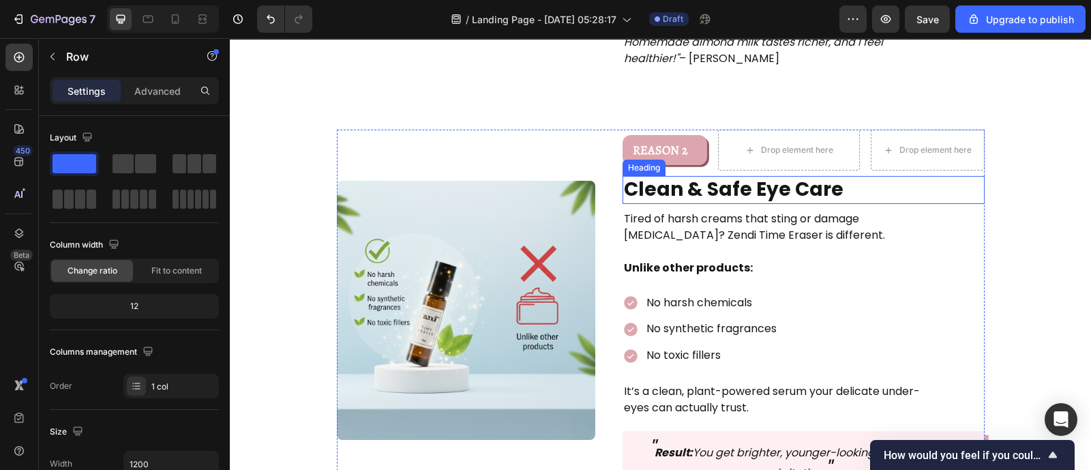
click at [716, 176] on h2 "Clean & Safe Eye Care" at bounding box center [786, 189] width 326 height 27
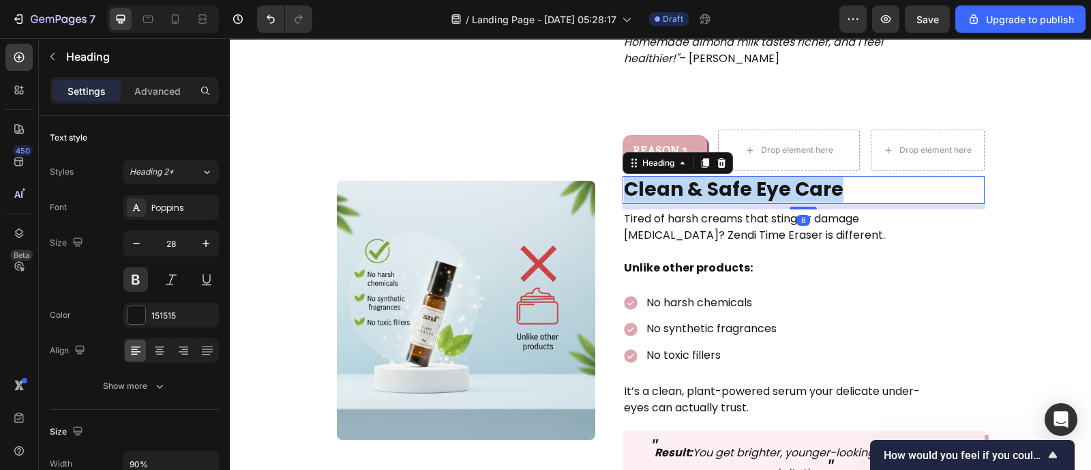
click at [716, 177] on p "Clean & Safe Eye Care" at bounding box center [785, 189] width 323 height 25
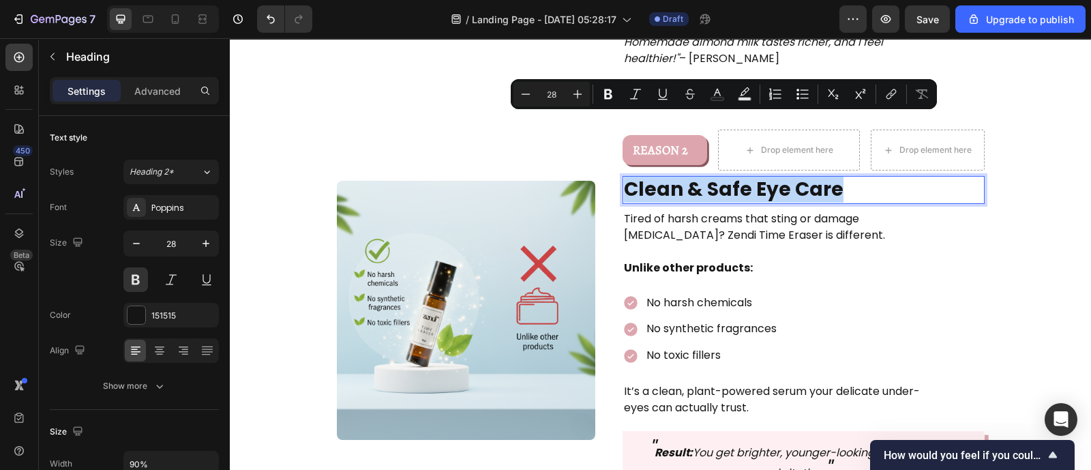
click at [716, 177] on p "Clean & Safe Eye Care" at bounding box center [785, 189] width 323 height 25
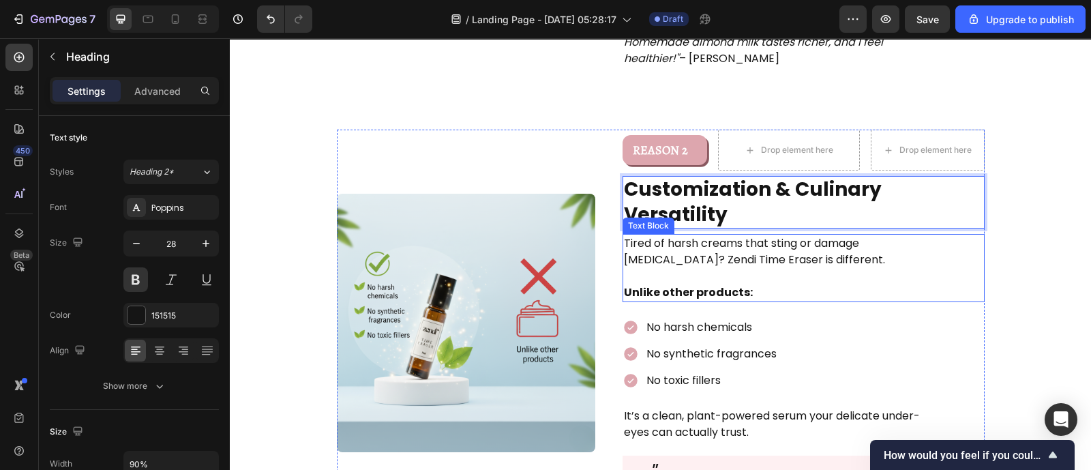
click at [664, 235] on p "Tired of harsh creams that sting or damage [MEDICAL_DATA]? Zendi Time Eraser is…" at bounding box center [782, 251] width 316 height 33
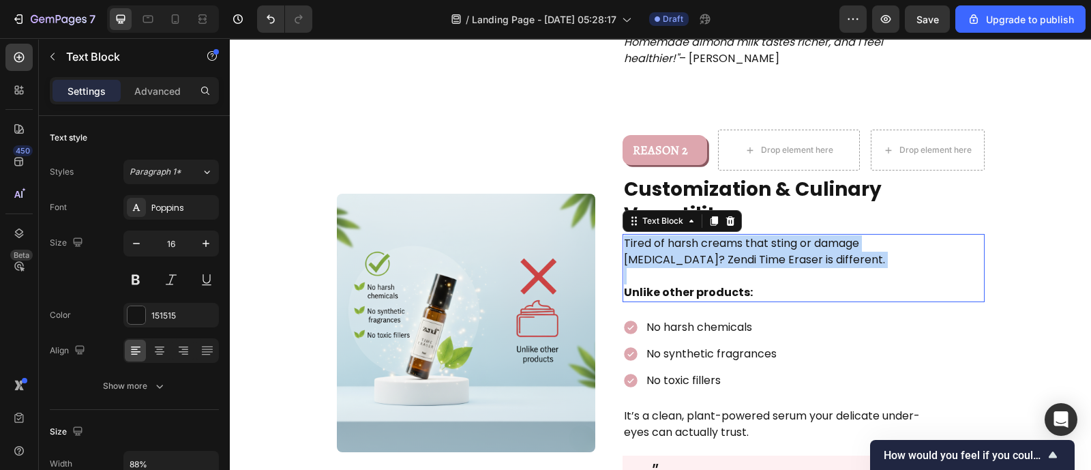
click at [664, 235] on p "Tired of harsh creams that sting or damage [MEDICAL_DATA]? Zendi Time Eraser is…" at bounding box center [782, 251] width 316 height 33
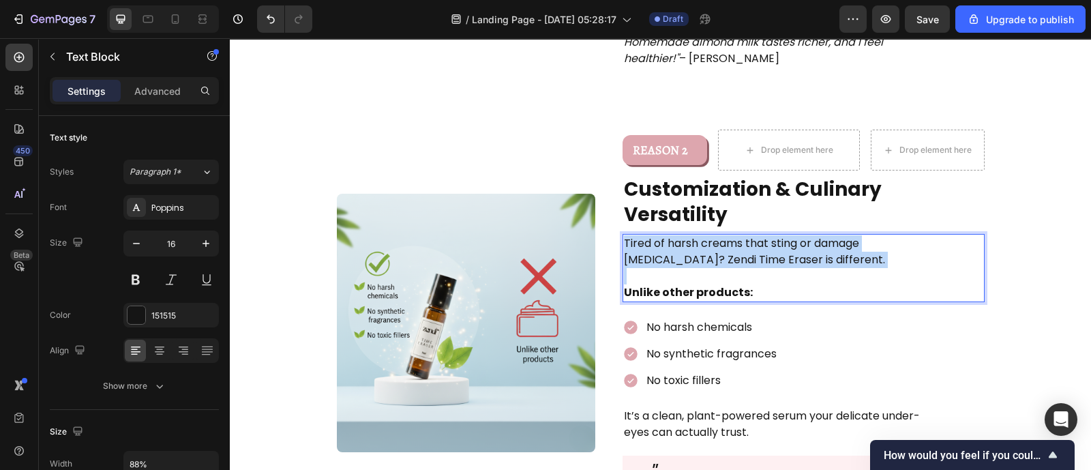
click at [664, 235] on p "Tired of harsh creams that sting or damage [MEDICAL_DATA]? Zendi Time Eraser is…" at bounding box center [782, 251] width 316 height 33
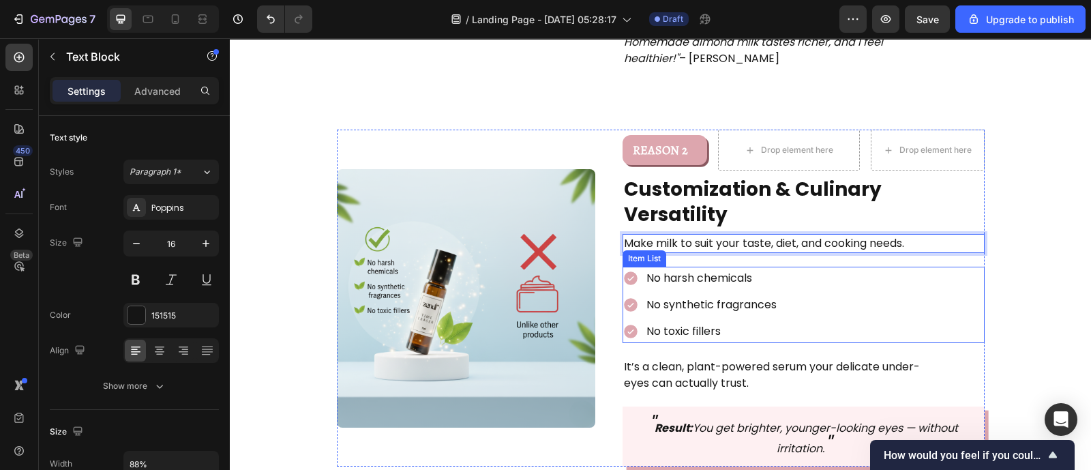
click at [834, 267] on div "No harsh chemicals No synthetic fragrances No toxic fillers" at bounding box center [804, 305] width 362 height 76
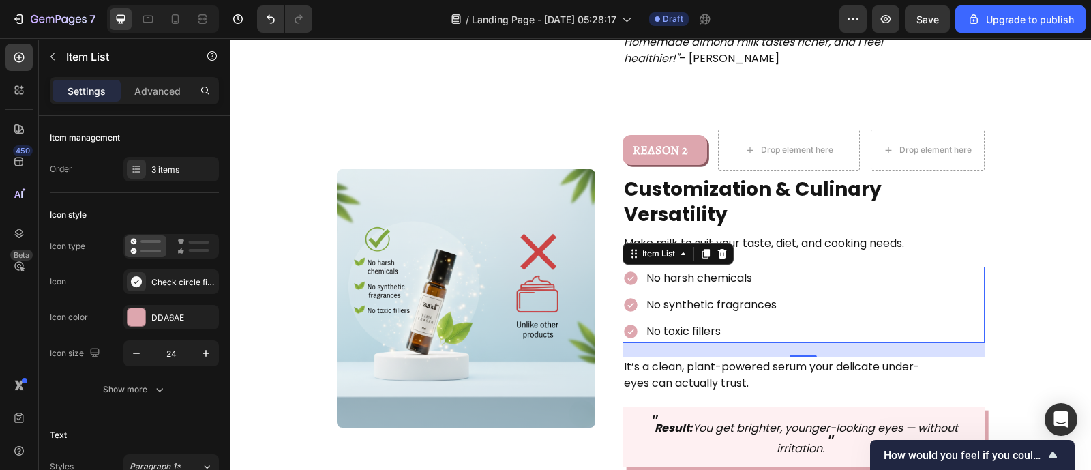
scroll to position [1270, 0]
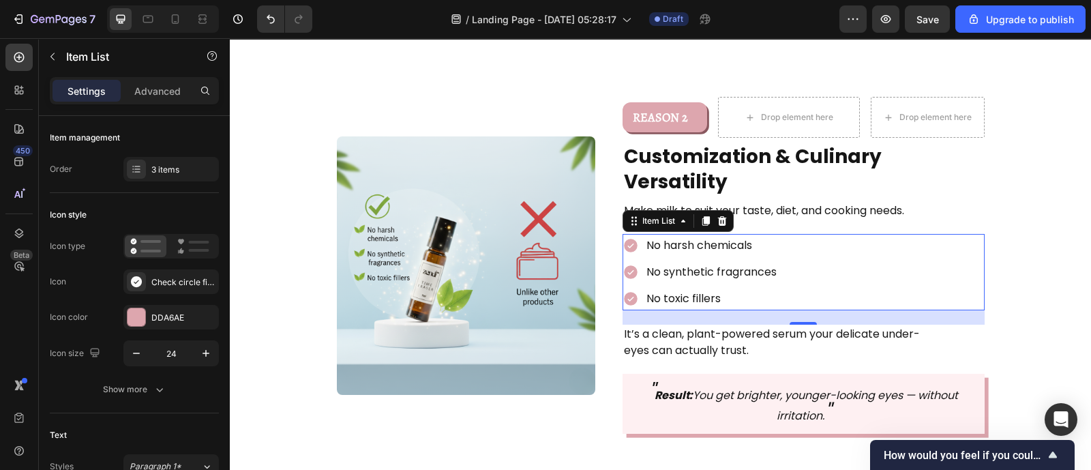
click at [815, 234] on div "No harsh chemicals No synthetic fragrances No toxic fillers" at bounding box center [804, 272] width 362 height 76
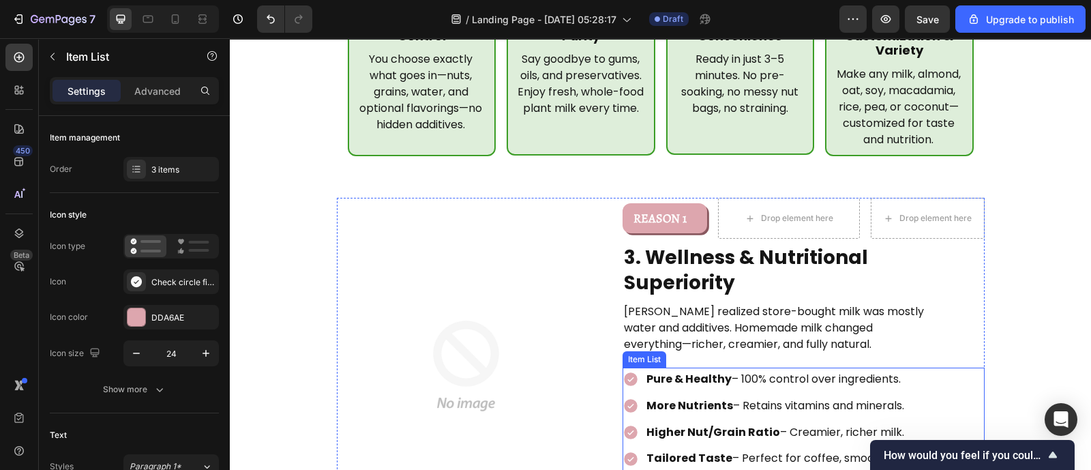
scroll to position [828, 0]
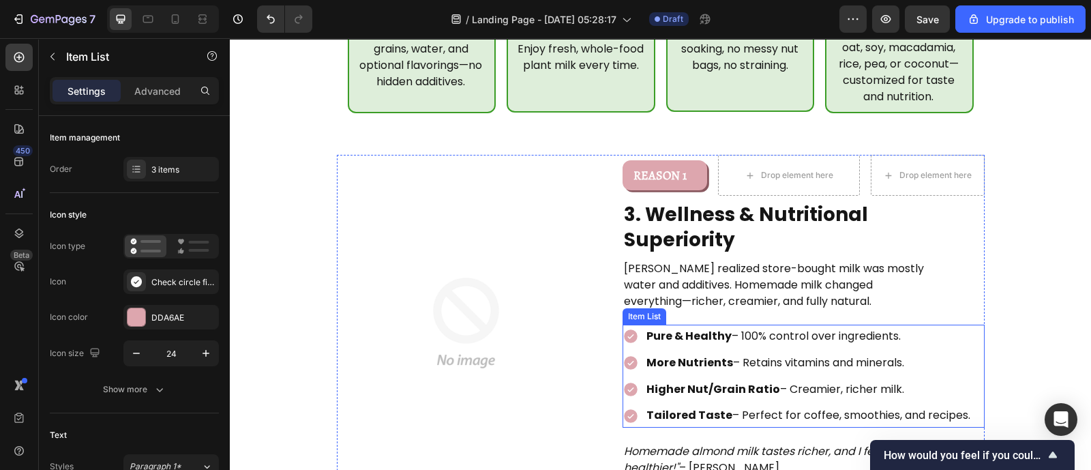
click at [634, 351] on div "More Nutrients – Retains vitamins and minerals." at bounding box center [798, 363] width 350 height 24
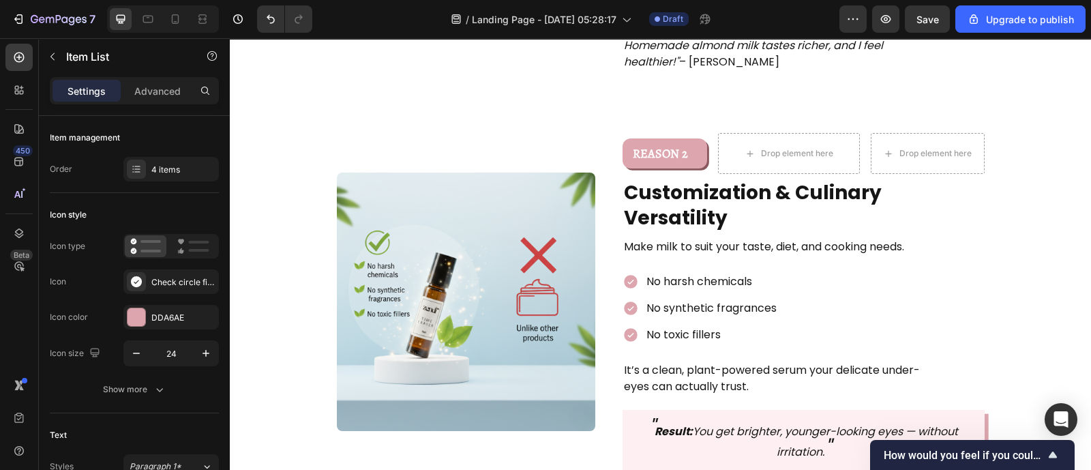
scroll to position [1272, 0]
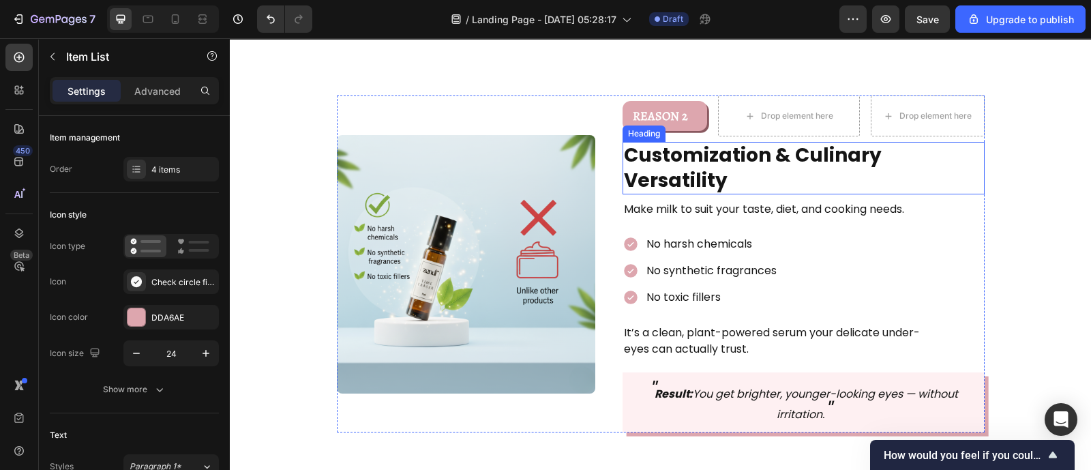
click at [694, 143] on p "Customization & Culinary Versatility" at bounding box center [785, 168] width 323 height 50
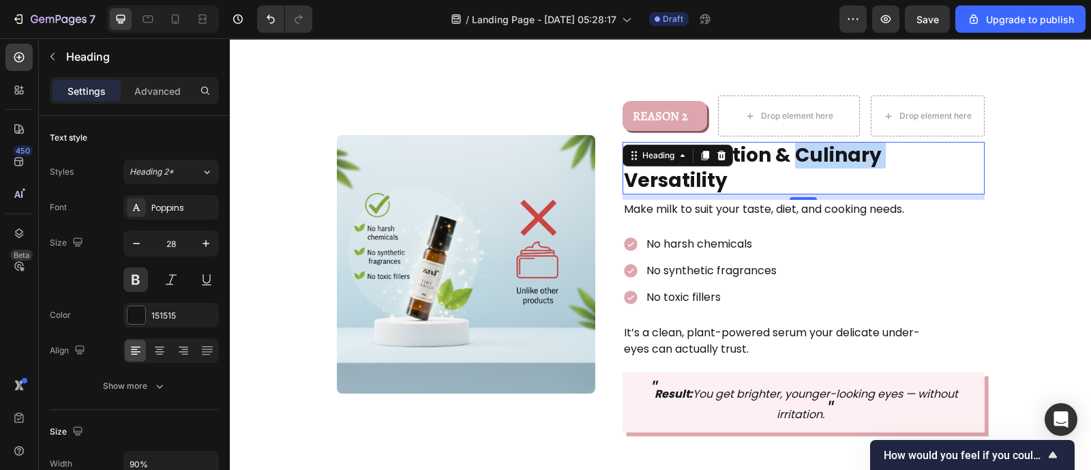
click at [802, 143] on p "Customization & Culinary Versatility" at bounding box center [785, 168] width 323 height 50
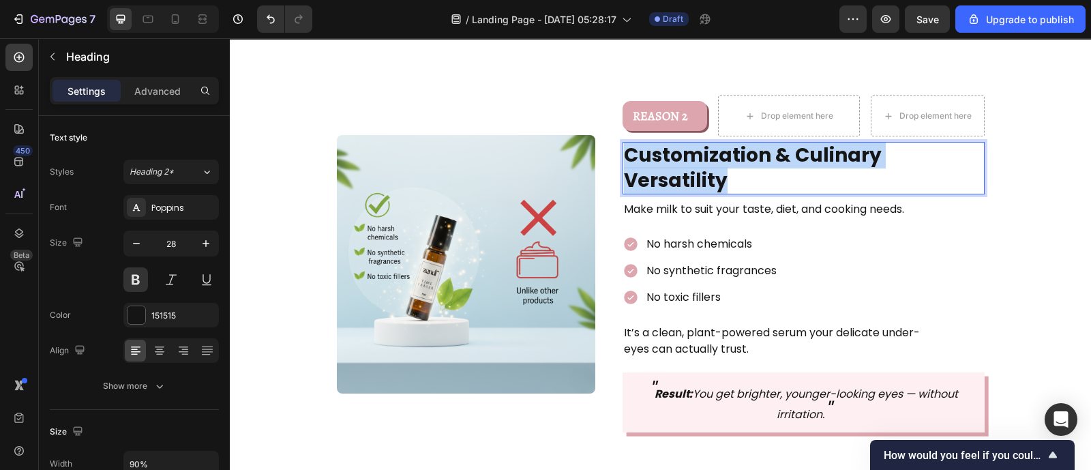
click at [802, 143] on p "Customization & Culinary Versatility" at bounding box center [785, 168] width 323 height 50
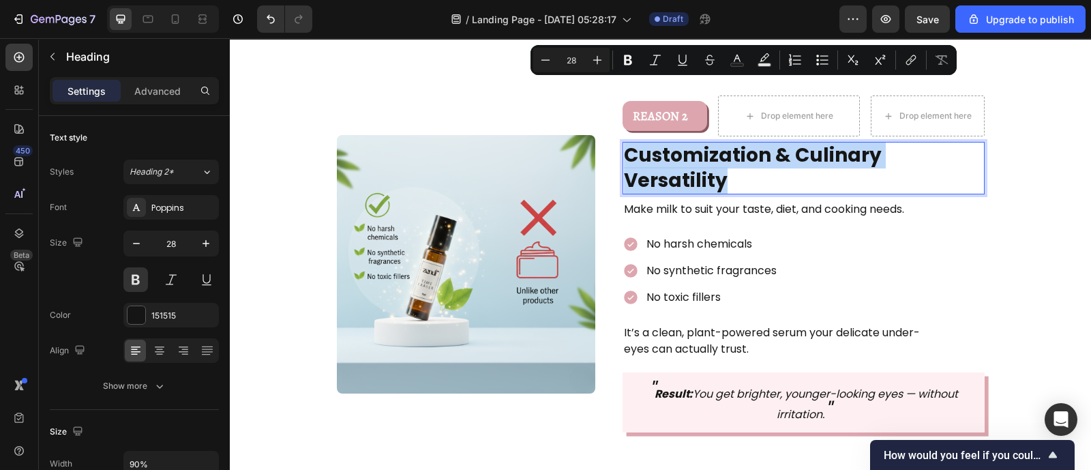
click at [802, 143] on p "Customization & Culinary Versatility" at bounding box center [785, 168] width 323 height 50
copy p "Customization & Culinary Versatility"
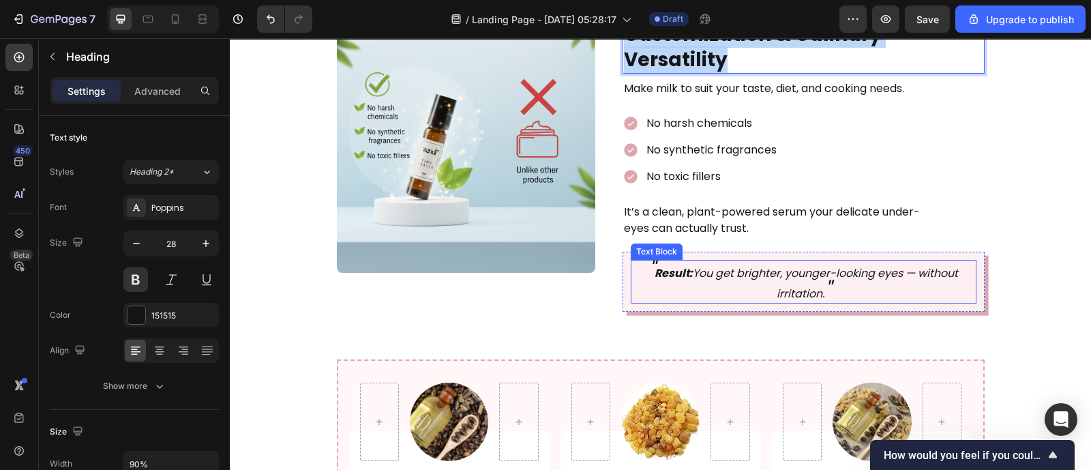
scroll to position [1386, 0]
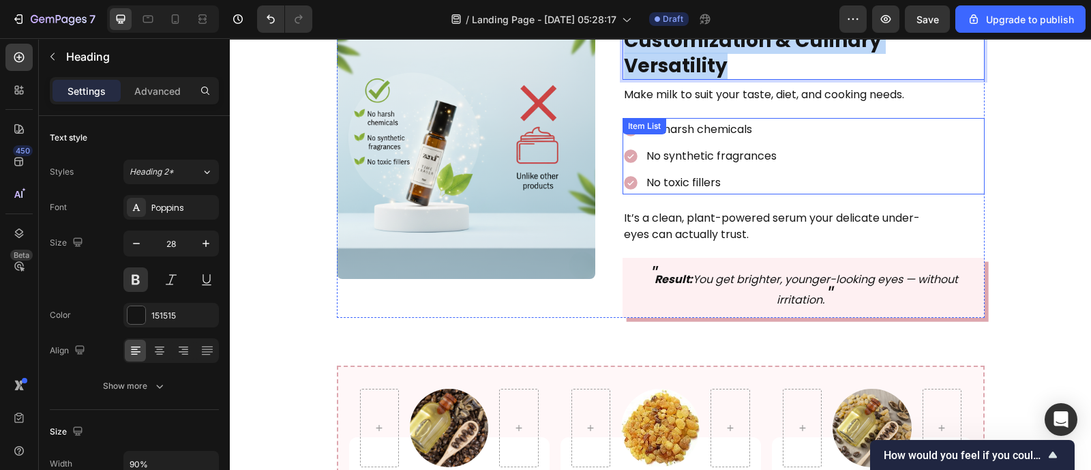
click at [702, 120] on p "No harsh chemicals" at bounding box center [712, 130] width 130 height 20
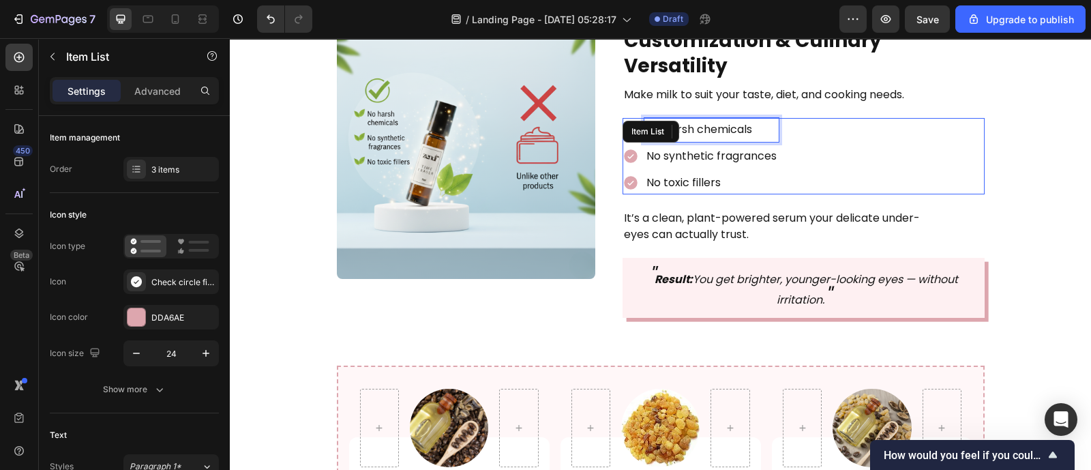
click at [702, 173] on p "No toxic fillers" at bounding box center [712, 183] width 130 height 20
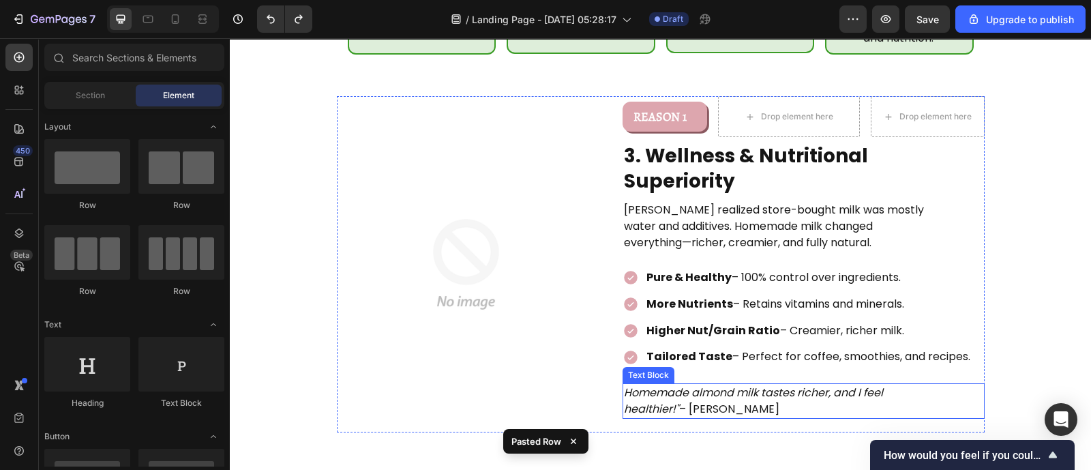
scroll to position [881, 0]
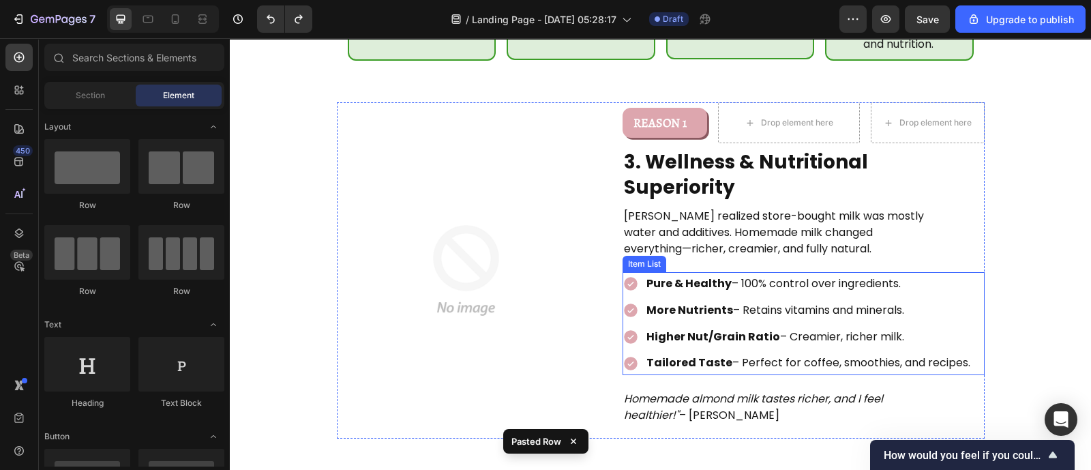
click at [696, 276] on strong "Pure & Healthy" at bounding box center [689, 284] width 85 height 16
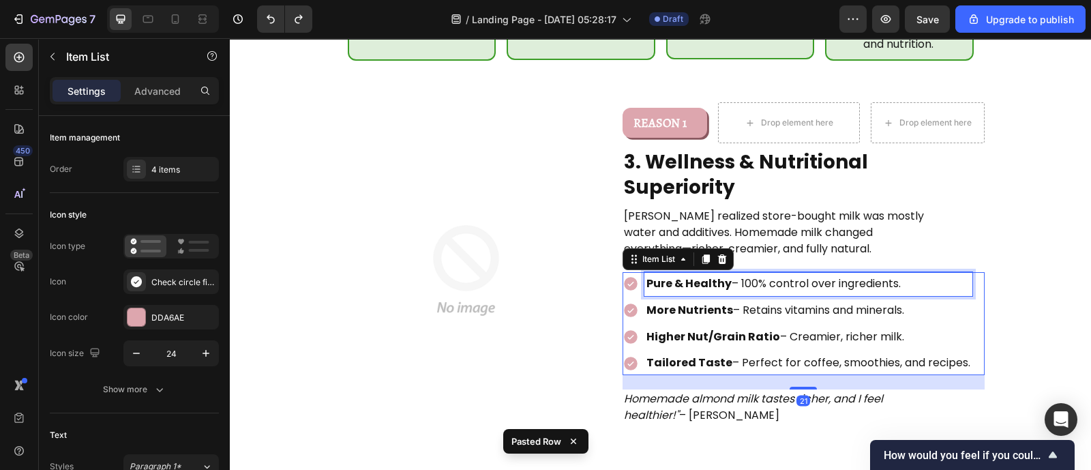
click at [696, 276] on strong "Pure & Healthy" at bounding box center [689, 284] width 85 height 16
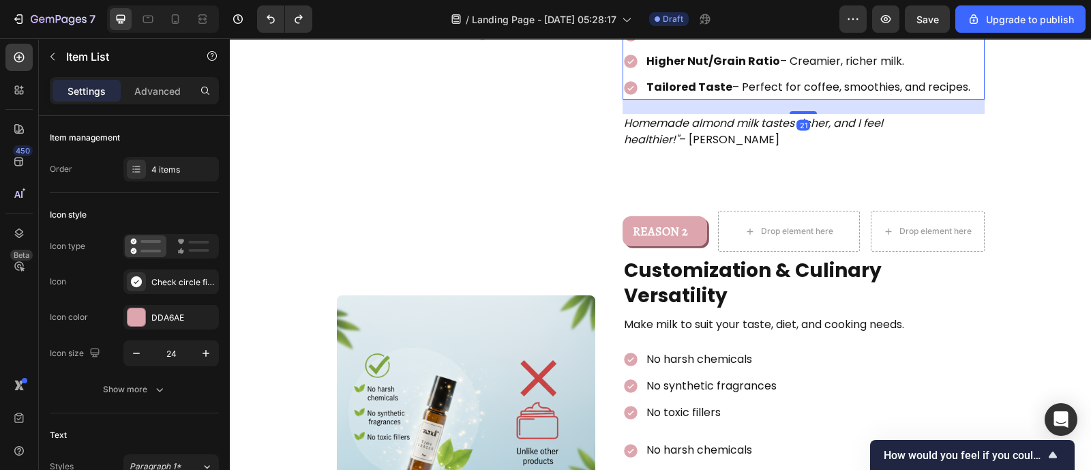
scroll to position [1160, 0]
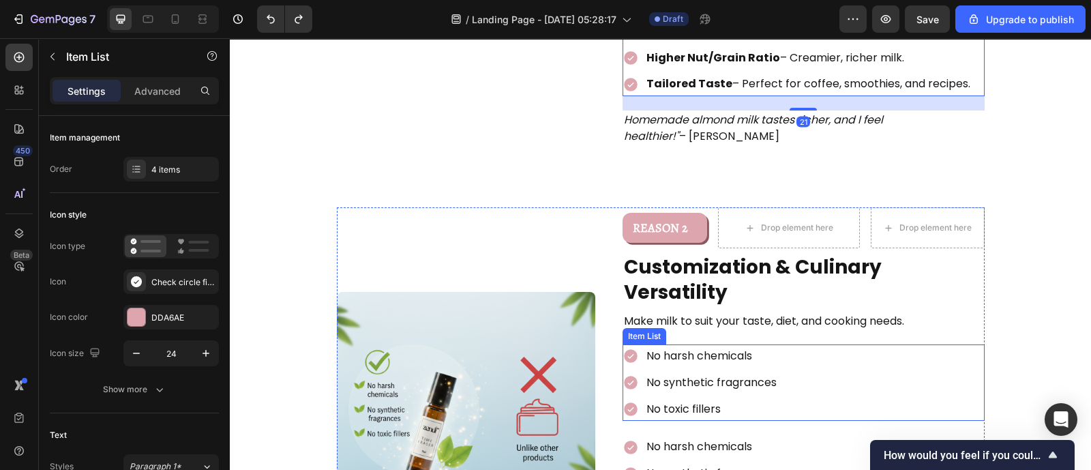
click at [710, 347] on p "No harsh chemicals" at bounding box center [712, 357] width 130 height 20
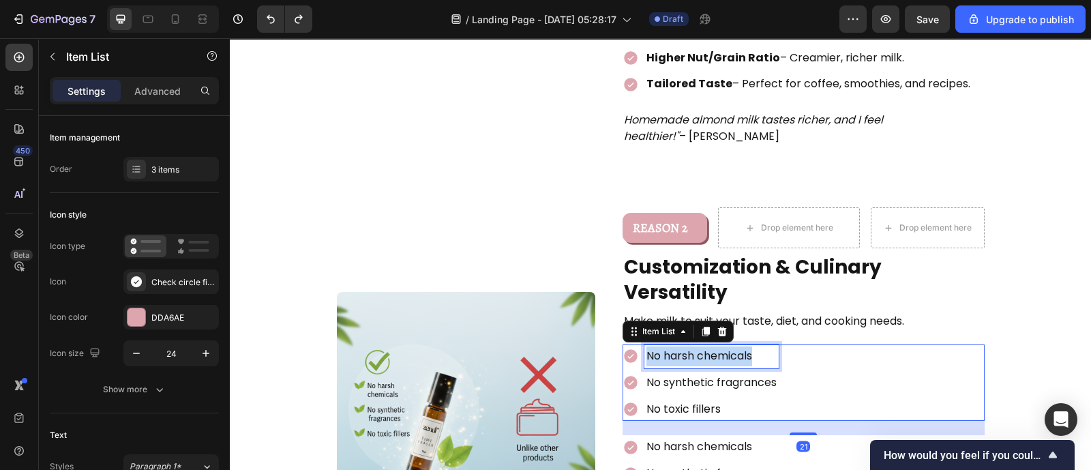
click at [710, 347] on p "No harsh chemicals" at bounding box center [712, 357] width 130 height 20
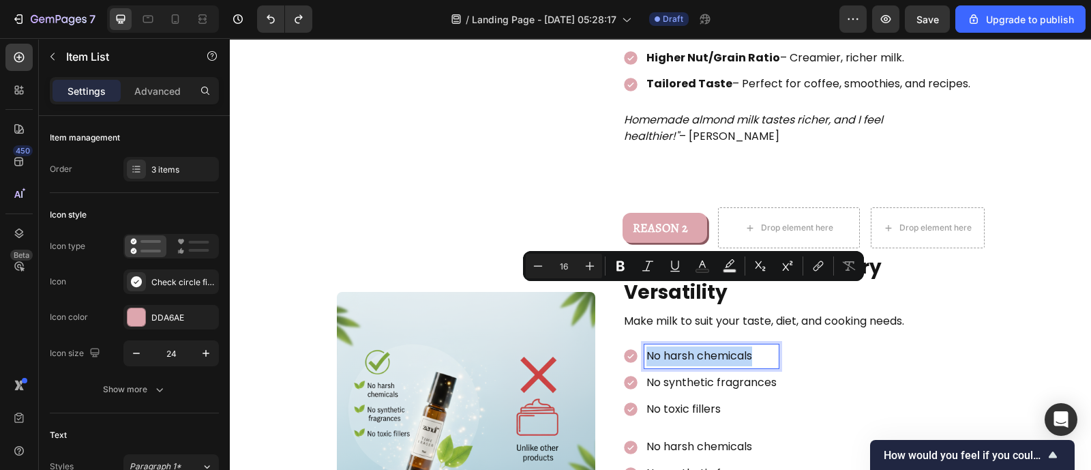
click at [710, 347] on p "No harsh chemicals" at bounding box center [712, 357] width 130 height 20
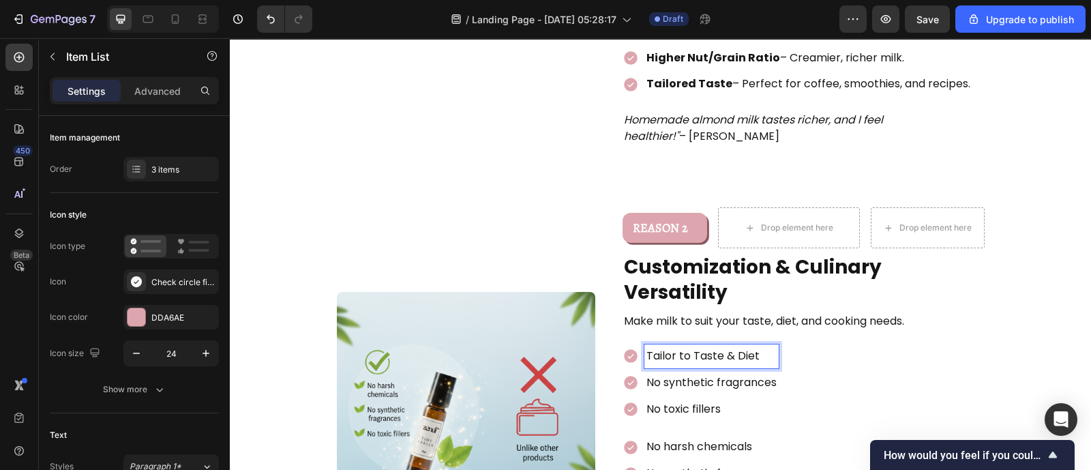
click at [680, 373] on p "No synthetic fragrances" at bounding box center [712, 383] width 130 height 20
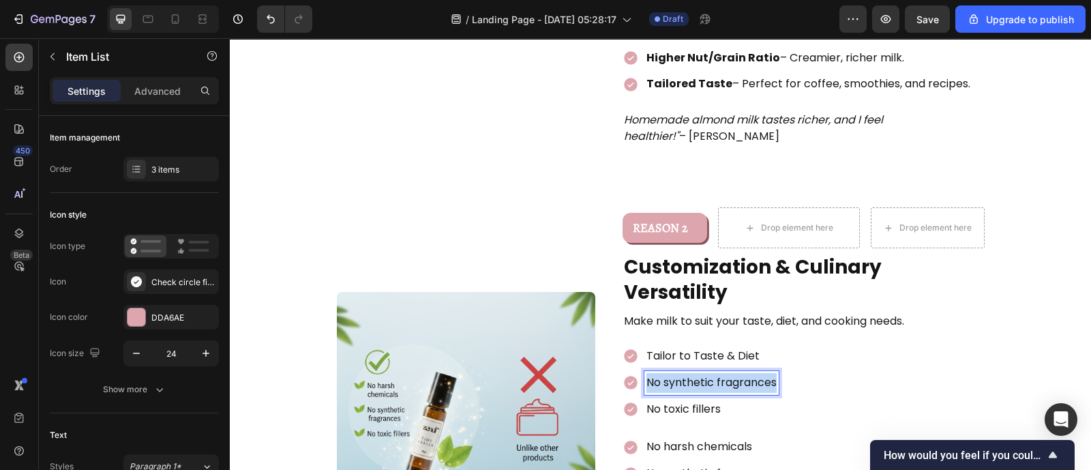
click at [680, 373] on p "No synthetic fragrances" at bounding box center [712, 383] width 130 height 20
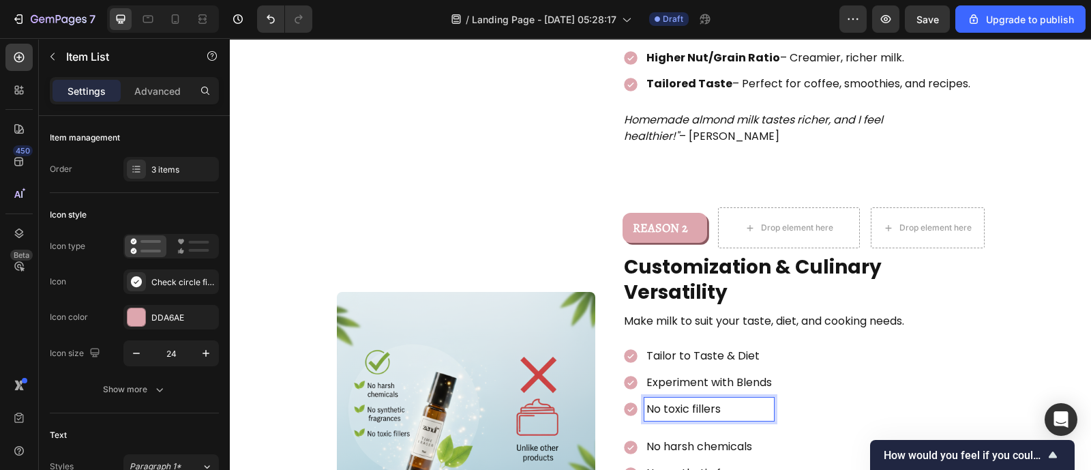
click at [688, 400] on p "No toxic fillers" at bounding box center [710, 410] width 126 height 20
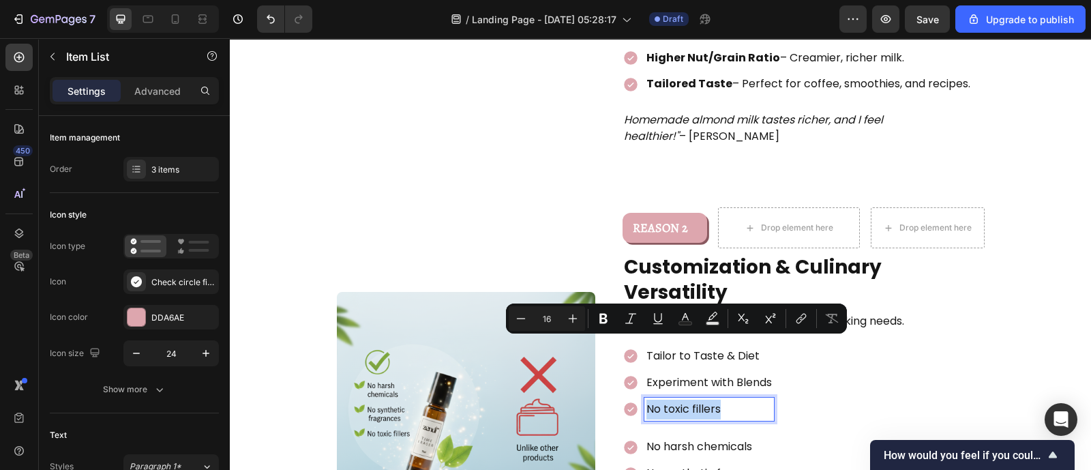
click at [688, 400] on p "No toxic fillers" at bounding box center [710, 410] width 126 height 20
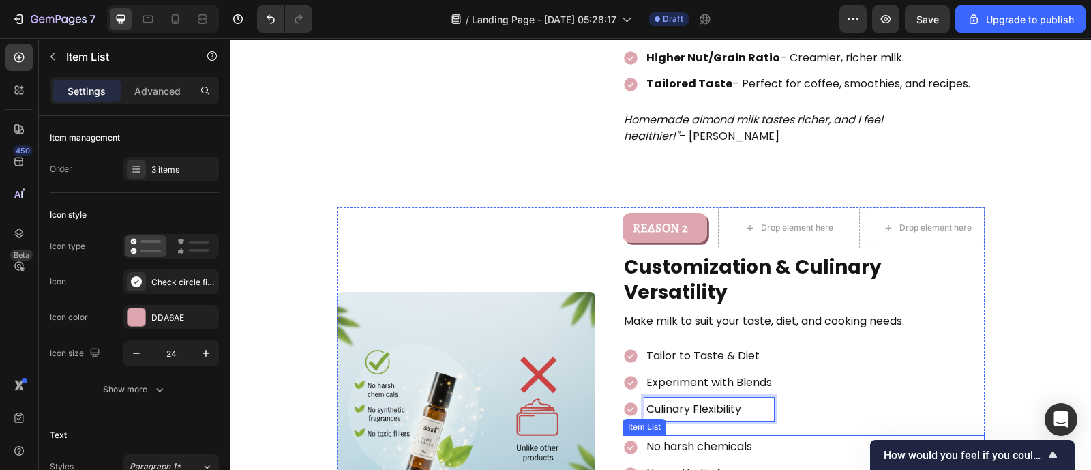
click at [797, 435] on div "No harsh chemicals No synthetic fragrances No toxic fillers" at bounding box center [804, 473] width 362 height 76
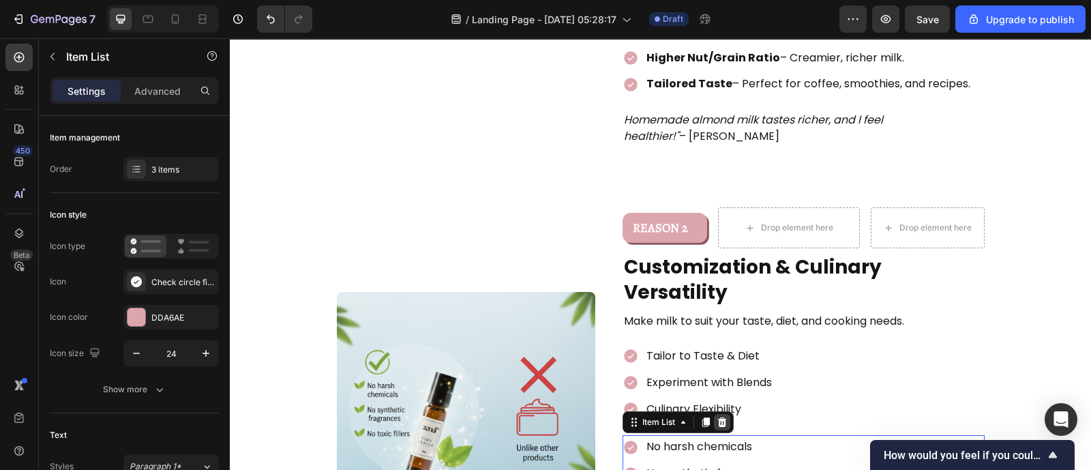
click at [717, 417] on icon at bounding box center [722, 422] width 11 height 11
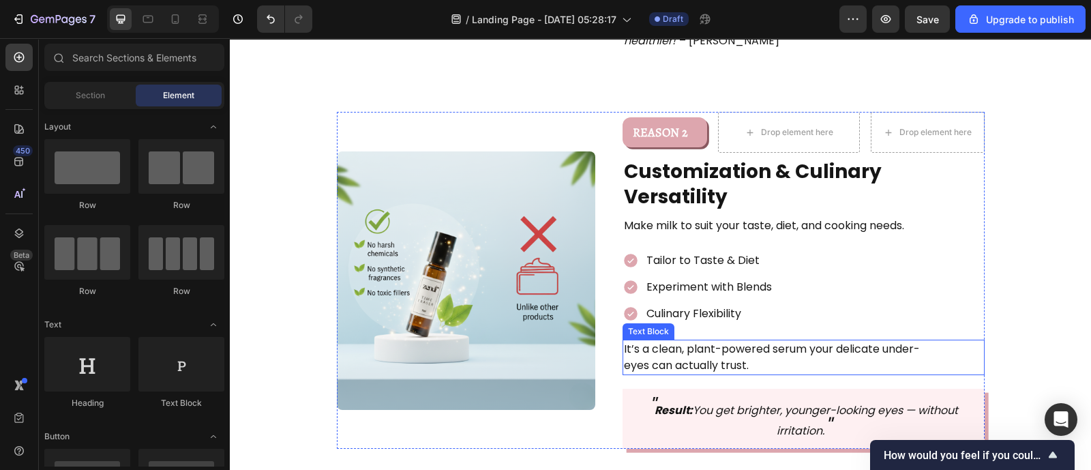
scroll to position [1259, 0]
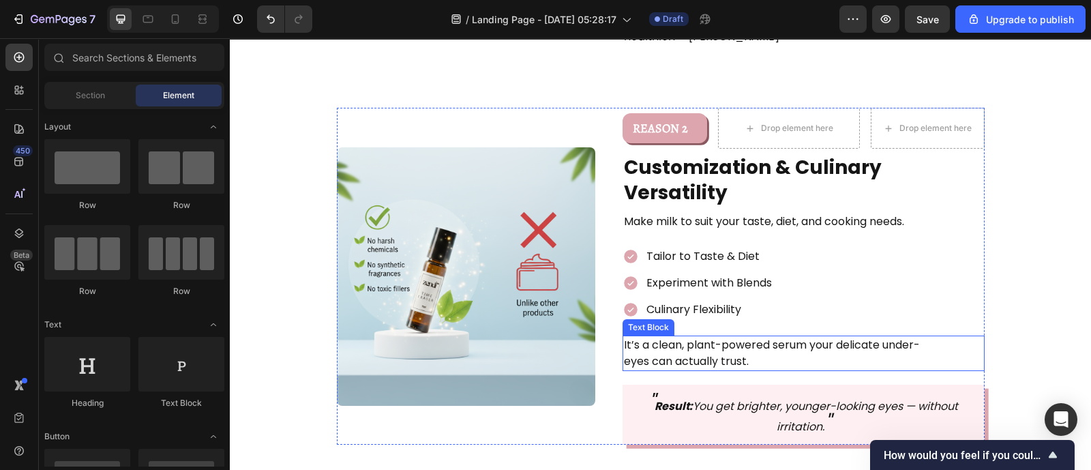
click at [703, 337] on p "It’s a clean, plant-powered serum your delicate under-eyes can actually trust." at bounding box center [782, 353] width 316 height 33
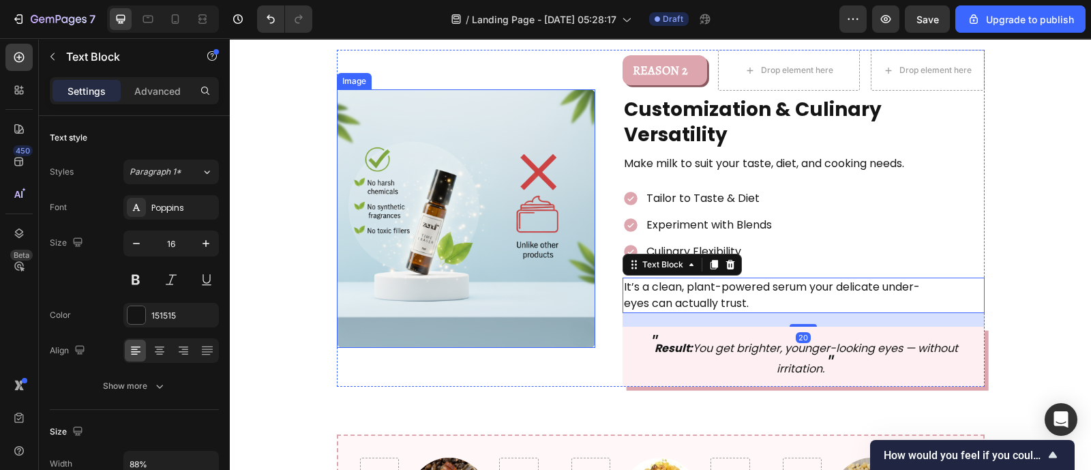
scroll to position [1330, 0]
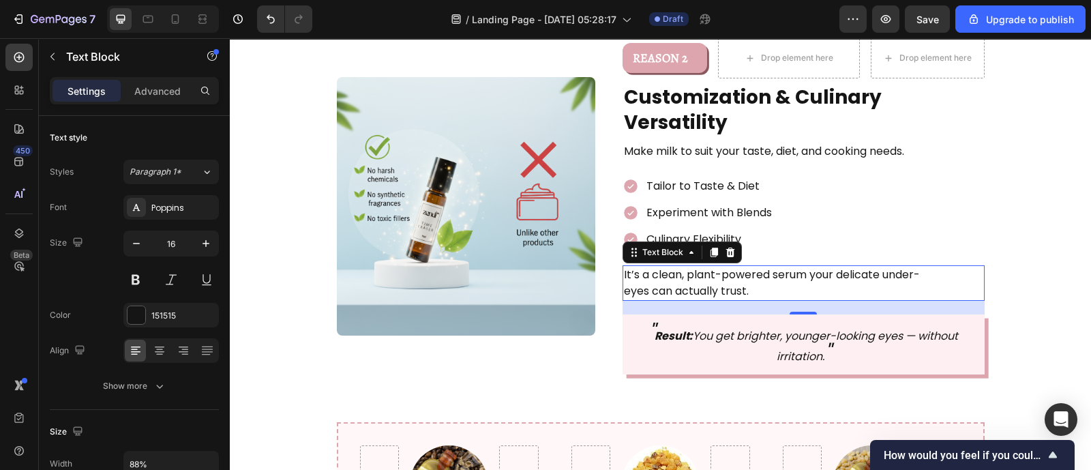
click at [731, 267] on p "It’s a clean, plant-powered serum your delicate under-eyes can actually trust." at bounding box center [782, 283] width 316 height 33
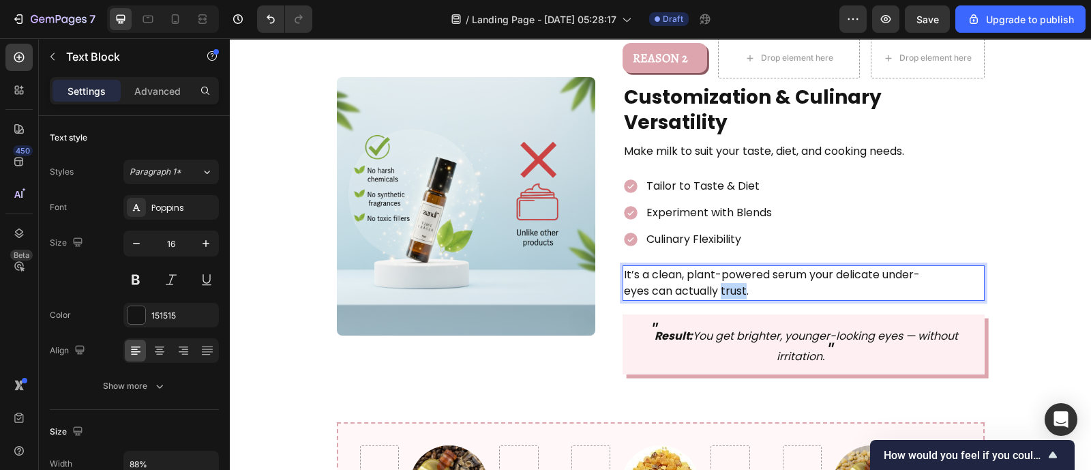
click at [731, 267] on p "It’s a clean, plant-powered serum your delicate under-eyes can actually trust." at bounding box center [782, 283] width 316 height 33
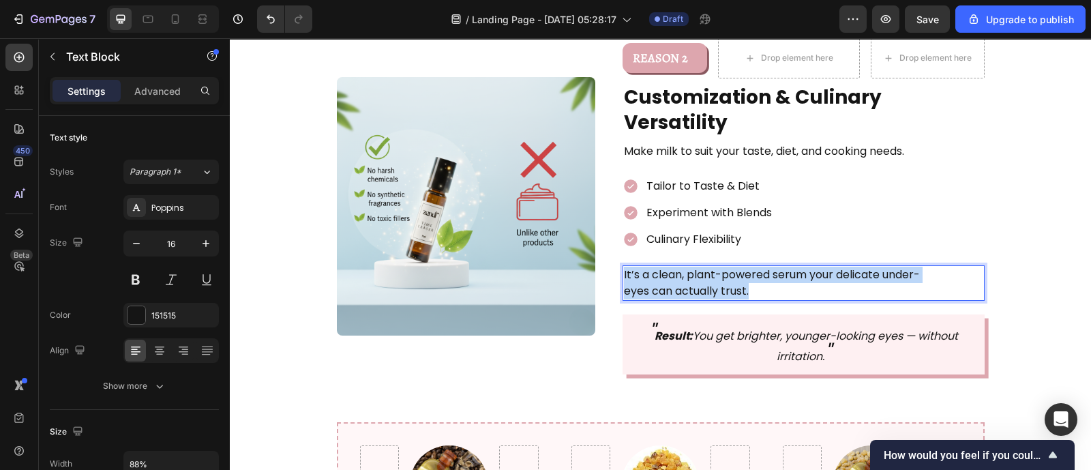
click at [731, 267] on p "It’s a clean, plant-powered serum your delicate under-eyes can actually trust." at bounding box center [782, 283] width 316 height 33
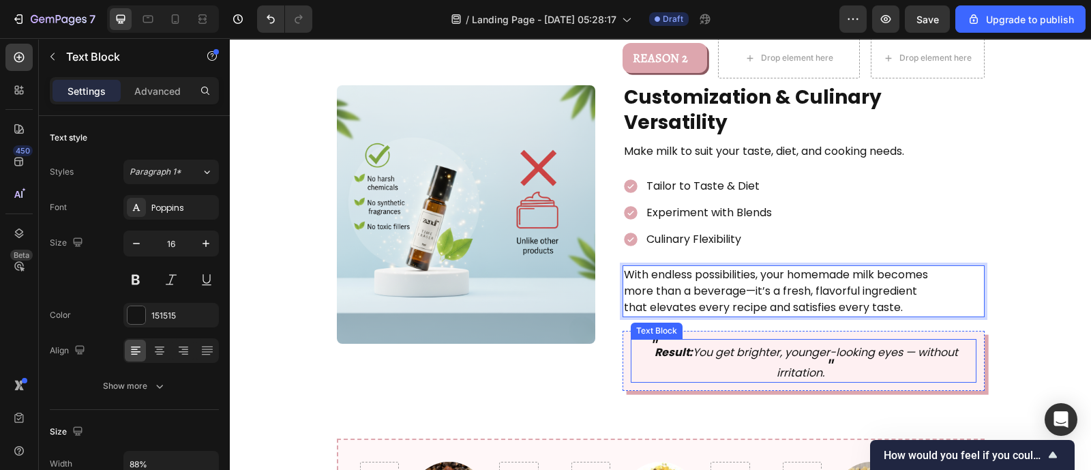
scroll to position [1379, 0]
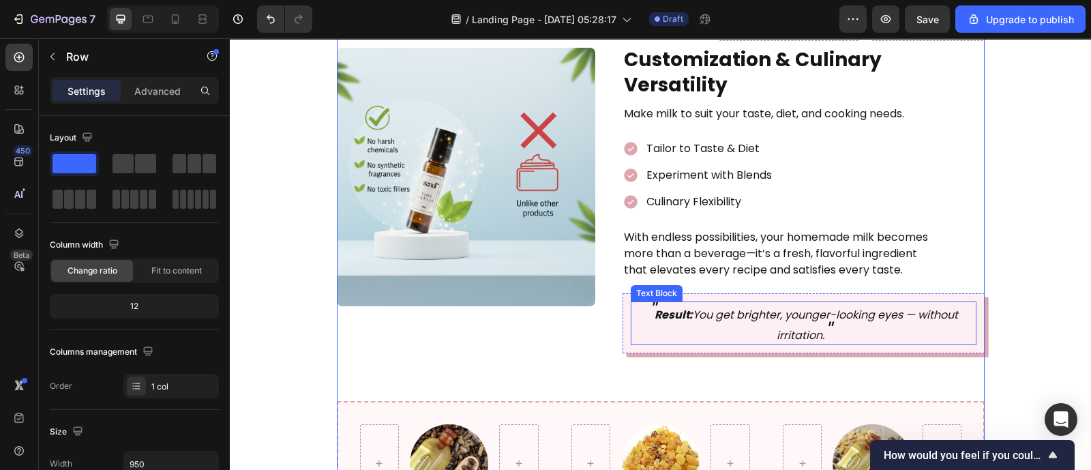
scroll to position [1368, 0]
click at [701, 306] on icon "Result: You get brighter, younger-looking eyes — without irritation." at bounding box center [807, 324] width 304 height 36
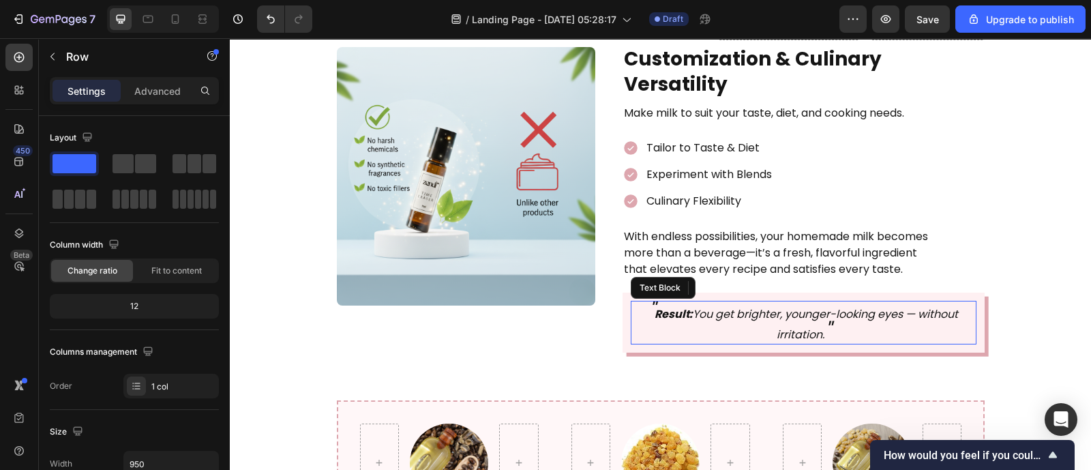
click at [701, 306] on icon "Result: You get brighter, younger-looking eyes — without irritation." at bounding box center [807, 324] width 304 height 36
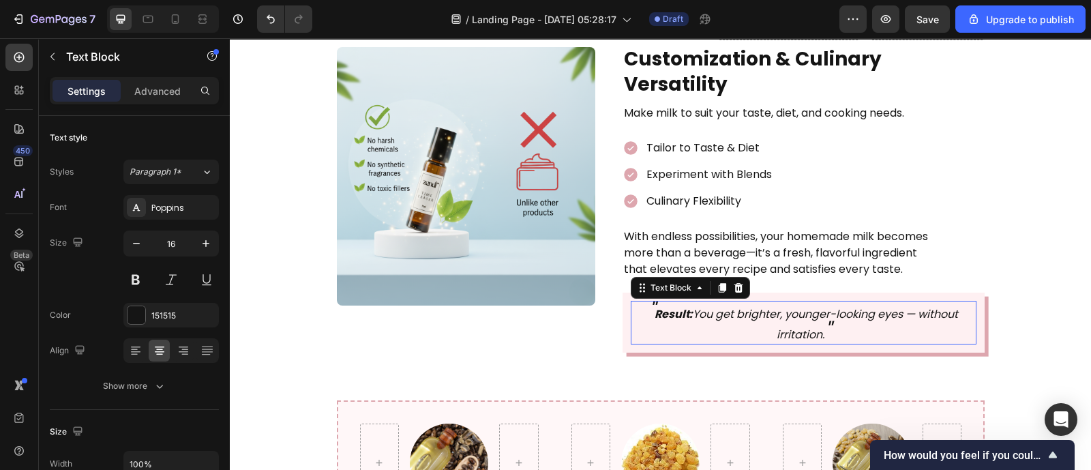
click at [701, 306] on icon "Result: You get brighter, younger-looking eyes — without irritation." at bounding box center [807, 324] width 304 height 36
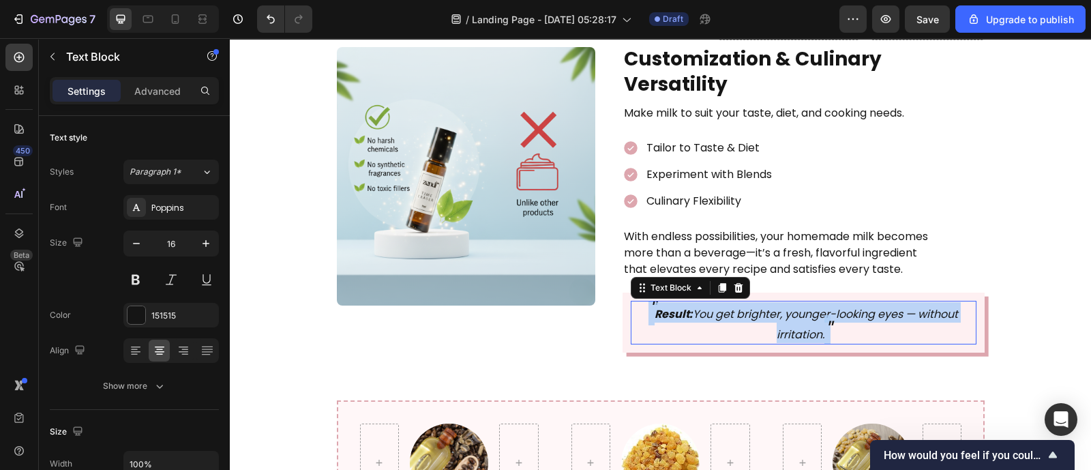
click at [701, 306] on icon "Result: You get brighter, younger-looking eyes — without irritation." at bounding box center [807, 324] width 304 height 36
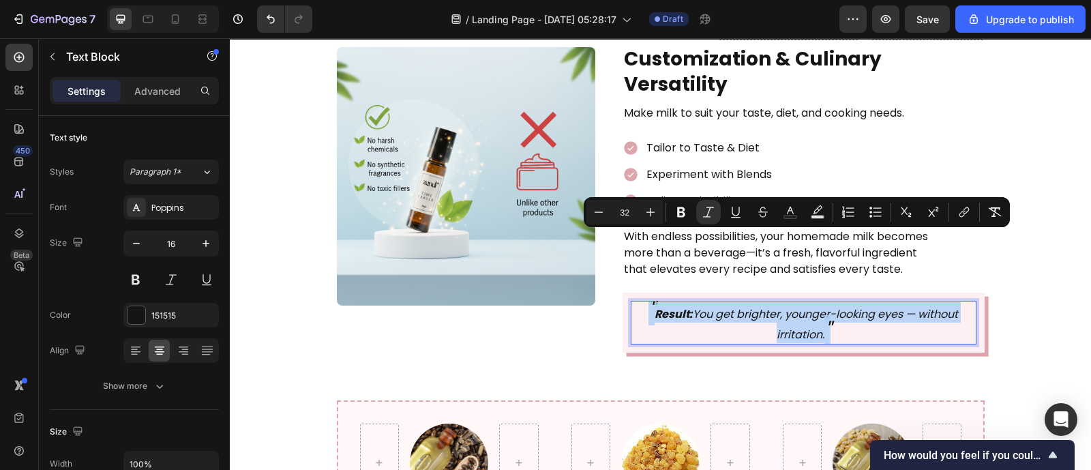
click at [701, 306] on icon "Result: You get brighter, younger-looking eyes — without irritation." at bounding box center [807, 324] width 304 height 36
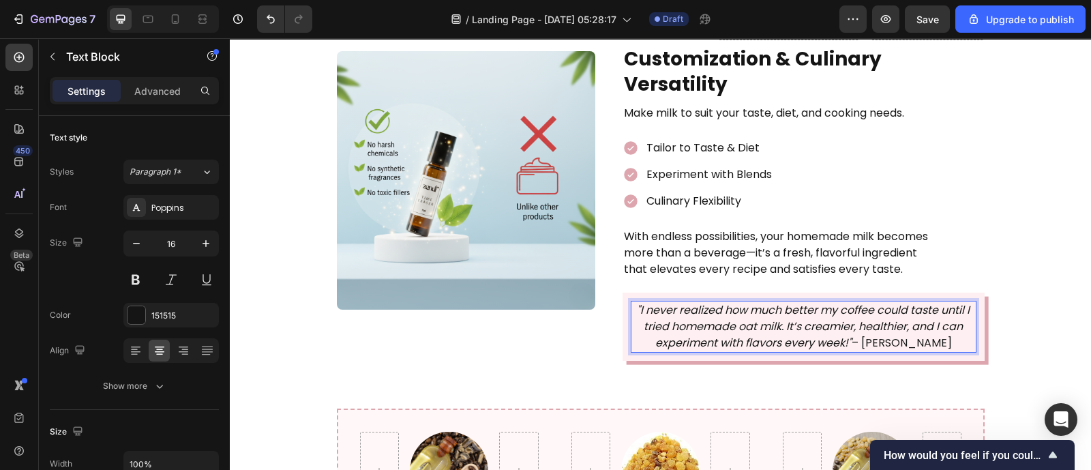
click at [872, 302] on p ""I never realized how much better my coffee could taste until I tried homemade …" at bounding box center [803, 326] width 343 height 49
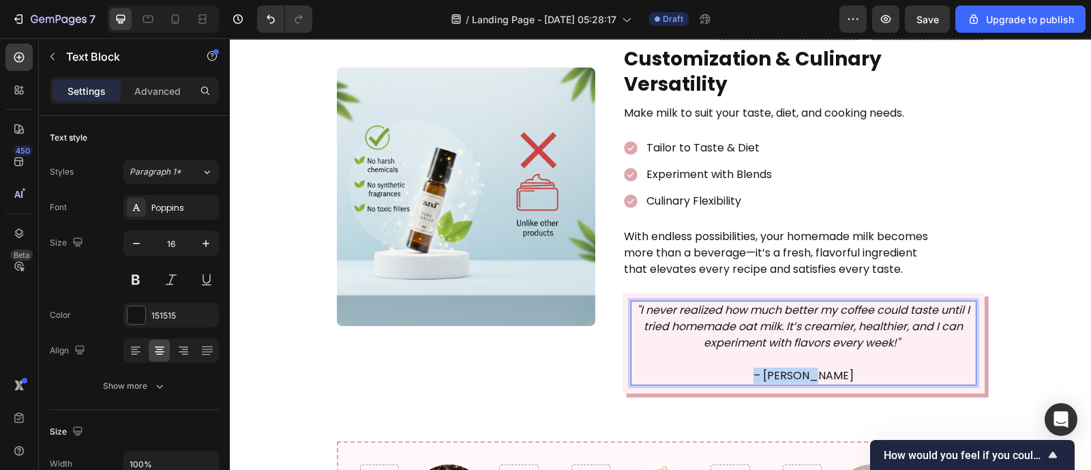
drag, startPoint x: 825, startPoint y: 312, endPoint x: 746, endPoint y: 312, distance: 79.1
click at [746, 368] on p "– [PERSON_NAME]" at bounding box center [803, 376] width 343 height 16
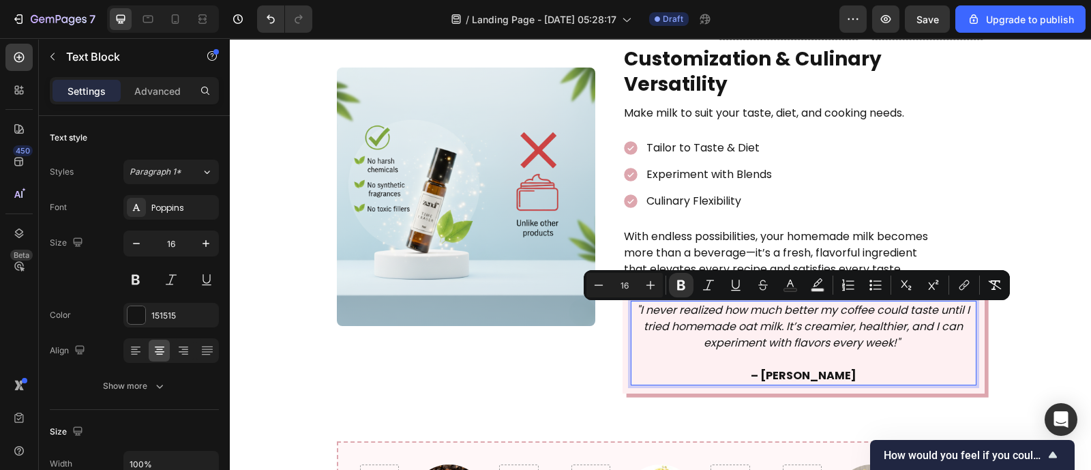
click at [857, 322] on div ""I never realized how much better my coffee could taste until I tried homemade …" at bounding box center [804, 343] width 346 height 85
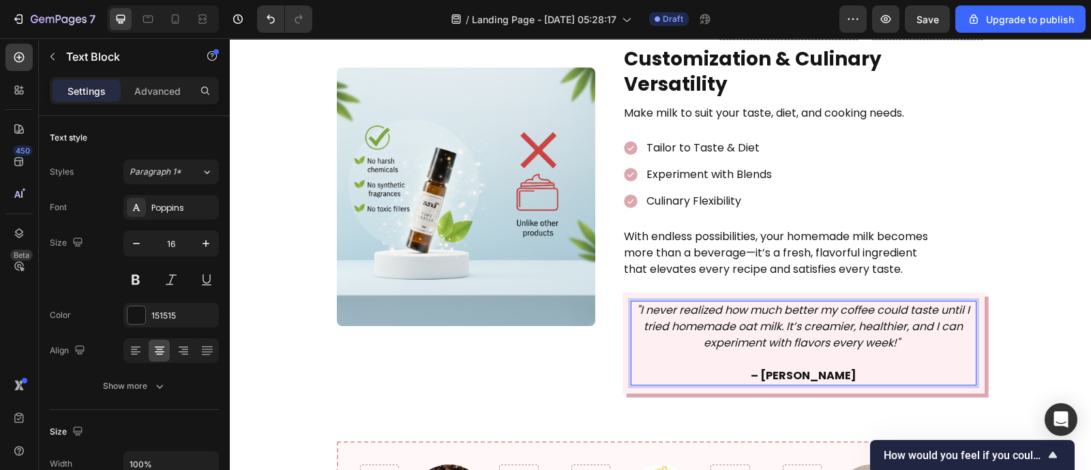
click at [825, 302] on icon ""I never realized how much better my coffee could taste until I tried homemade …" at bounding box center [803, 326] width 333 height 48
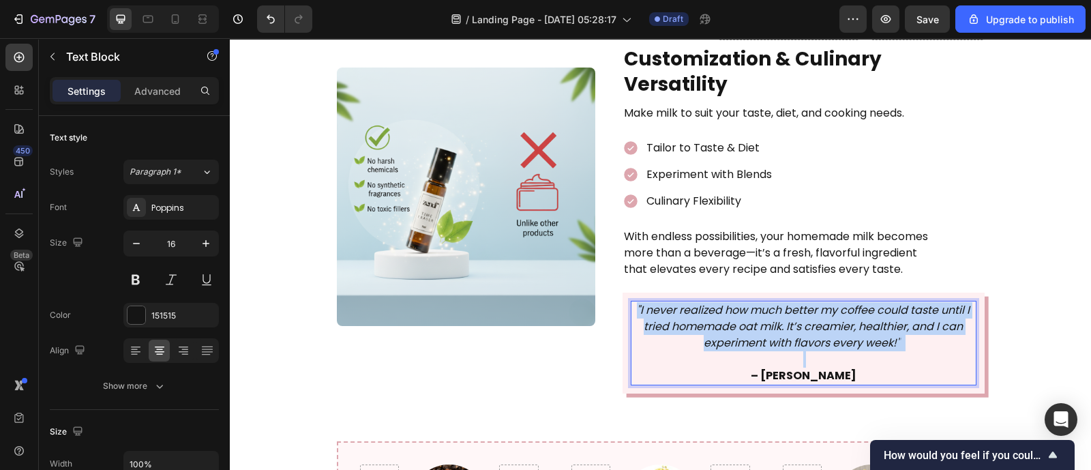
click at [825, 302] on icon ""I never realized how much better my coffee could taste until I tried homemade …" at bounding box center [803, 326] width 333 height 48
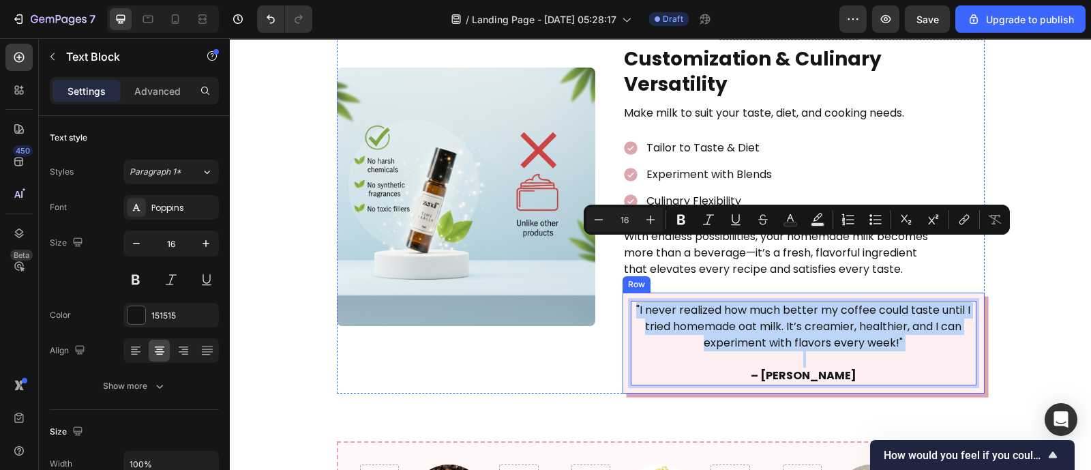
click at [904, 328] on div ""I never realized how much better my coffee could taste until I tried homemade …" at bounding box center [804, 343] width 362 height 101
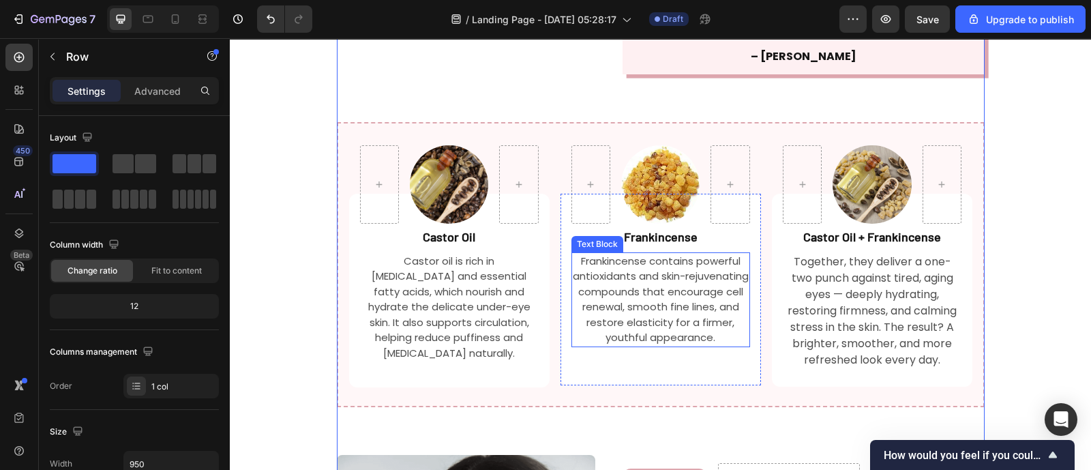
scroll to position [1688, 0]
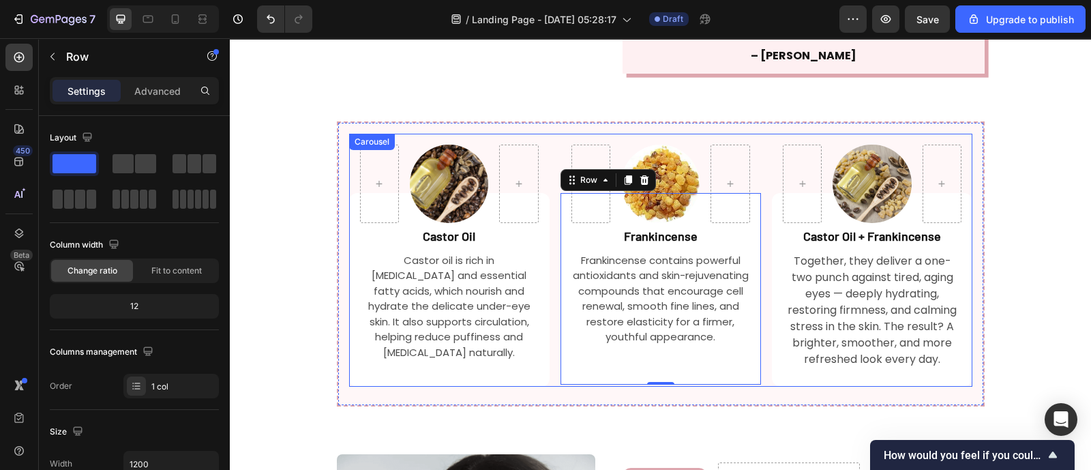
click at [548, 184] on div "Image Row Castor Oil Text Block Castor oil is rich in [MEDICAL_DATA] and essent…" at bounding box center [660, 260] width 623 height 253
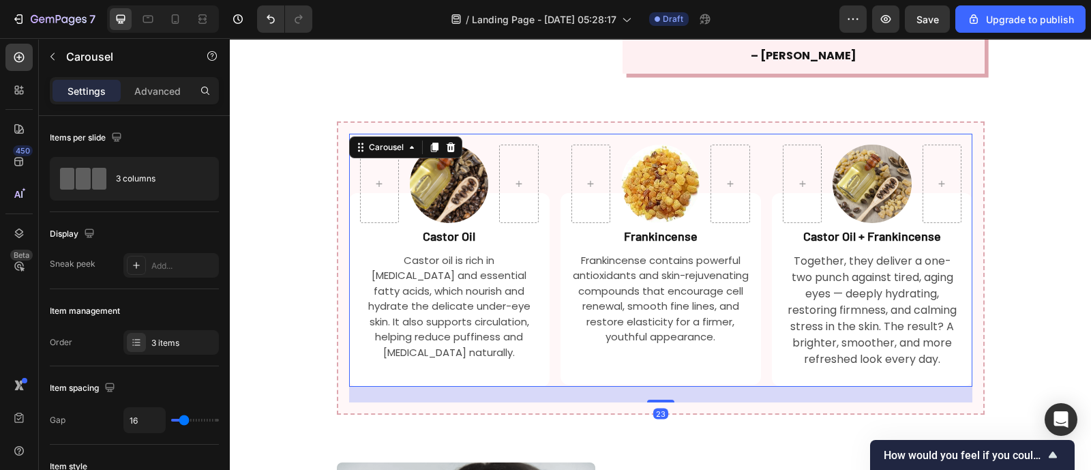
drag, startPoint x: 651, startPoint y: 330, endPoint x: 441, endPoint y: 151, distance: 276.4
click at [654, 400] on div at bounding box center [660, 401] width 27 height 3
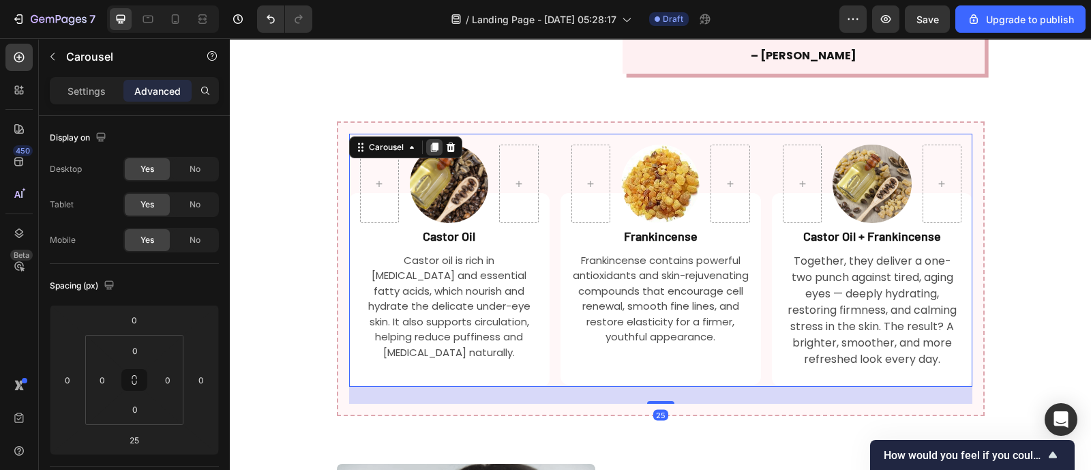
click at [430, 143] on icon at bounding box center [434, 148] width 8 height 10
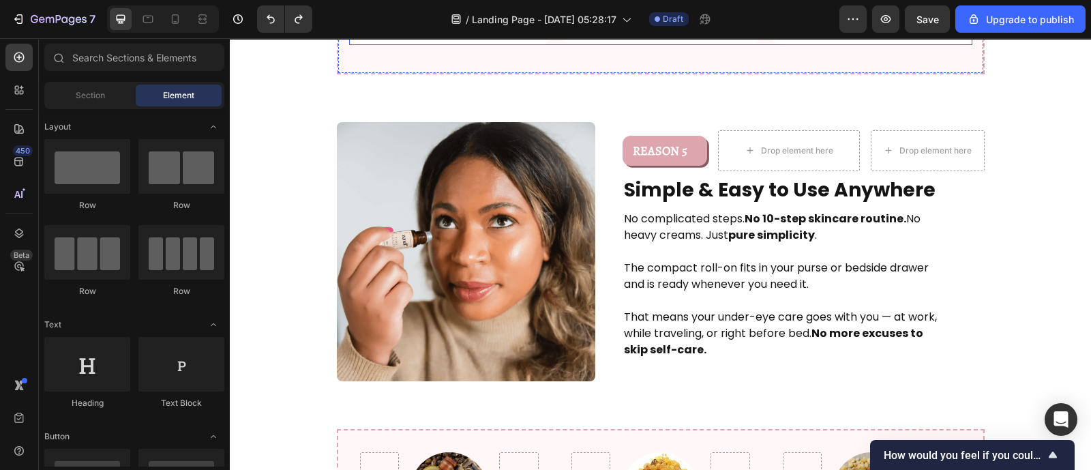
scroll to position [2033, 0]
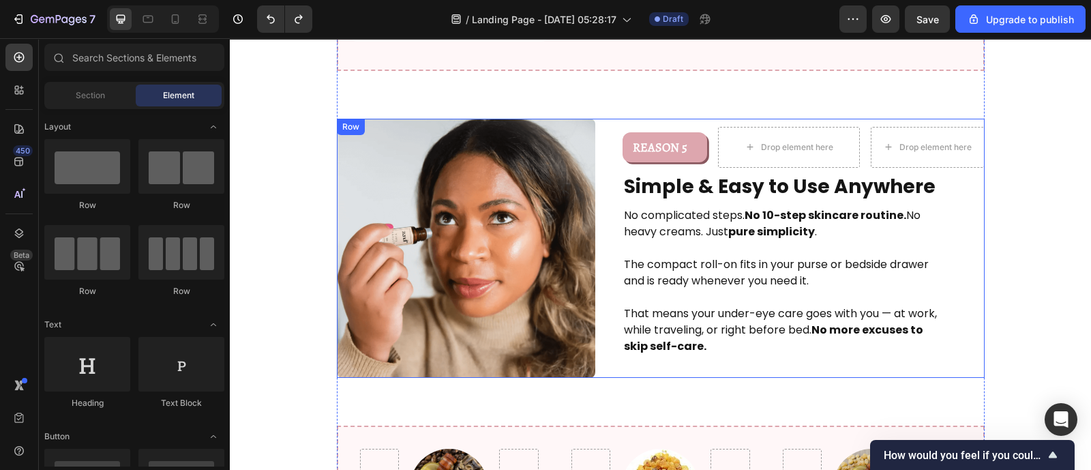
click at [603, 276] on div "Image REASON 5 Text Block Row Drop element here Drop element here Row Simple & …" at bounding box center [661, 248] width 648 height 259
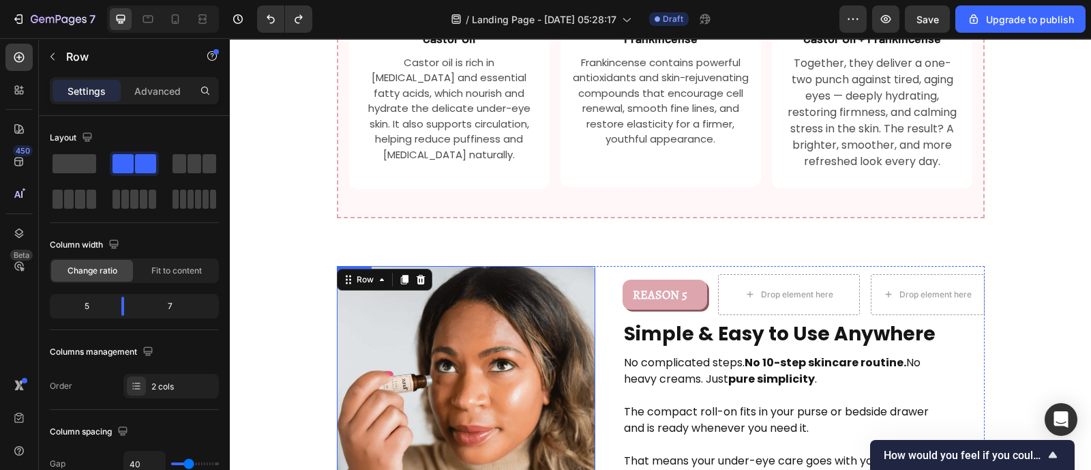
scroll to position [1883, 0]
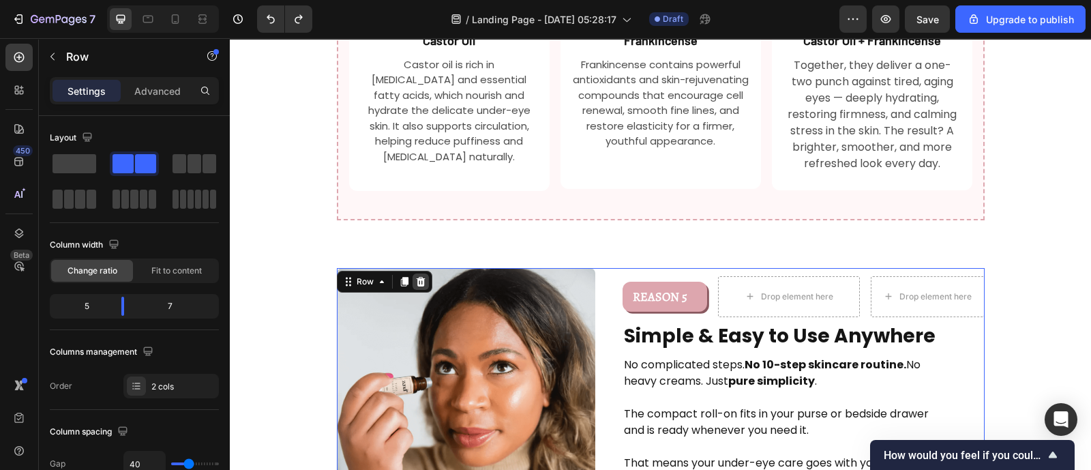
click at [416, 277] on icon at bounding box center [420, 282] width 9 height 10
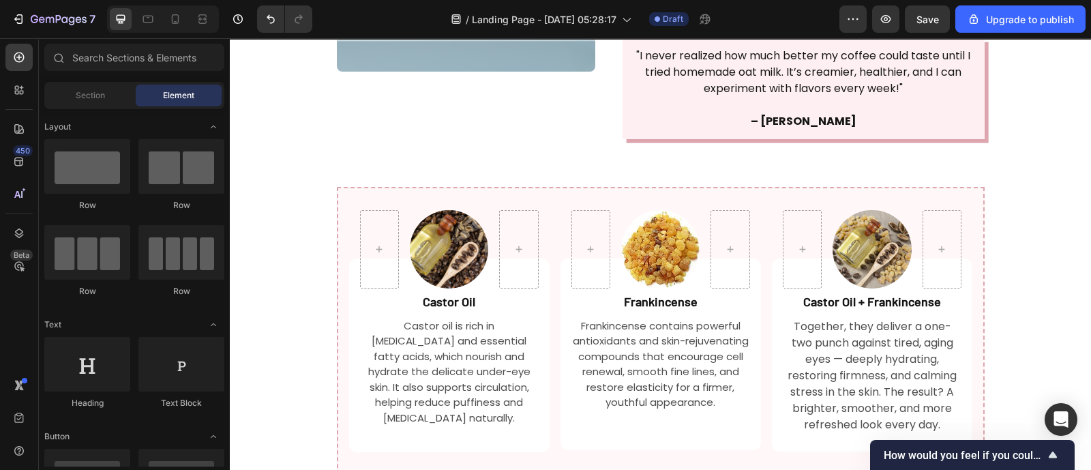
scroll to position [1617, 0]
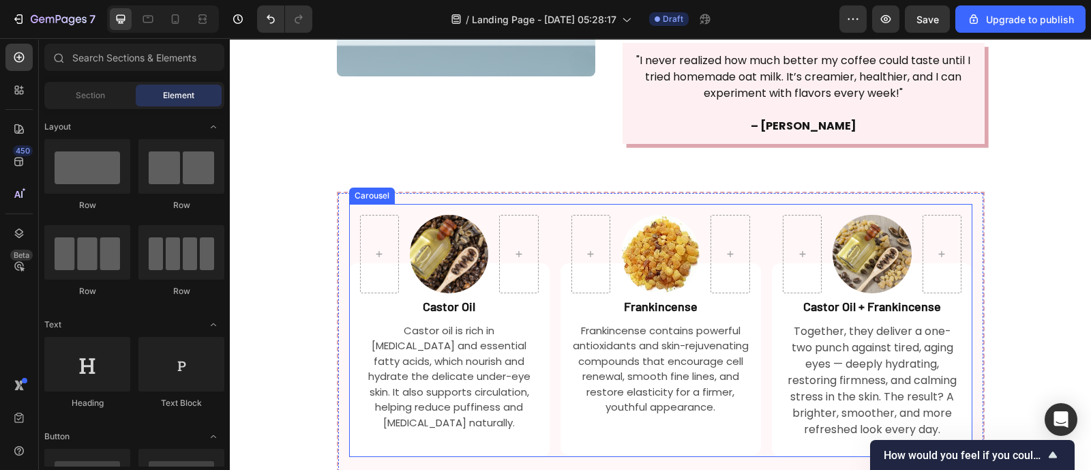
click at [550, 204] on div "Image Row Castor Oil Text Block Castor oil is rich in [MEDICAL_DATA] and essent…" at bounding box center [660, 330] width 623 height 253
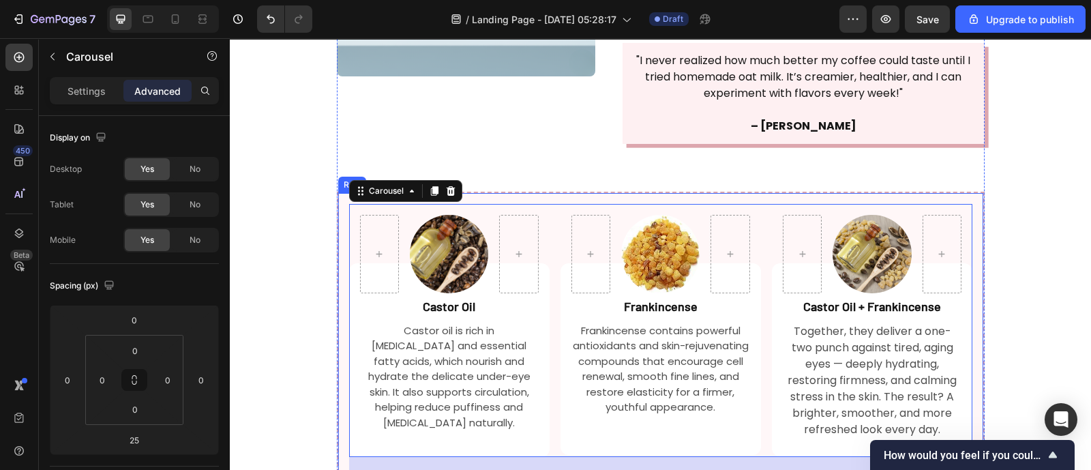
click at [503, 192] on div "Image Row Castor Oil Text Block Castor oil is rich in [MEDICAL_DATA] and essent…" at bounding box center [661, 339] width 648 height 295
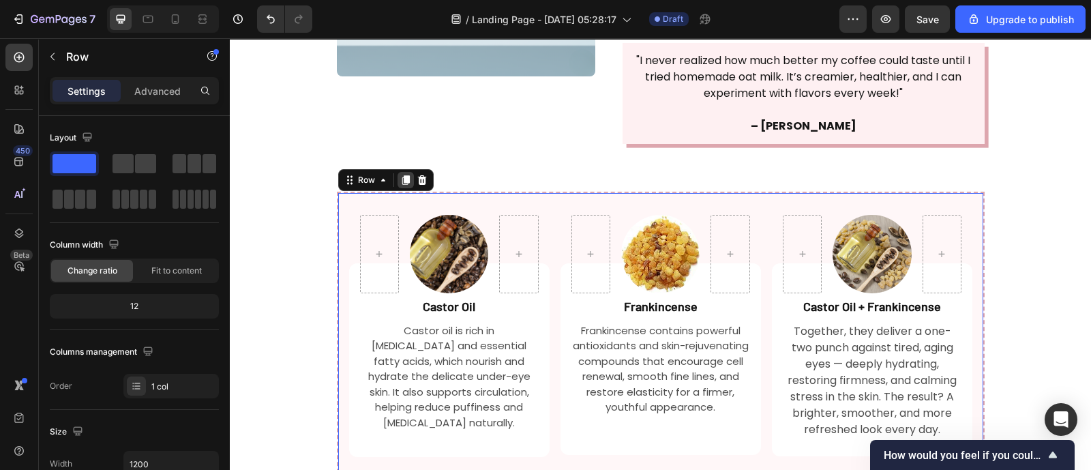
click at [402, 176] on icon at bounding box center [406, 181] width 8 height 10
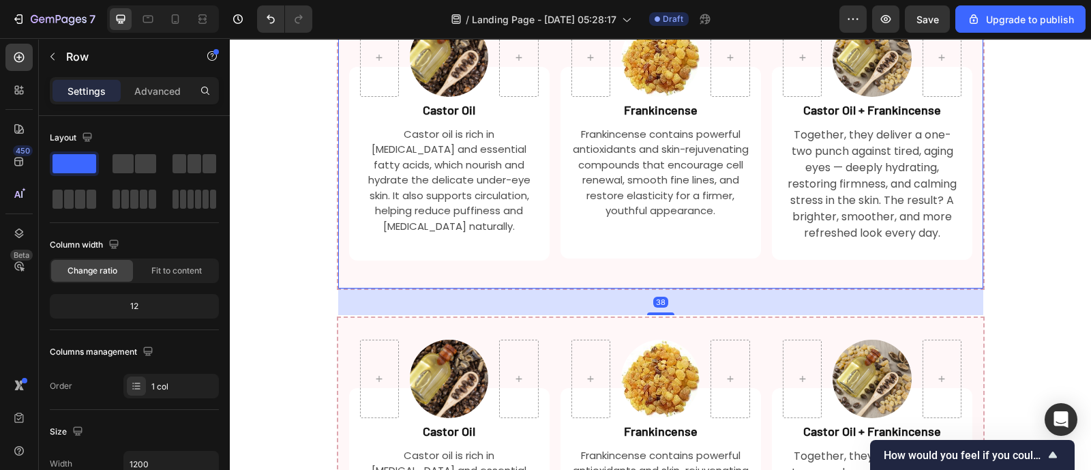
scroll to position [1823, 0]
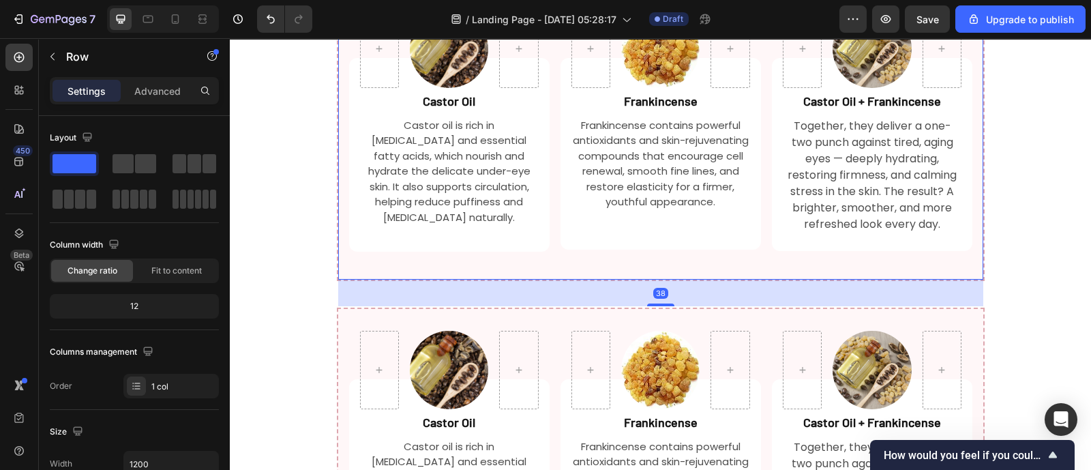
drag, startPoint x: 650, startPoint y: 241, endPoint x: 650, endPoint y: 220, distance: 21.1
click at [650, 280] on div "38" at bounding box center [660, 280] width 645 height 0
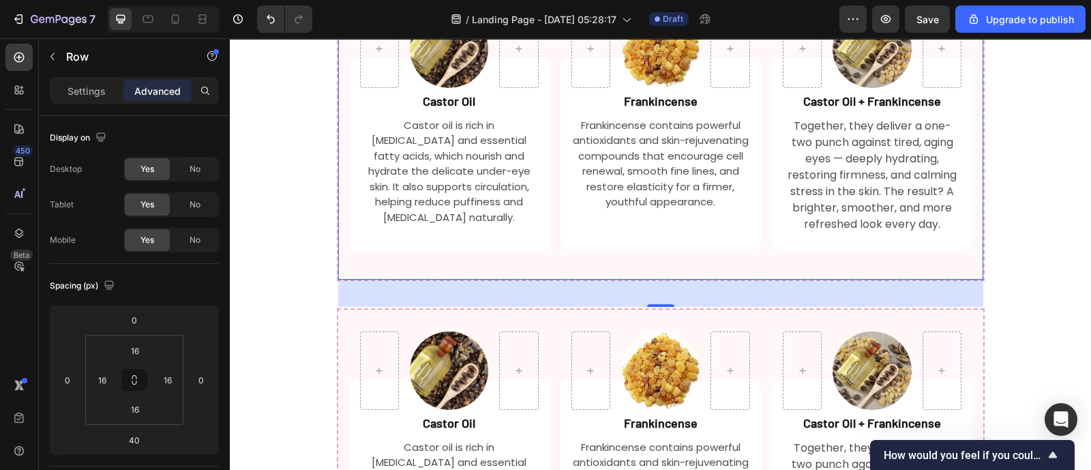
click at [791, 18] on div "/ Landing Page - [DATE] 05:28:17 Draft" at bounding box center [581, 18] width 516 height 27
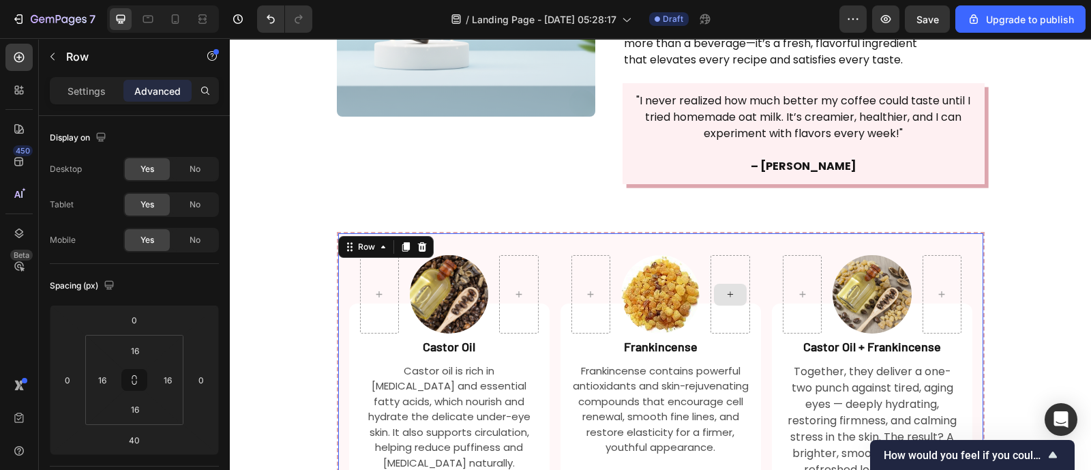
scroll to position [1600, 0]
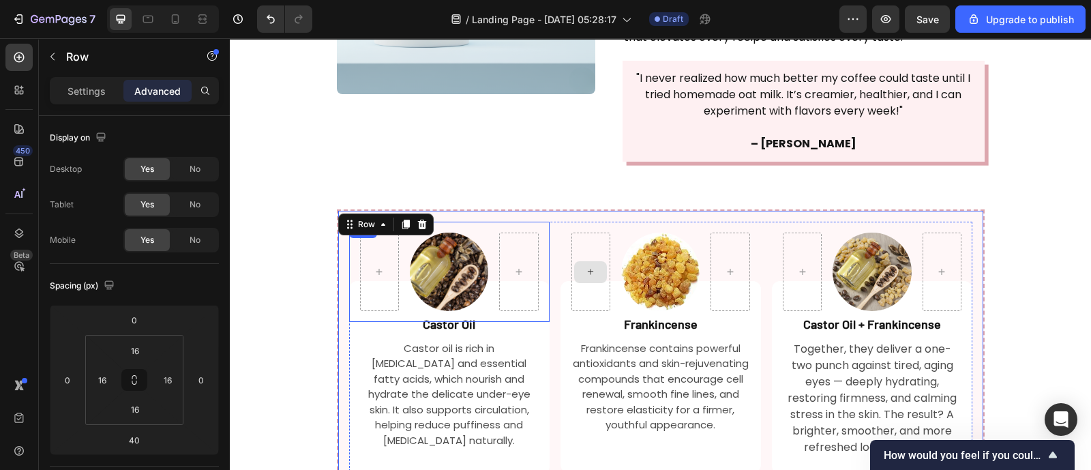
click at [445, 233] on img at bounding box center [449, 272] width 78 height 78
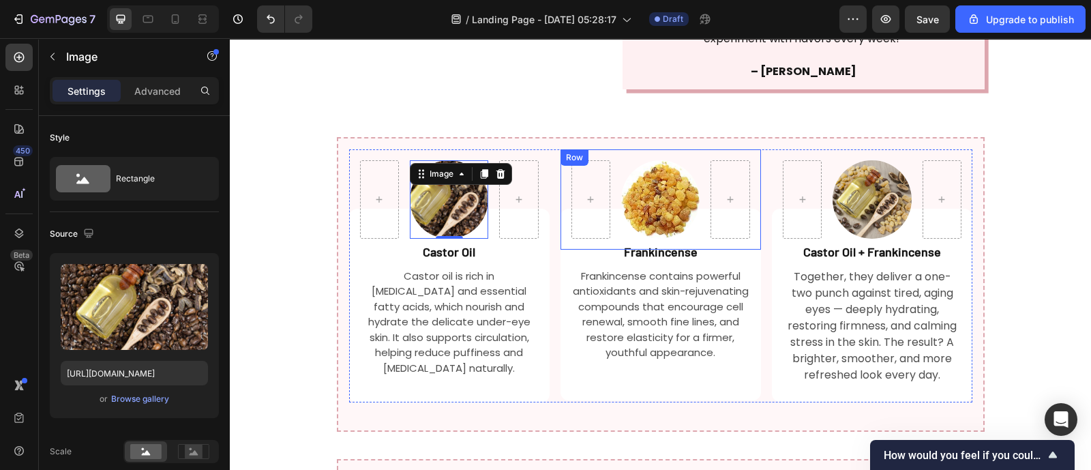
scroll to position [1673, 0]
click at [550, 158] on div "Image 0 Row Castor Oil Text Block Castor oil is rich in [MEDICAL_DATA] and esse…" at bounding box center [660, 275] width 623 height 253
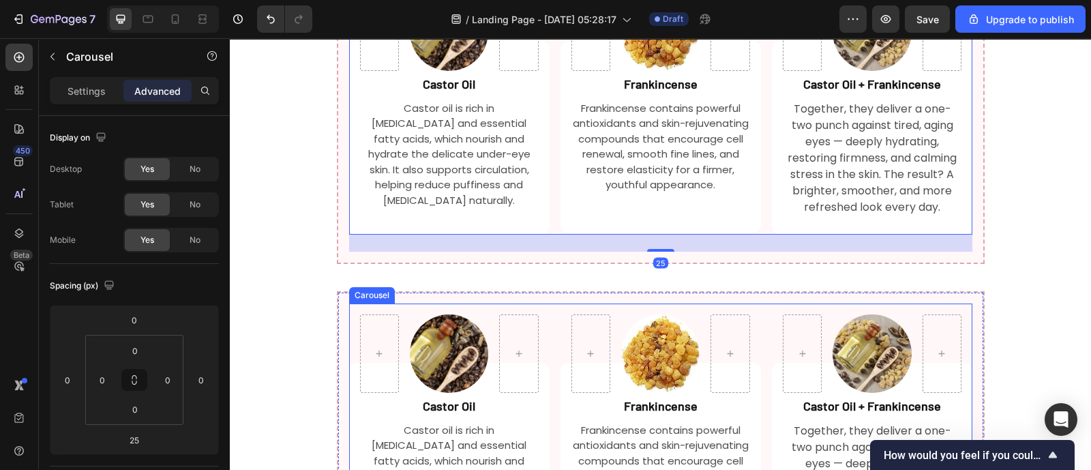
scroll to position [1900, 0]
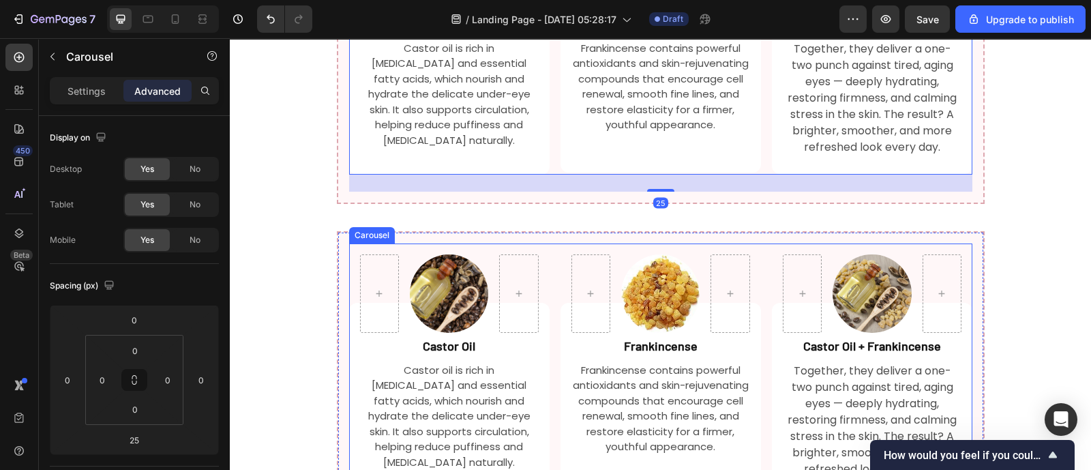
click at [550, 244] on div "Image Row Castor Oil Text Block Castor oil is rich in [MEDICAL_DATA] and essent…" at bounding box center [660, 370] width 623 height 253
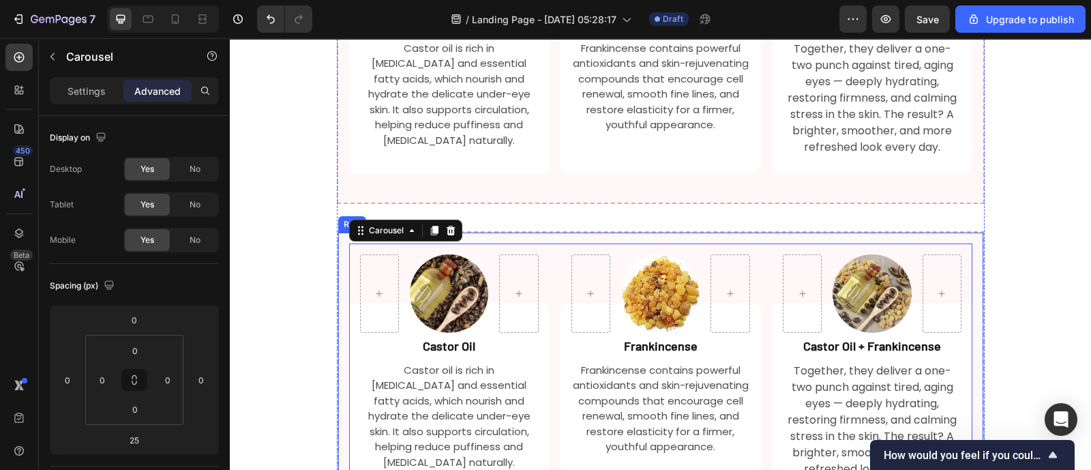
click at [538, 231] on div "Image Row Castor Oil Text Block Castor oil is rich in [MEDICAL_DATA] and essent…" at bounding box center [661, 378] width 648 height 295
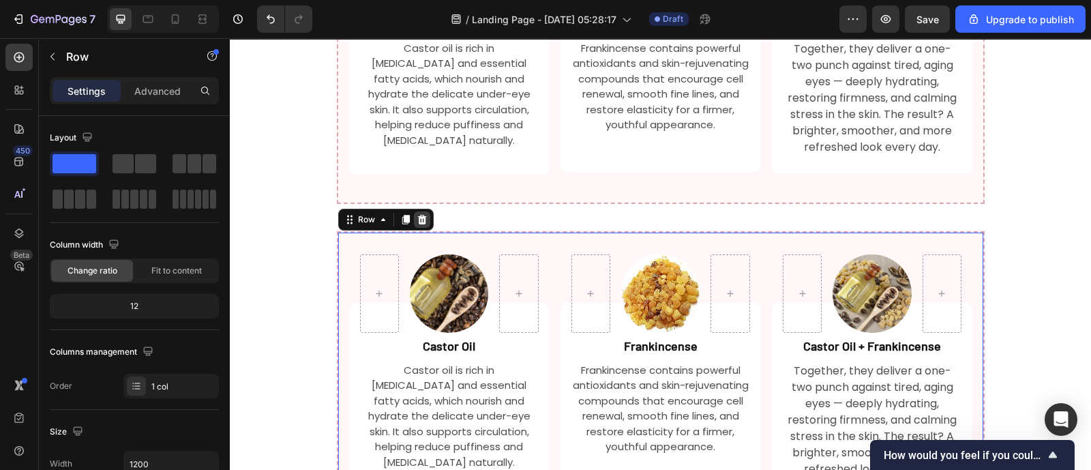
click at [417, 215] on icon at bounding box center [421, 220] width 9 height 10
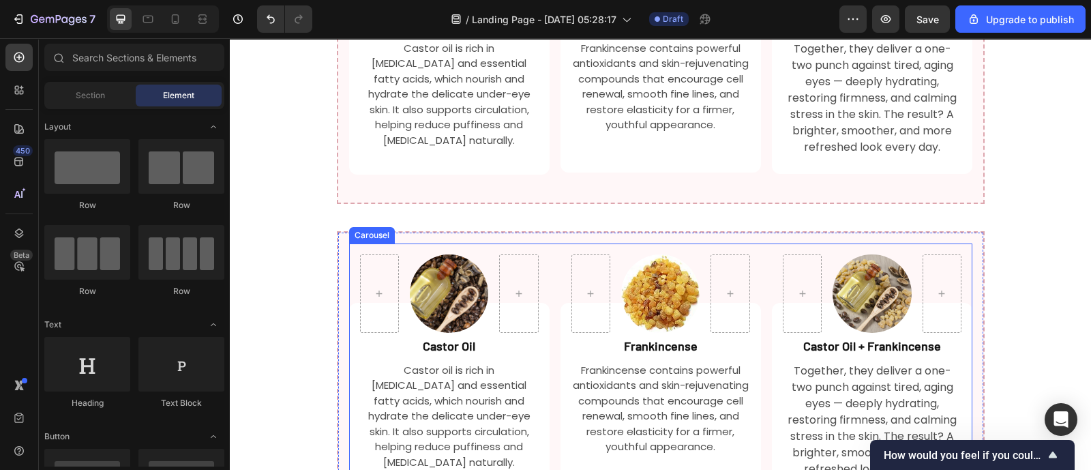
scroll to position [1961, 0]
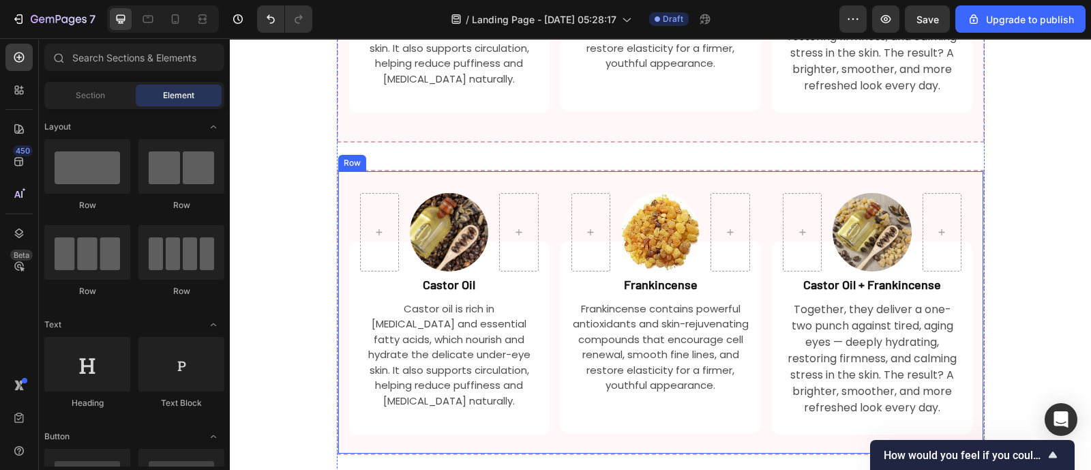
click at [525, 170] on div "Image Row Castor Oil Text Block Castor oil is rich in [MEDICAL_DATA] and essent…" at bounding box center [661, 312] width 648 height 285
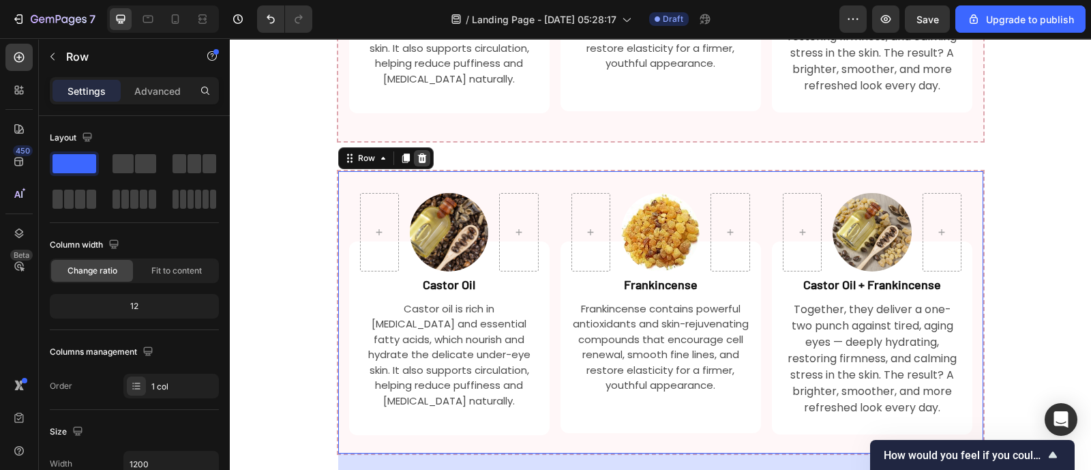
click at [417, 150] on div at bounding box center [422, 158] width 16 height 16
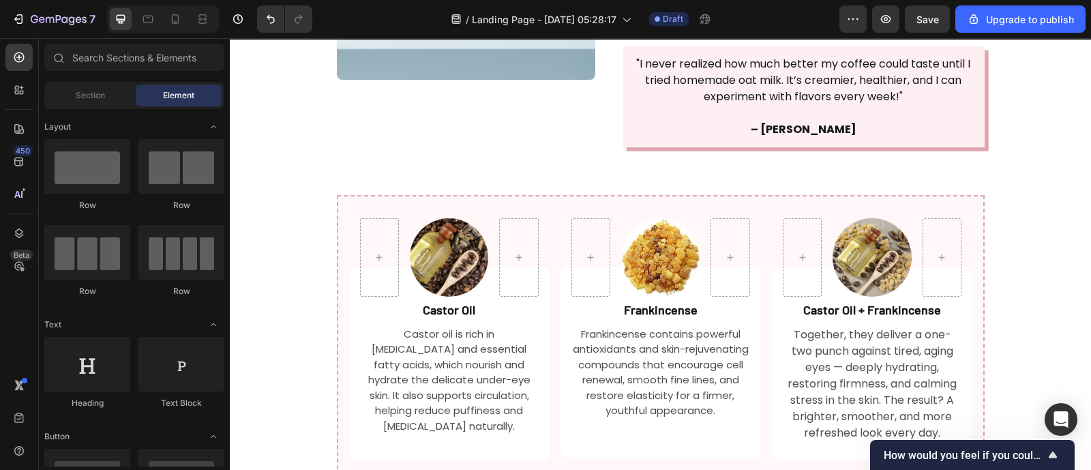
scroll to position [1596, 0]
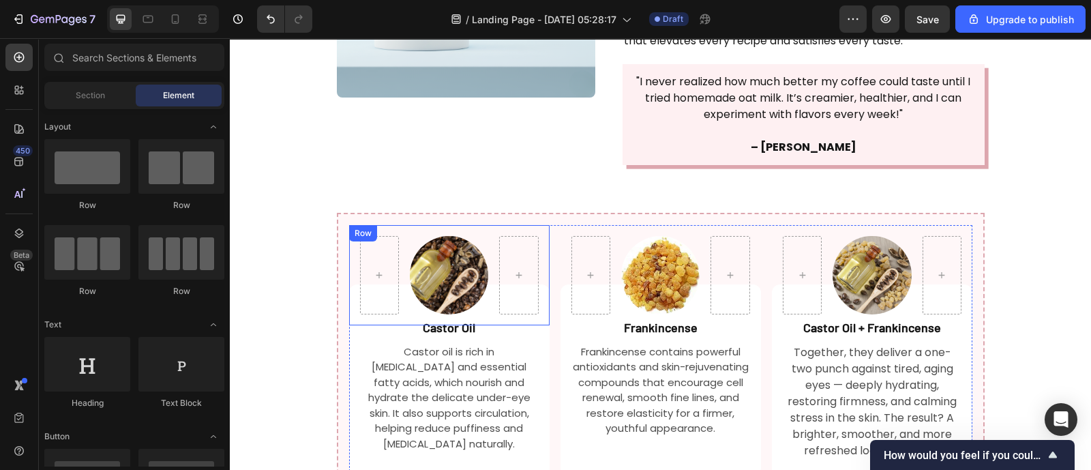
click at [540, 225] on div "Image Row" at bounding box center [449, 275] width 201 height 100
click at [542, 225] on div "Image Row 0" at bounding box center [449, 275] width 201 height 100
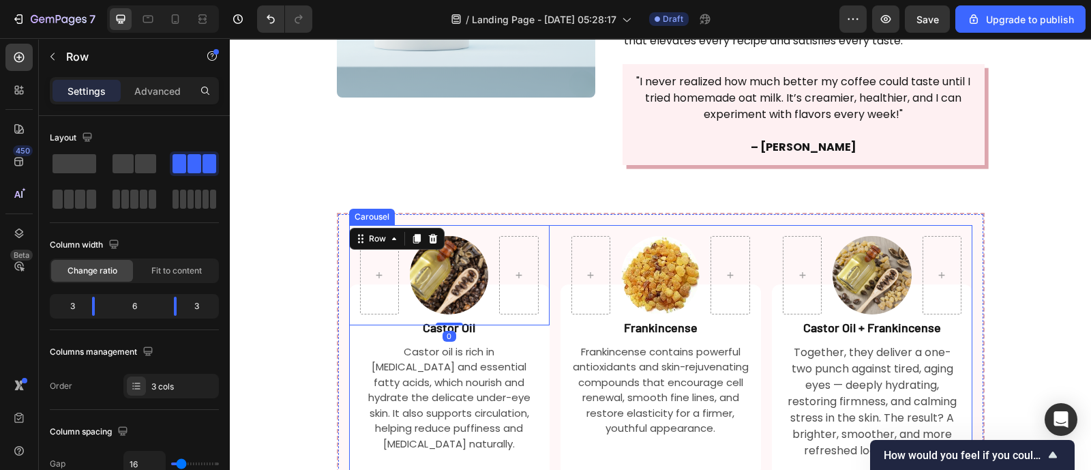
click at [549, 225] on div "Image Row 0 Castor Oil Text Block Castor oil is rich in [MEDICAL_DATA] and esse…" at bounding box center [660, 351] width 623 height 253
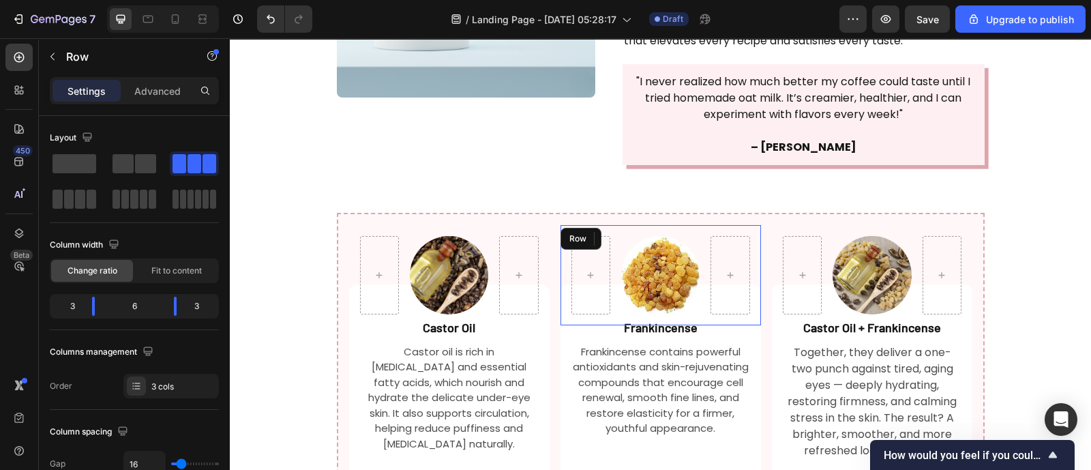
click at [561, 236] on div "Image Row" at bounding box center [661, 275] width 201 height 100
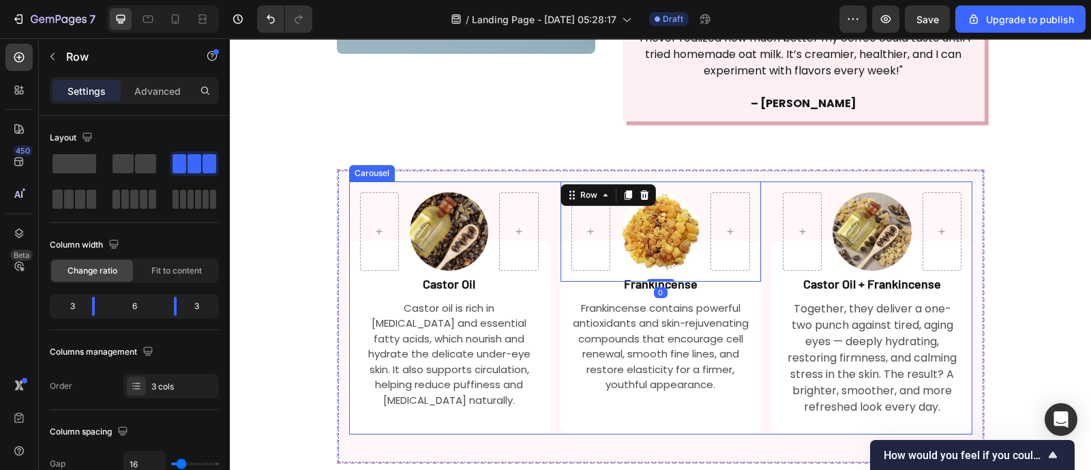
scroll to position [1641, 0]
click at [545, 259] on div "Image Row Castor Oil Text Block Castor oil is rich in [MEDICAL_DATA] and essent…" at bounding box center [660, 307] width 623 height 253
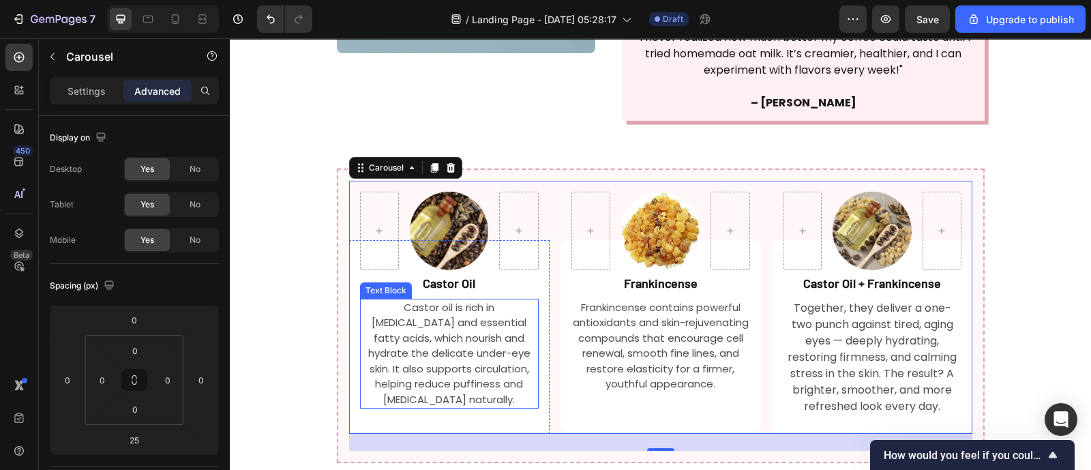
click at [463, 300] on p "Castor oil is rich in [MEDICAL_DATA] and essential fatty acids, which nourish a…" at bounding box center [450, 354] width 176 height 108
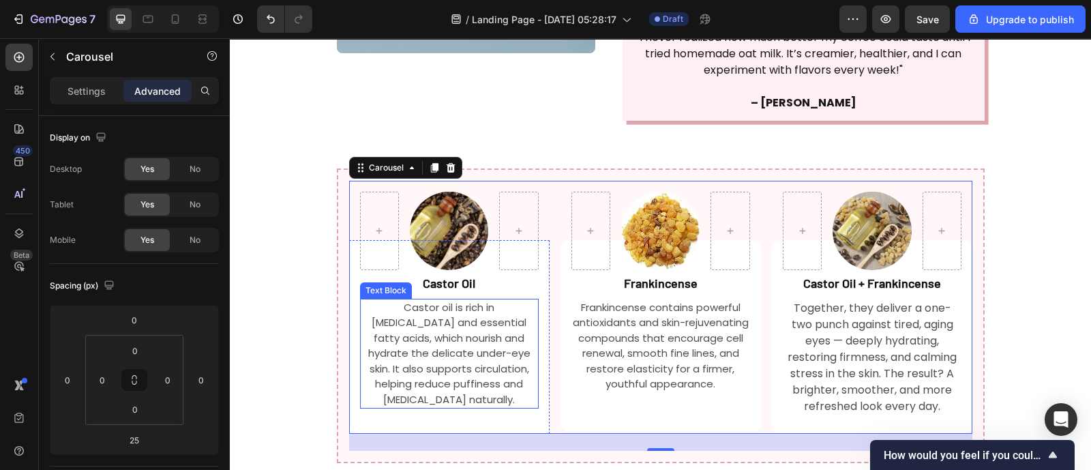
click at [463, 300] on p "Castor oil is rich in [MEDICAL_DATA] and essential fatty acids, which nourish a…" at bounding box center [450, 354] width 176 height 108
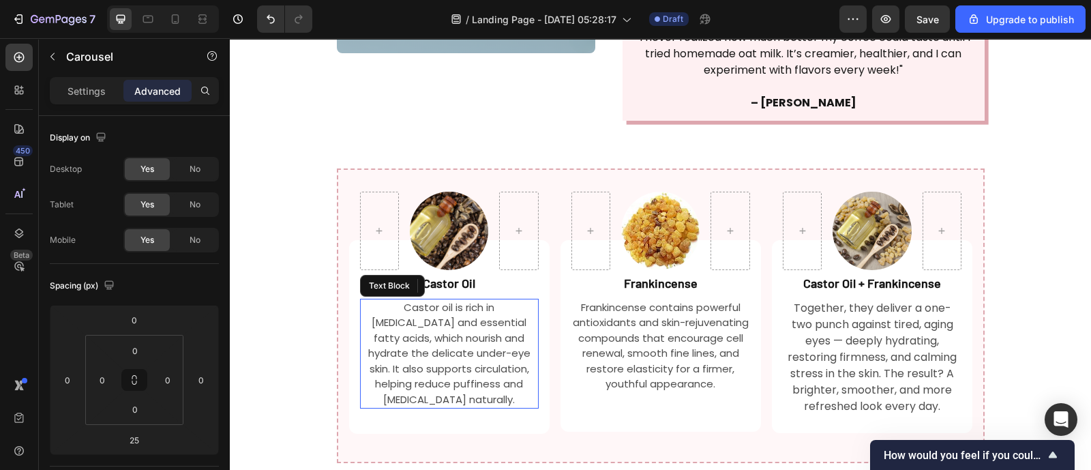
click at [463, 300] on p "Castor oil is rich in [MEDICAL_DATA] and essential fatty acids, which nourish a…" at bounding box center [450, 354] width 176 height 108
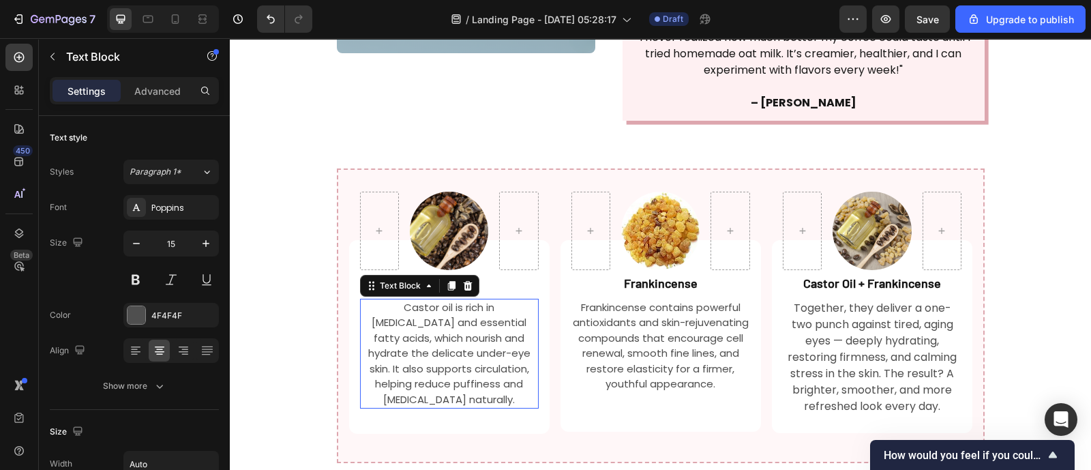
click at [463, 300] on p "Castor oil is rich in [MEDICAL_DATA] and essential fatty acids, which nourish a…" at bounding box center [450, 354] width 176 height 108
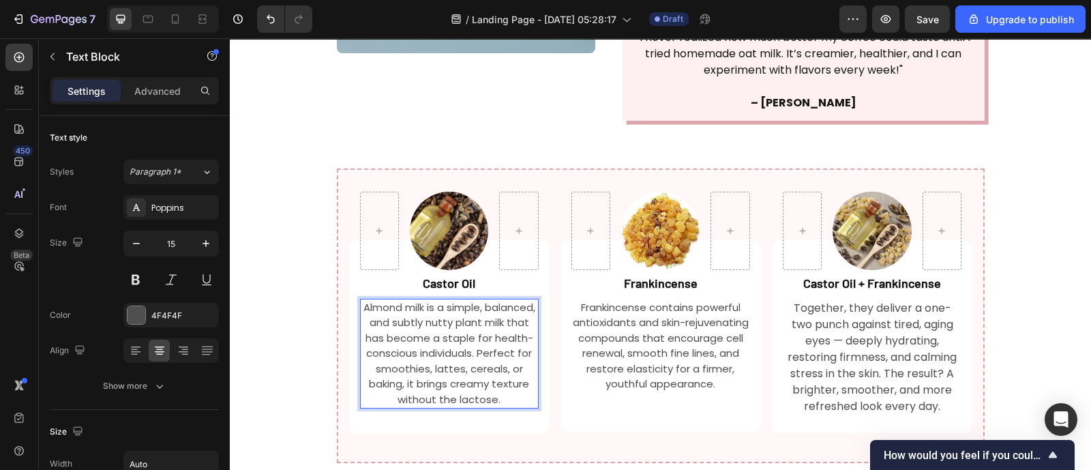
click at [481, 300] on p "Almond milk is a simple, balanced, and subtly nutty plant milk that has become …" at bounding box center [450, 354] width 176 height 108
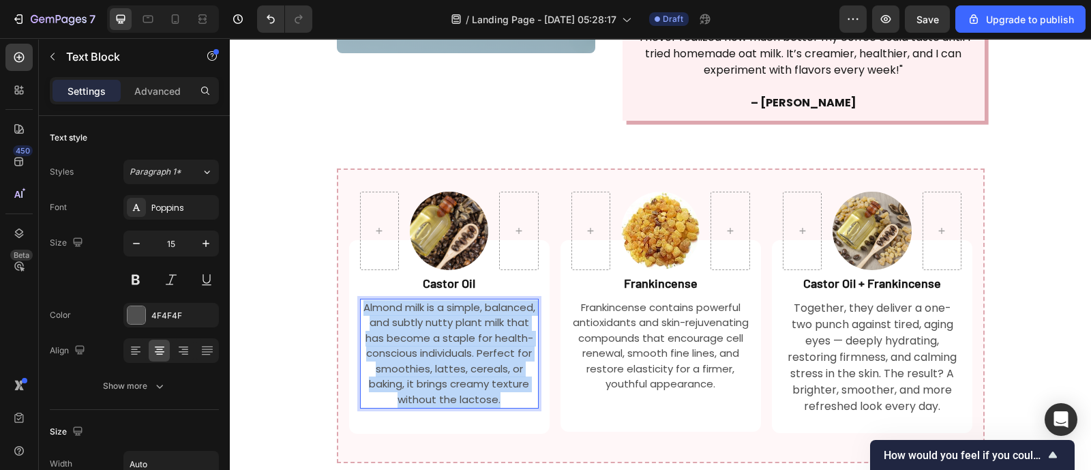
click at [481, 300] on p "Almond milk is a simple, balanced, and subtly nutty plant milk that has become …" at bounding box center [450, 354] width 176 height 108
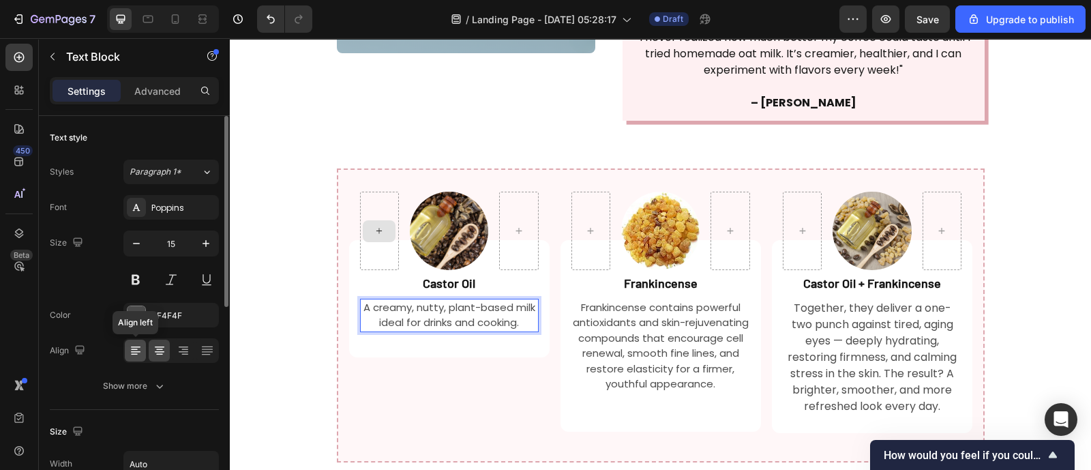
click at [136, 349] on icon at bounding box center [136, 351] width 14 height 14
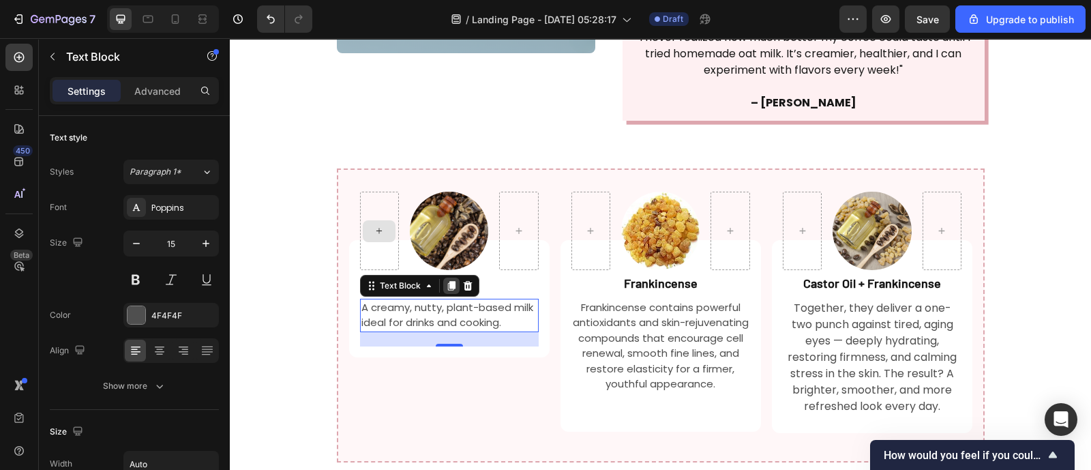
click at [446, 280] on icon at bounding box center [451, 285] width 11 height 11
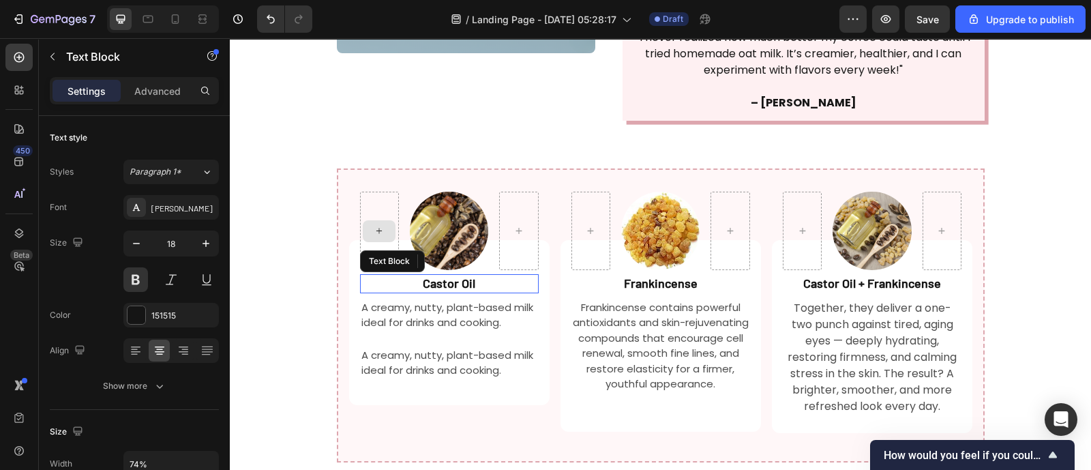
click at [444, 276] on strong "Castor Oil" at bounding box center [449, 283] width 53 height 15
click at [467, 348] on p "A creamy, nutty, plant-based milk ideal for drinks and cooking." at bounding box center [450, 363] width 176 height 31
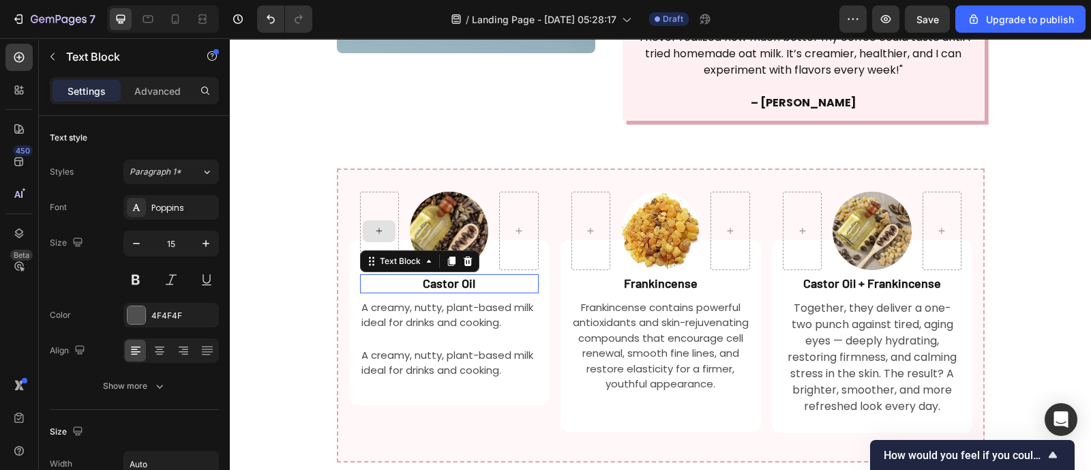
click at [467, 348] on p "A creamy, nutty, plant-based milk ideal for drinks and cooking." at bounding box center [450, 363] width 176 height 31
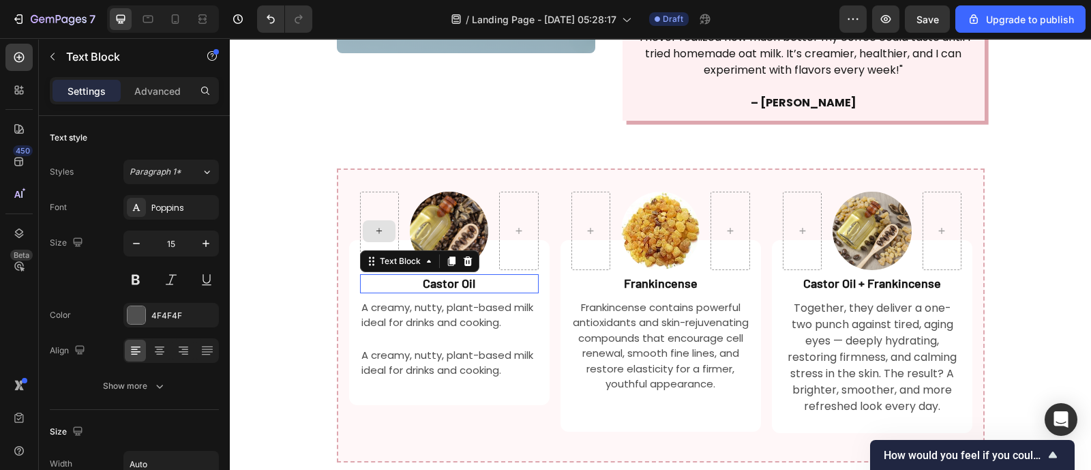
click at [467, 348] on p "A creamy, nutty, plant-based milk ideal for drinks and cooking." at bounding box center [450, 363] width 176 height 31
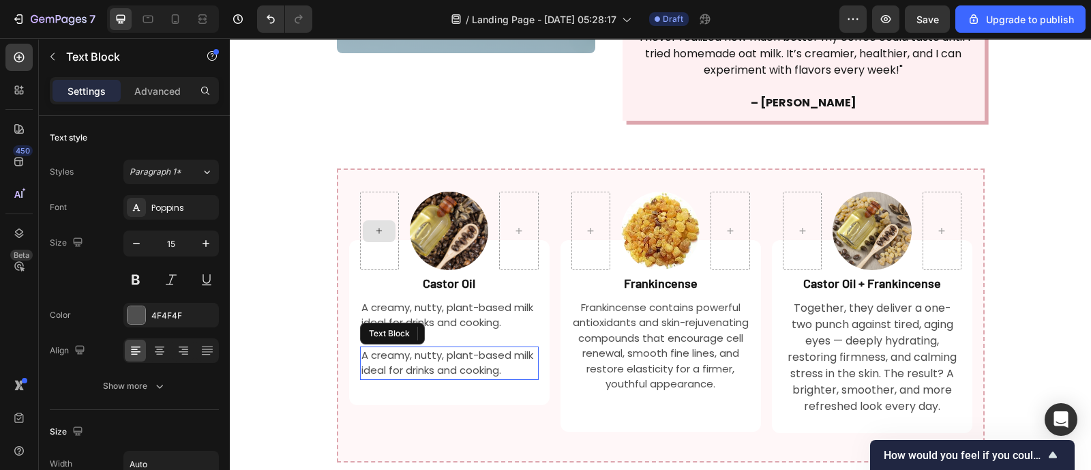
click at [490, 348] on p "A creamy, nutty, plant-based milk ideal for drinks and cooking." at bounding box center [450, 363] width 176 height 31
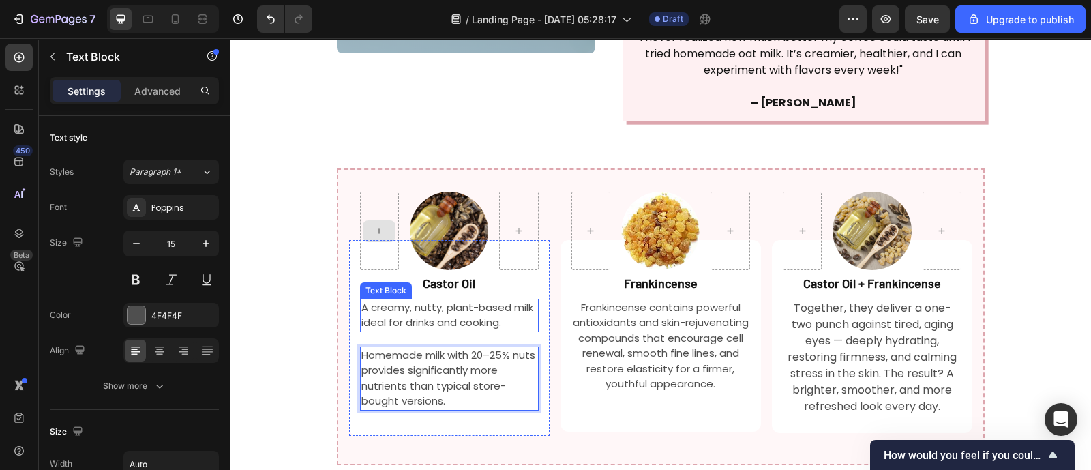
drag, startPoint x: 469, startPoint y: 264, endPoint x: 431, endPoint y: 309, distance: 58.6
click at [469, 300] on p "A creamy, nutty, plant-based milk ideal for drinks and cooking." at bounding box center [450, 315] width 176 height 31
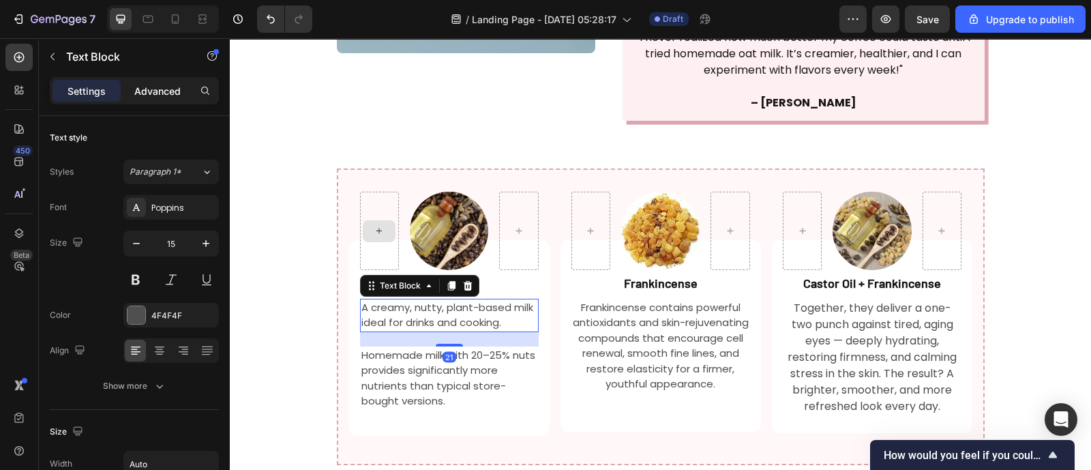
click at [171, 85] on p "Advanced" at bounding box center [157, 91] width 46 height 14
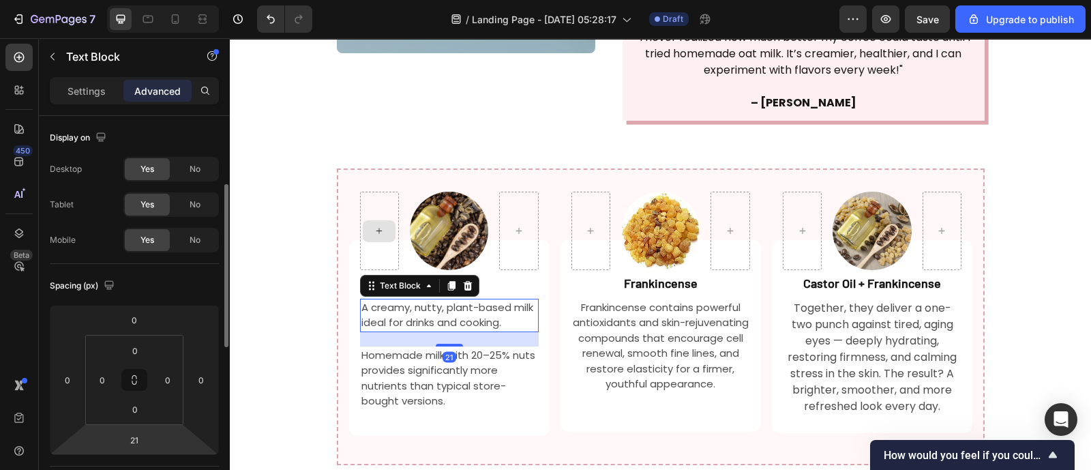
scroll to position [48, 0]
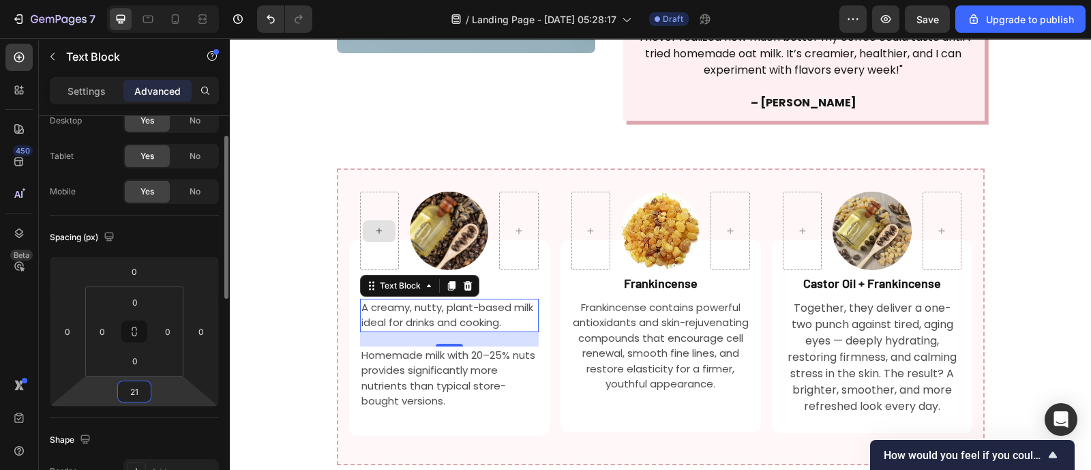
click at [143, 391] on input "21" at bounding box center [134, 391] width 27 height 20
type input "10"
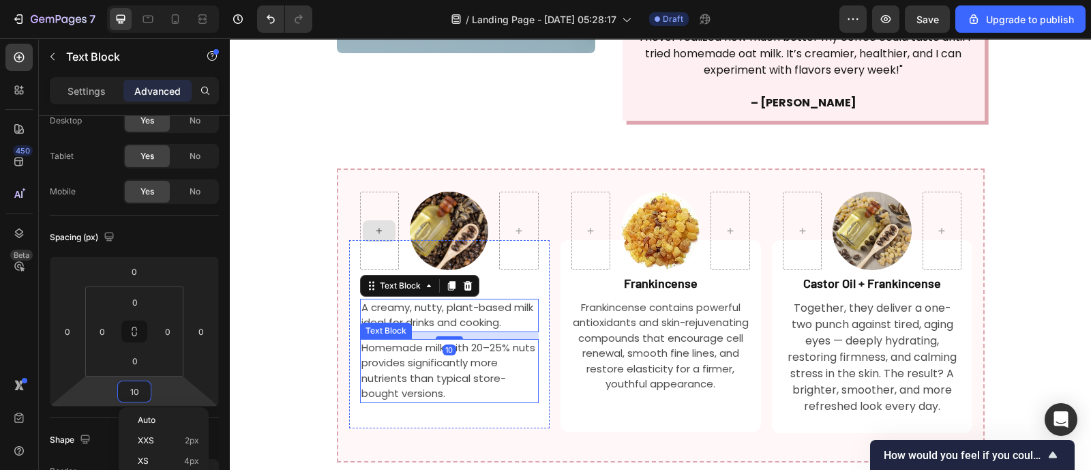
click at [439, 340] on p "Homemade milk with 20–25% nuts provides significantly more nutrients than typic…" at bounding box center [450, 370] width 176 height 61
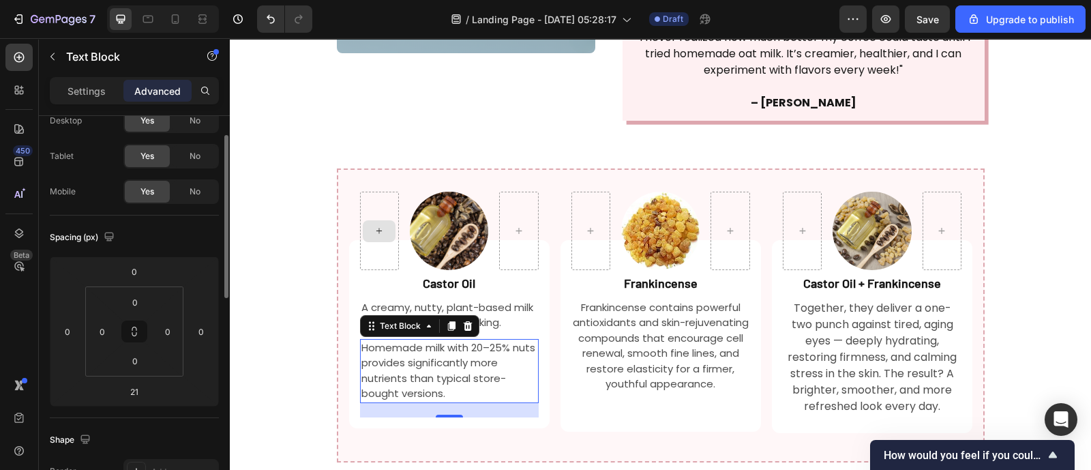
scroll to position [48, 0]
click at [145, 388] on input "21" at bounding box center [134, 392] width 27 height 20
type input "10"
